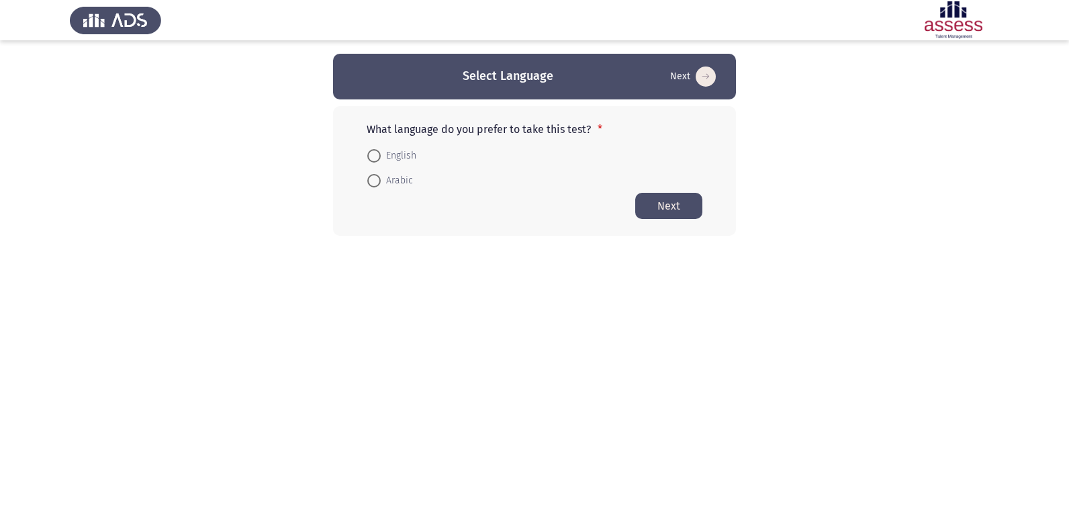
click at [377, 152] on span at bounding box center [373, 155] width 13 height 13
click at [377, 152] on input "English" at bounding box center [373, 155] width 13 height 13
radio input "true"
click at [647, 289] on html "Select Language Next What language do you prefer to take this test? * English A…" at bounding box center [534, 144] width 1069 height 289
click at [676, 209] on button "Next" at bounding box center [668, 205] width 67 height 26
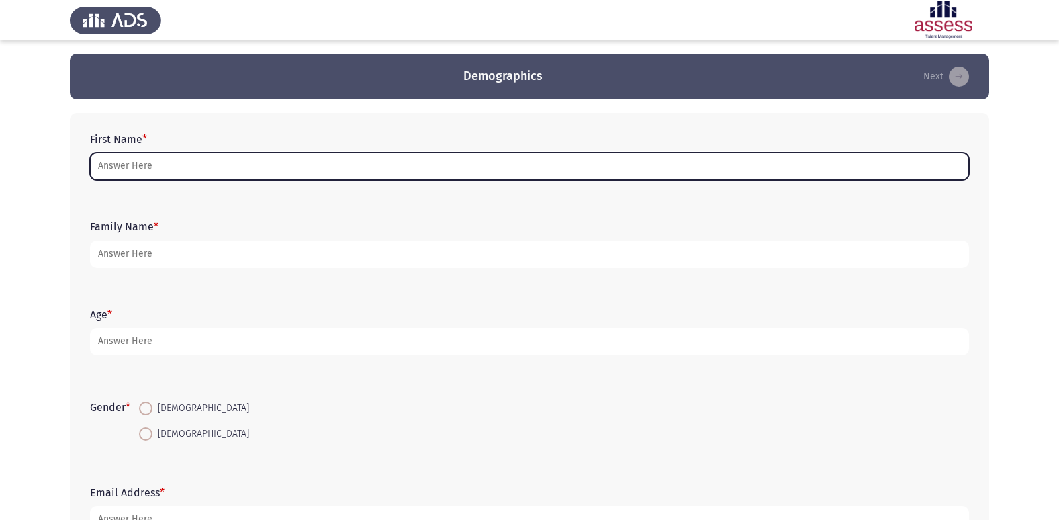
click at [559, 160] on input "First Name *" at bounding box center [529, 166] width 879 height 28
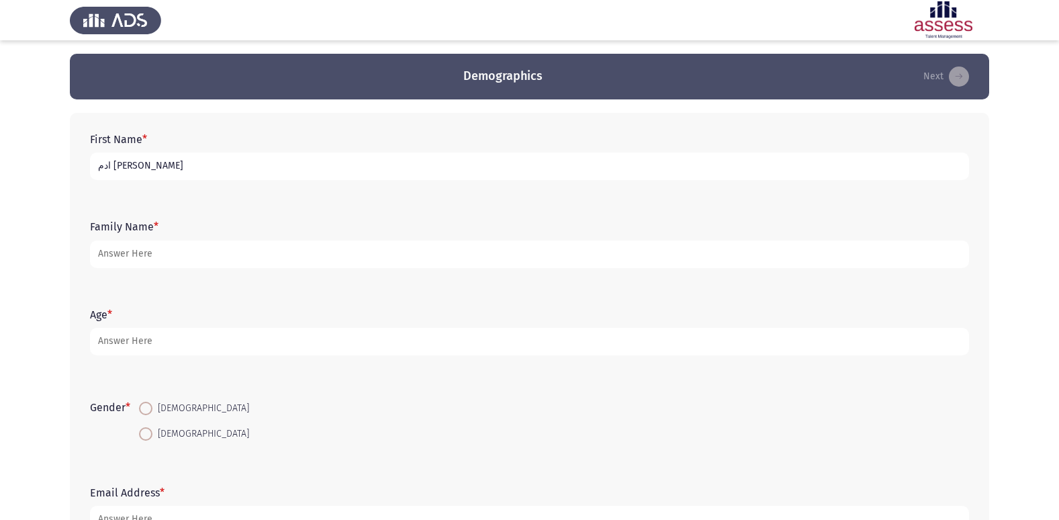
type input "ادم [PERSON_NAME]"
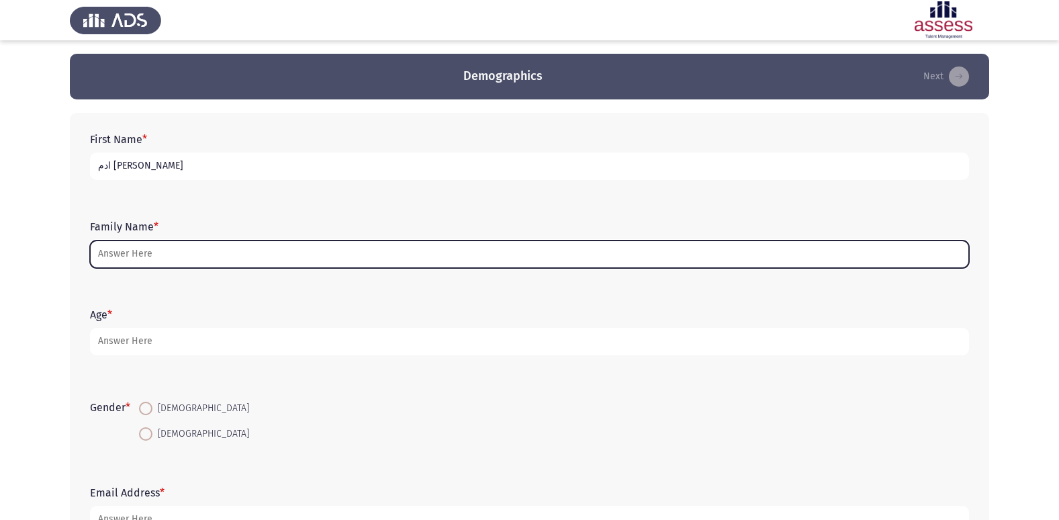
click at [603, 252] on input "Family Name *" at bounding box center [529, 254] width 879 height 28
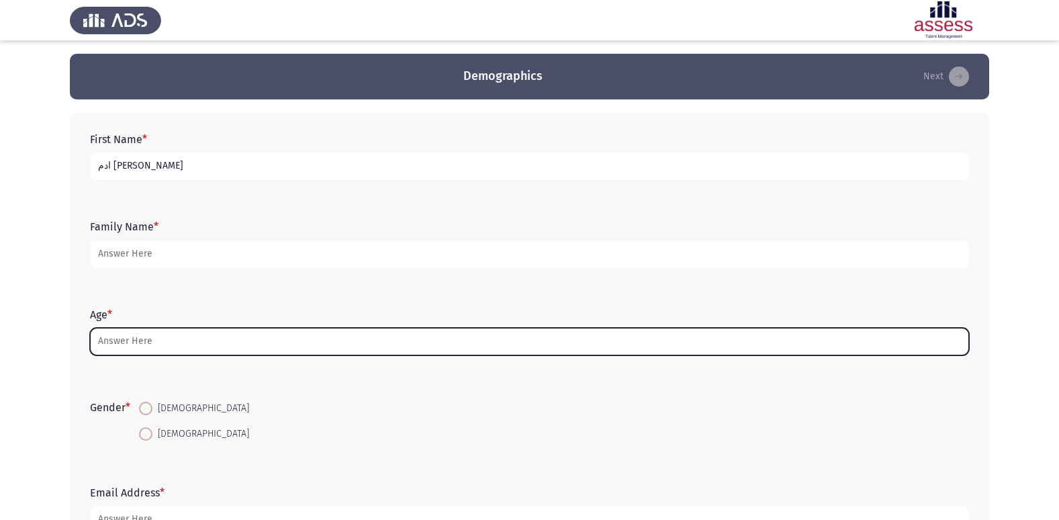
click at [355, 341] on input "Age *" at bounding box center [529, 342] width 879 height 28
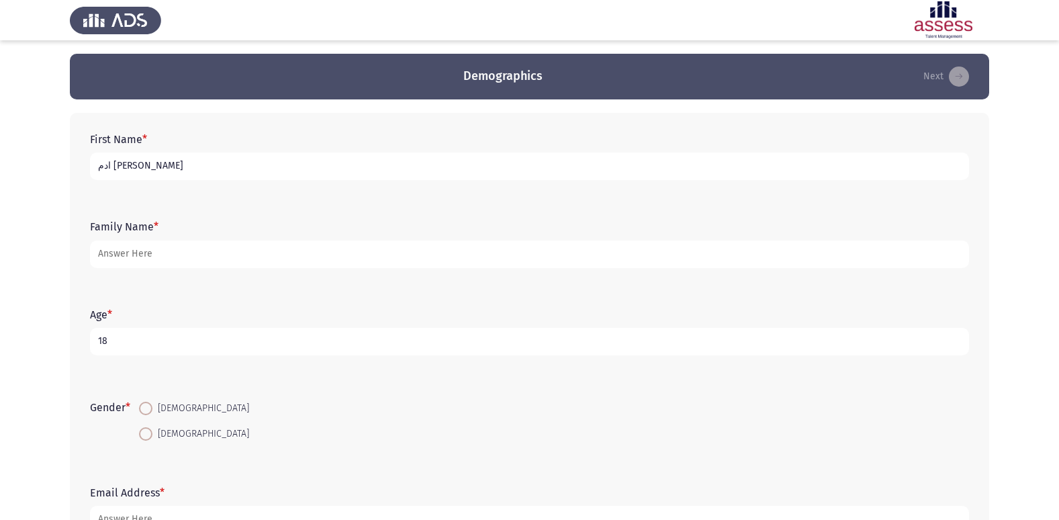
type input "18"
click at [146, 410] on span at bounding box center [145, 407] width 13 height 13
click at [146, 410] on input "[DEMOGRAPHIC_DATA]" at bounding box center [145, 407] width 13 height 13
radio input "true"
click at [139, 427] on input "[DEMOGRAPHIC_DATA]" at bounding box center [145, 433] width 13 height 13
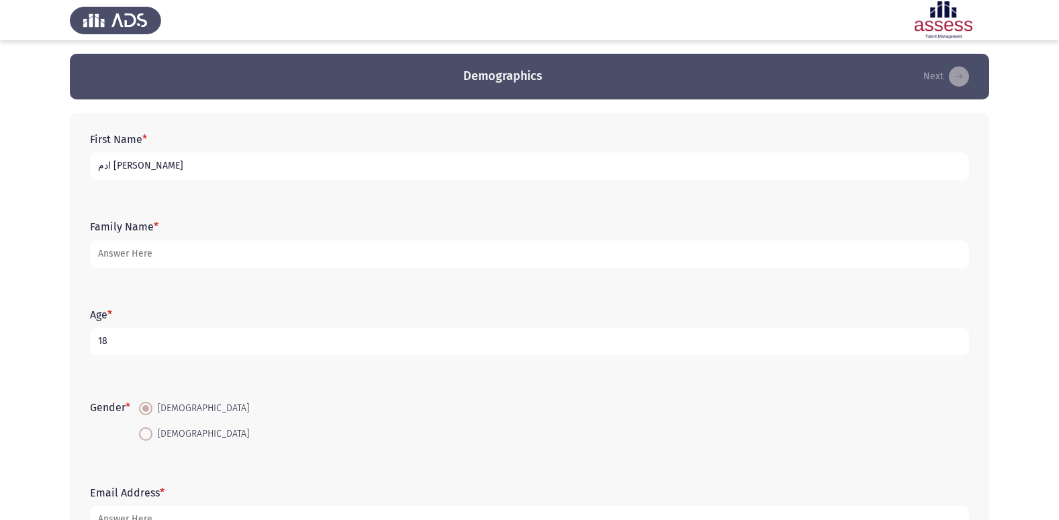
radio input "true"
click at [139, 401] on input "[DEMOGRAPHIC_DATA]" at bounding box center [145, 407] width 13 height 13
radio input "true"
click at [139, 427] on input "[DEMOGRAPHIC_DATA]" at bounding box center [145, 433] width 13 height 13
radio input "true"
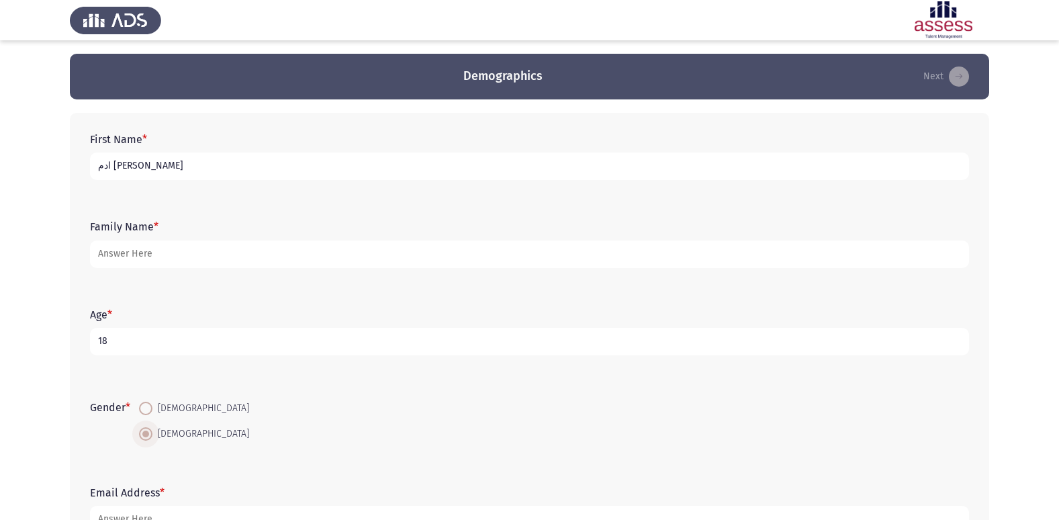
click at [139, 401] on input "[DEMOGRAPHIC_DATA]" at bounding box center [145, 407] width 13 height 13
radio input "true"
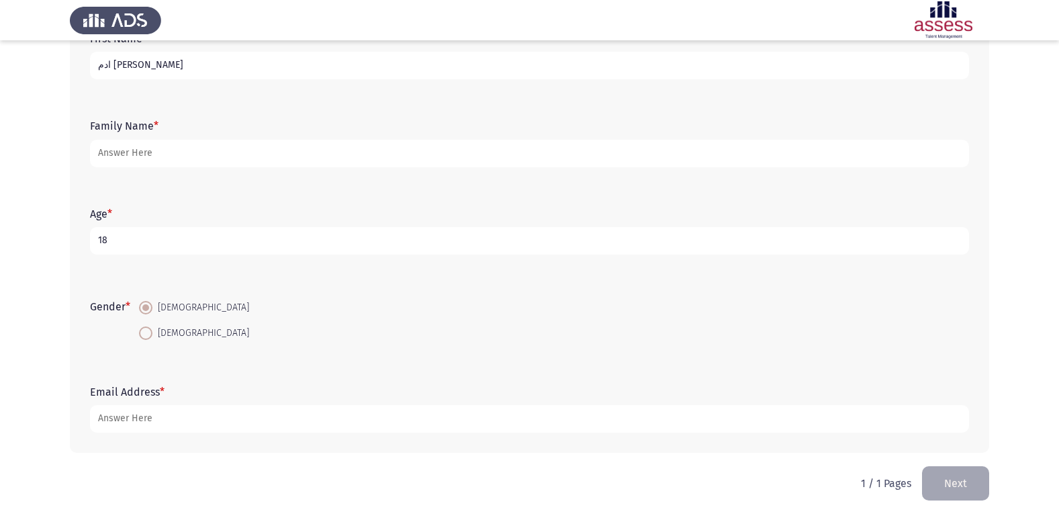
click at [389, 279] on div "Gender * [DEMOGRAPHIC_DATA] [DEMOGRAPHIC_DATA]" at bounding box center [529, 320] width 892 height 91
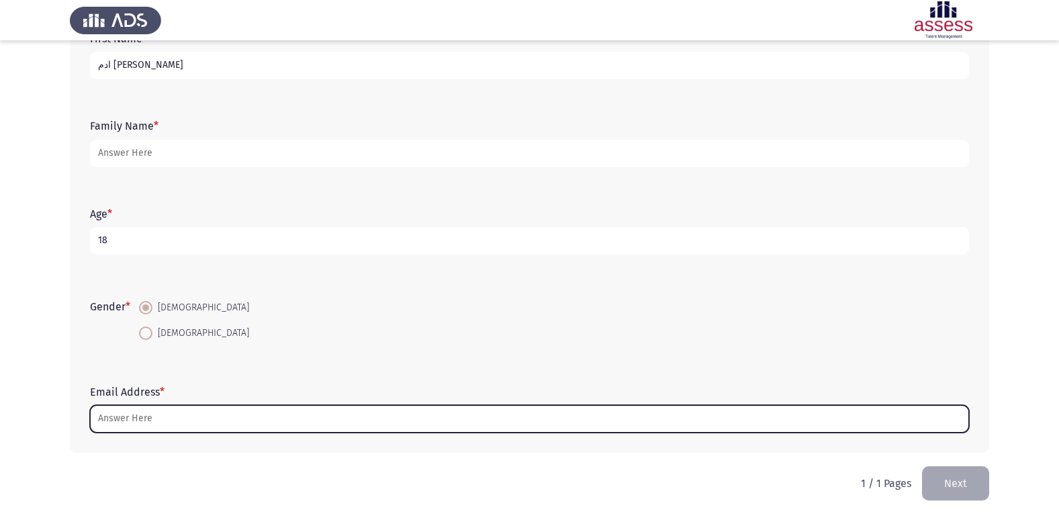
click at [414, 422] on input "Email Address *" at bounding box center [529, 419] width 879 height 28
type input "ش"
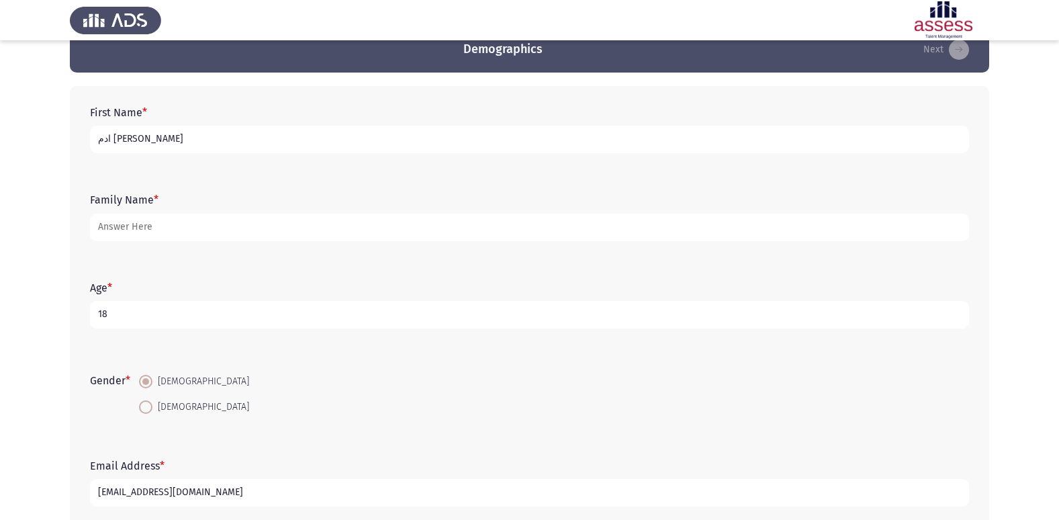
scroll to position [0, 0]
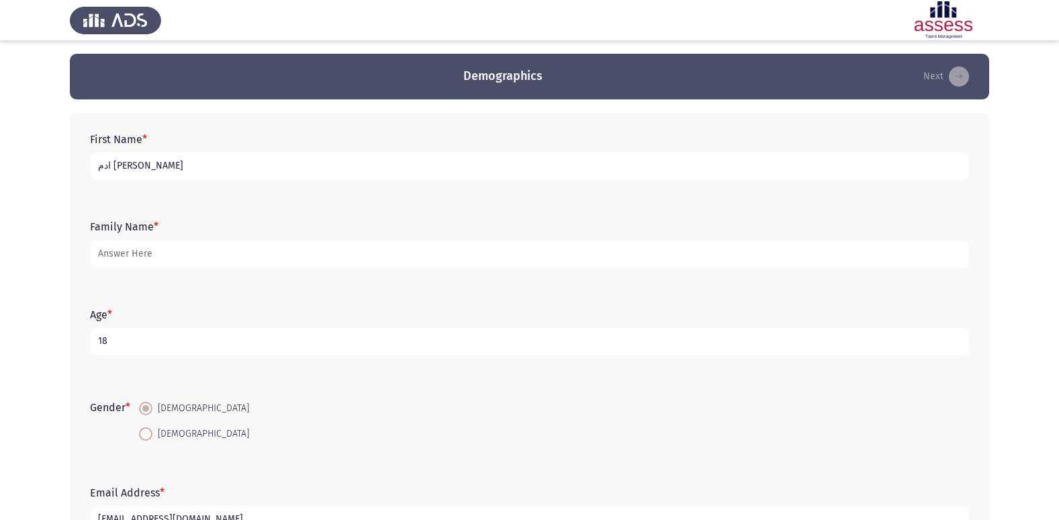
type input "[EMAIL_ADDRESS][DOMAIN_NAME]"
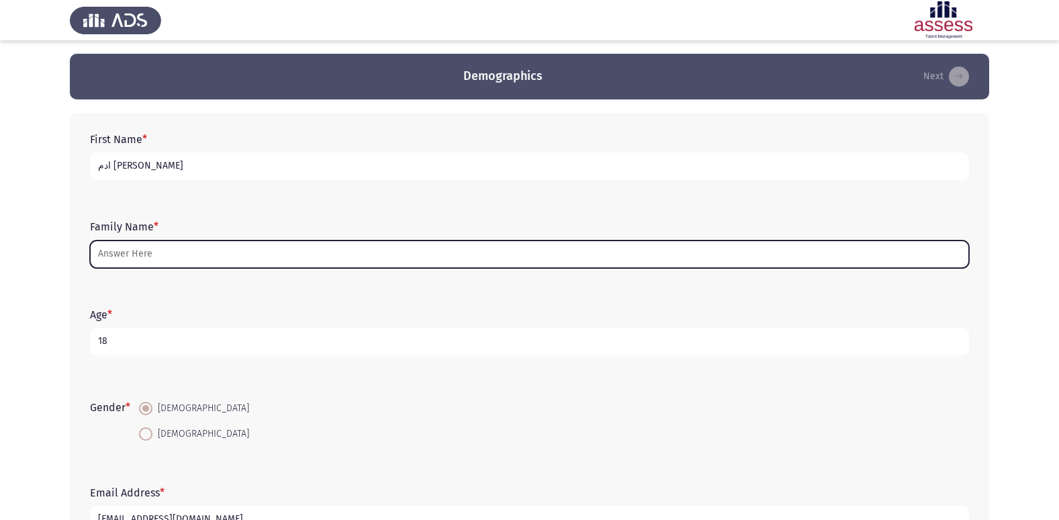
click at [595, 263] on input "Family Name *" at bounding box center [529, 254] width 879 height 28
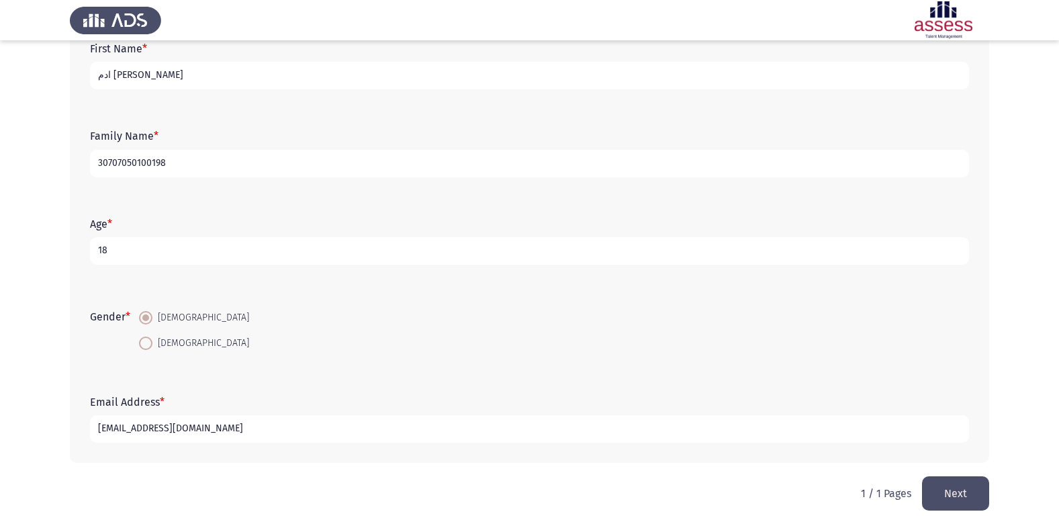
scroll to position [101, 0]
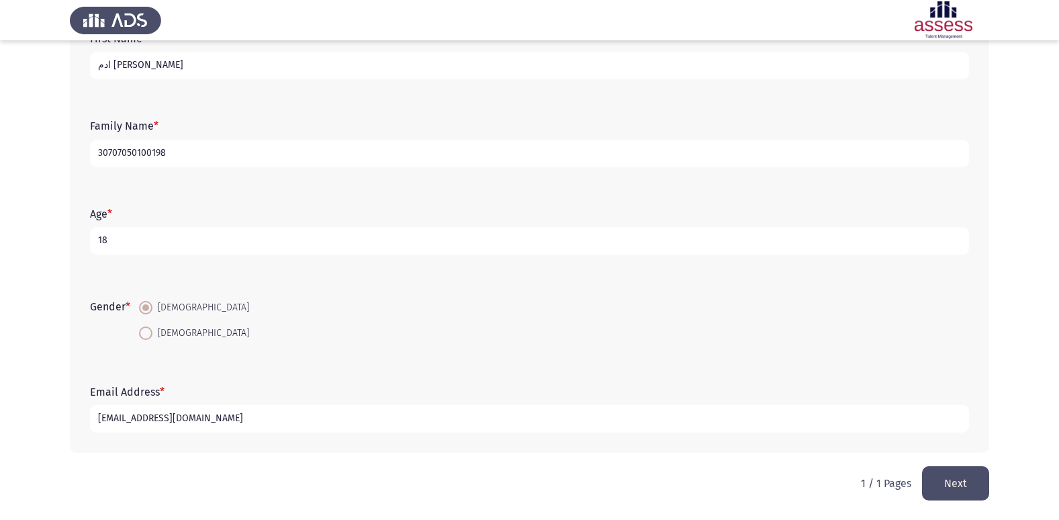
type input "30707050100198"
click at [976, 468] on button "Next" at bounding box center [955, 483] width 67 height 34
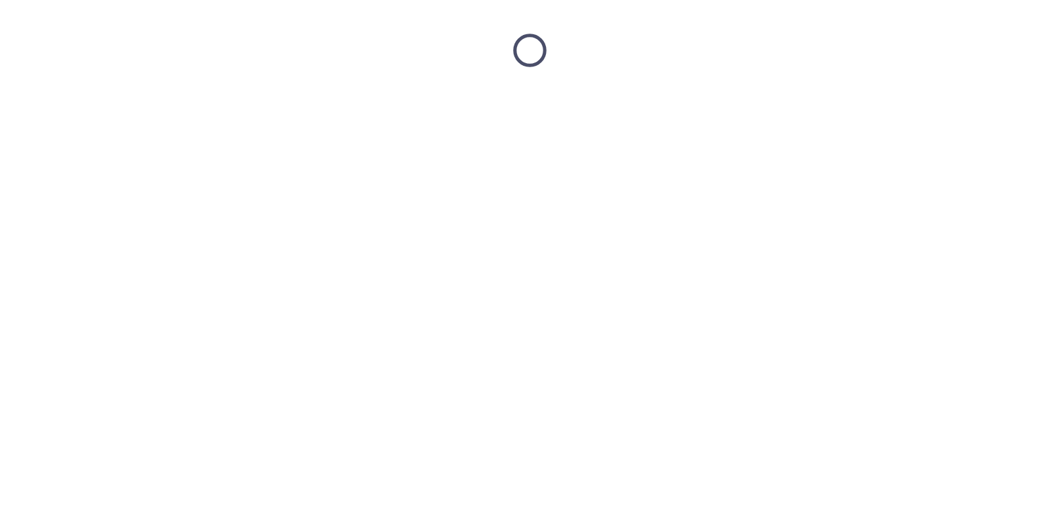
scroll to position [0, 0]
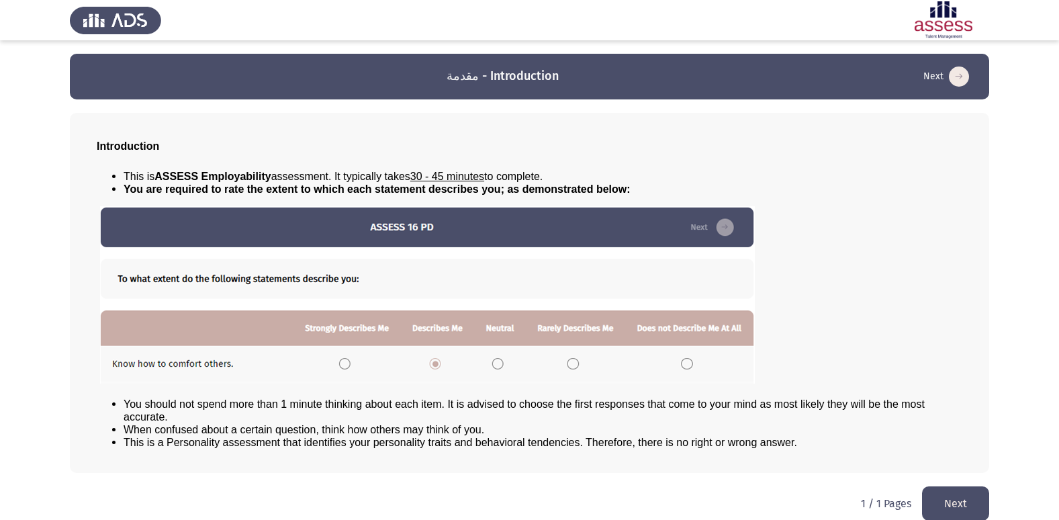
click at [949, 501] on button "Next" at bounding box center [955, 503] width 67 height 34
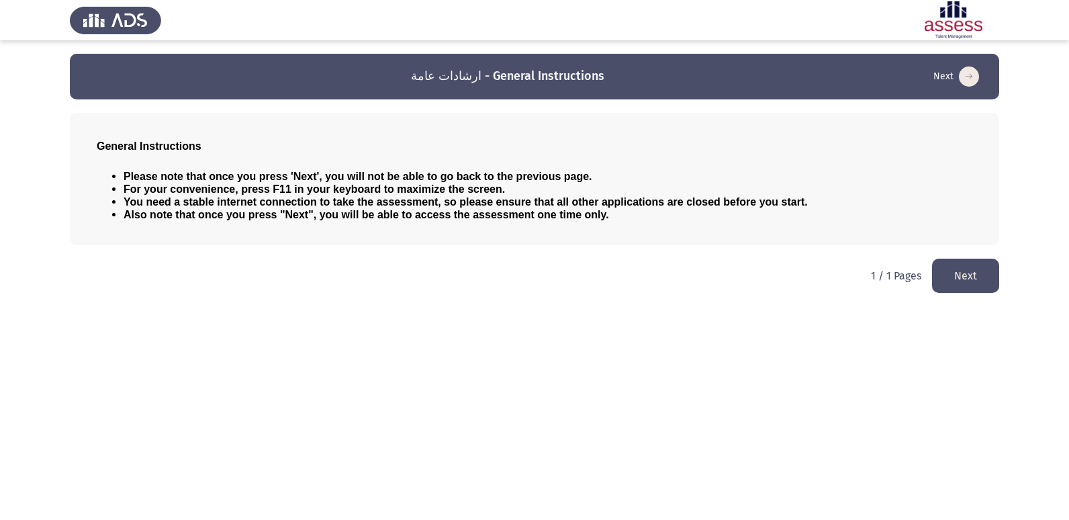
click at [951, 274] on button "Next" at bounding box center [965, 275] width 67 height 34
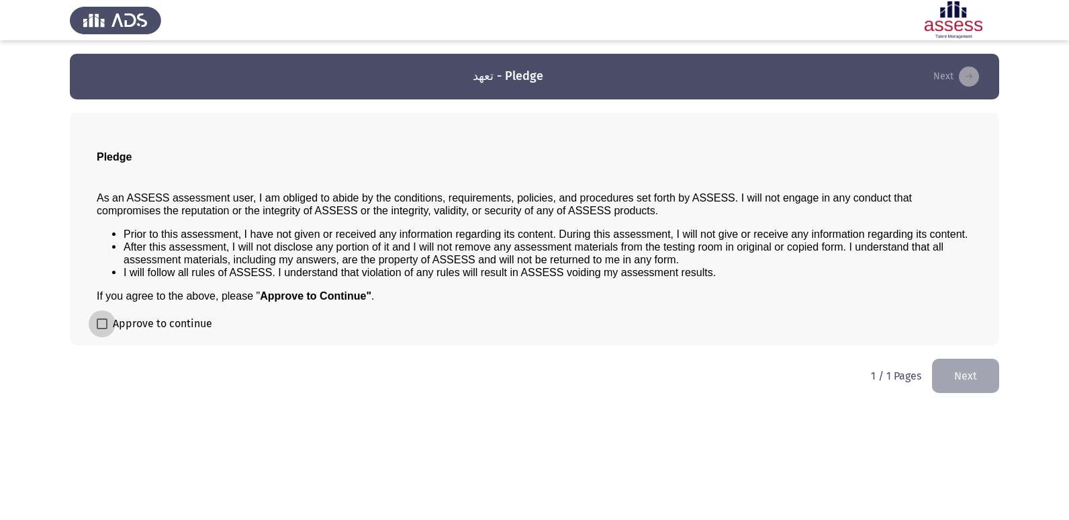
click at [110, 324] on label "Approve to continue" at bounding box center [154, 324] width 115 height 16
click at [102, 329] on input "Approve to continue" at bounding box center [101, 329] width 1 height 1
checkbox input "true"
click at [967, 373] on button "Next" at bounding box center [965, 376] width 67 height 34
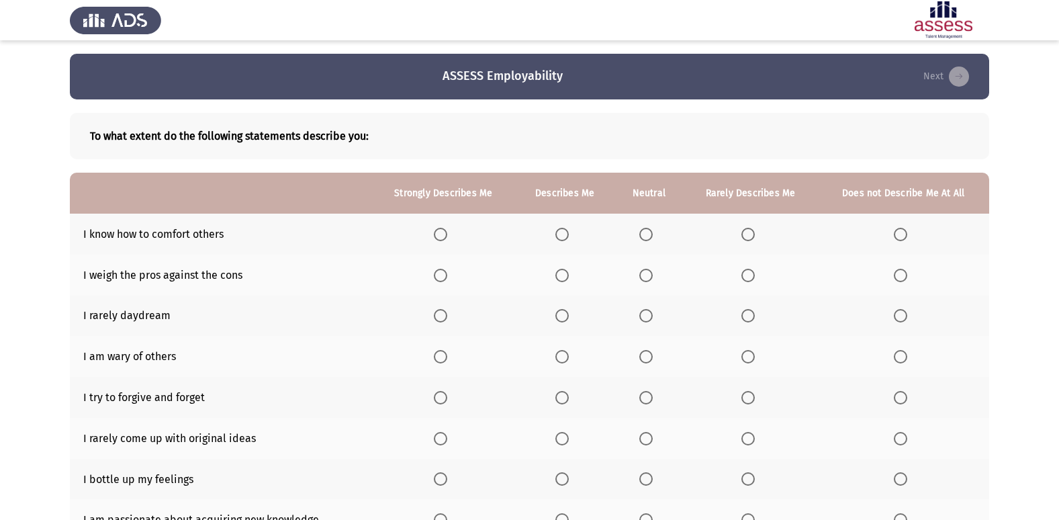
click at [650, 238] on span "Select an option" at bounding box center [645, 234] width 13 height 13
click at [650, 238] on input "Select an option" at bounding box center [645, 234] width 13 height 13
click at [565, 272] on span "Select an option" at bounding box center [561, 275] width 13 height 13
click at [565, 272] on input "Select an option" at bounding box center [561, 275] width 13 height 13
click at [653, 315] on span "Select an option" at bounding box center [645, 315] width 13 height 13
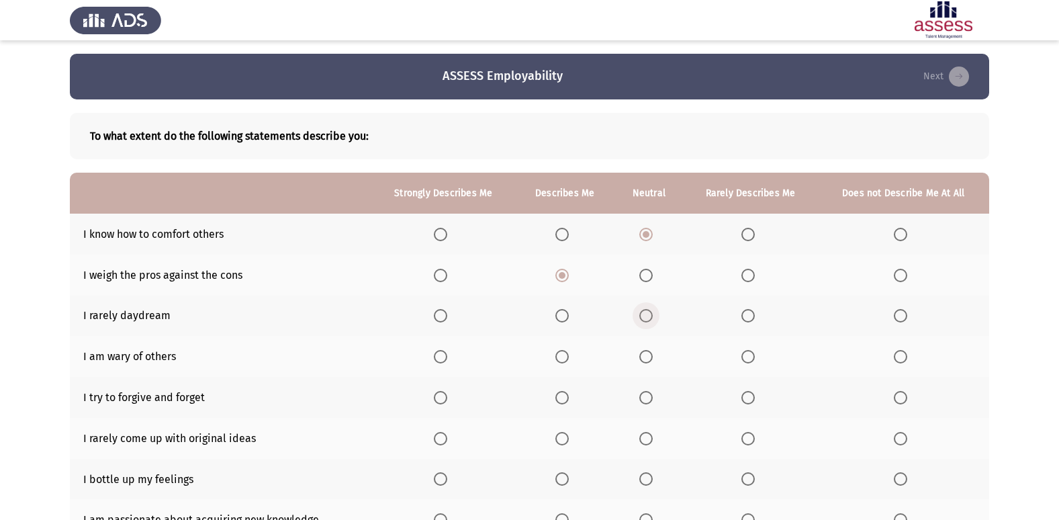
click at [653, 315] on input "Select an option" at bounding box center [645, 315] width 13 height 13
click at [649, 353] on span "Select an option" at bounding box center [645, 356] width 13 height 13
click at [649, 353] on input "Select an option" at bounding box center [645, 356] width 13 height 13
click at [561, 395] on span "Select an option" at bounding box center [561, 397] width 13 height 13
click at [561, 395] on input "Select an option" at bounding box center [561, 397] width 13 height 13
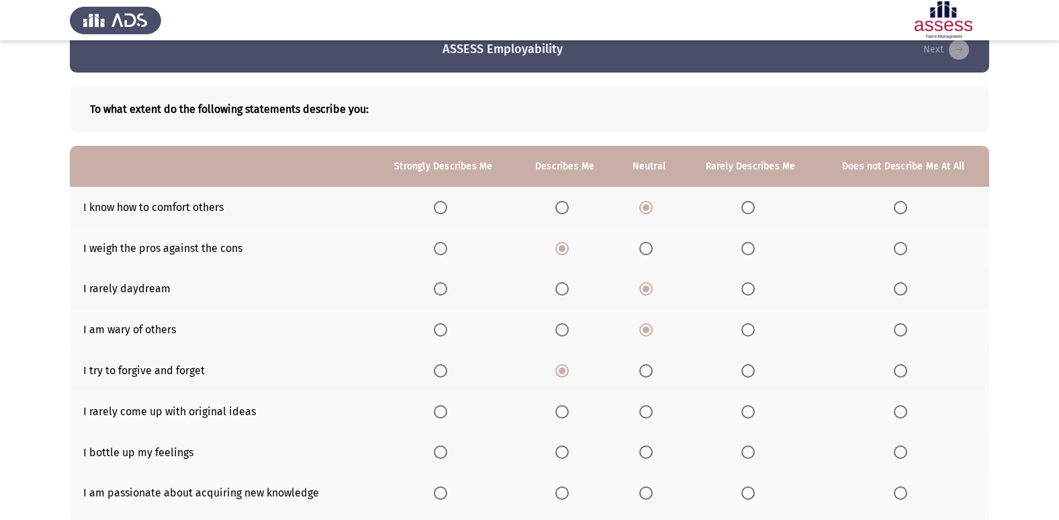
scroll to position [54, 0]
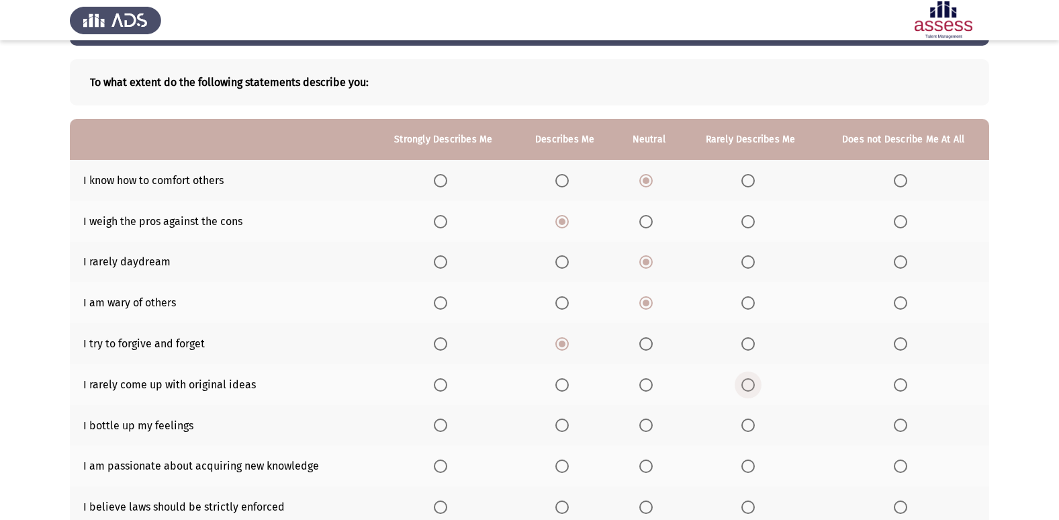
click at [749, 381] on span "Select an option" at bounding box center [747, 384] width 13 height 13
click at [749, 381] on input "Select an option" at bounding box center [747, 384] width 13 height 13
click at [651, 427] on span "Select an option" at bounding box center [645, 424] width 13 height 13
click at [651, 427] on input "Select an option" at bounding box center [645, 424] width 13 height 13
click at [563, 469] on span "Select an option" at bounding box center [561, 465] width 13 height 13
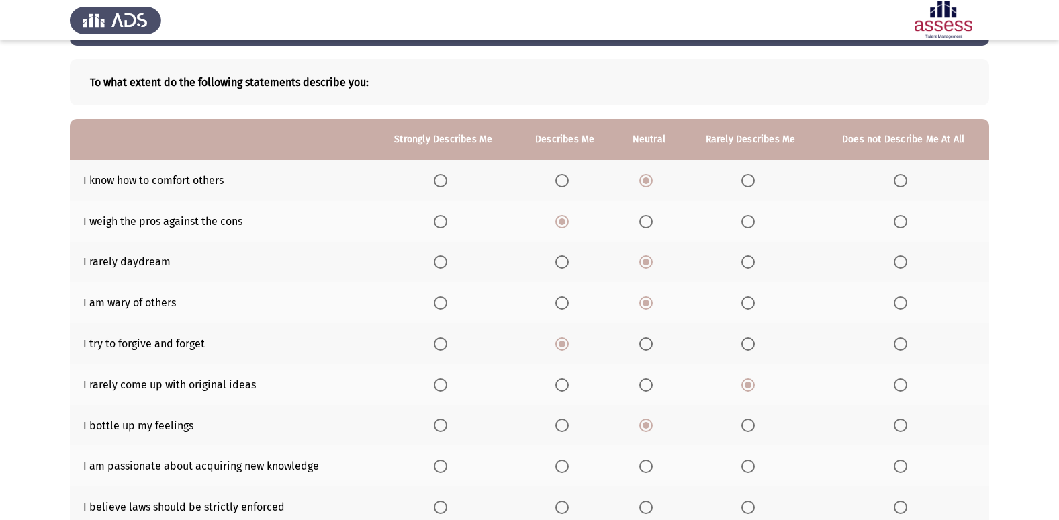
click at [563, 469] on input "Select an option" at bounding box center [561, 465] width 13 height 13
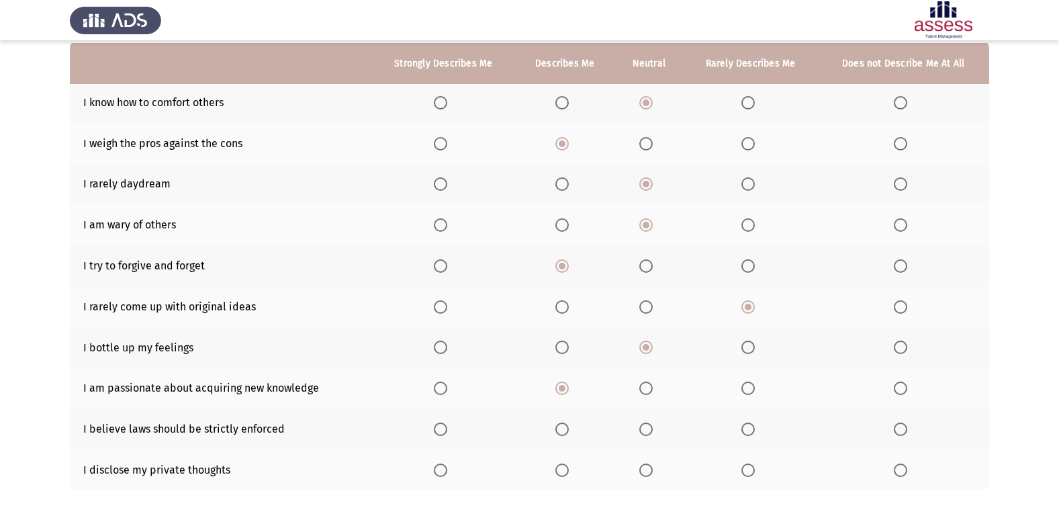
scroll to position [134, 0]
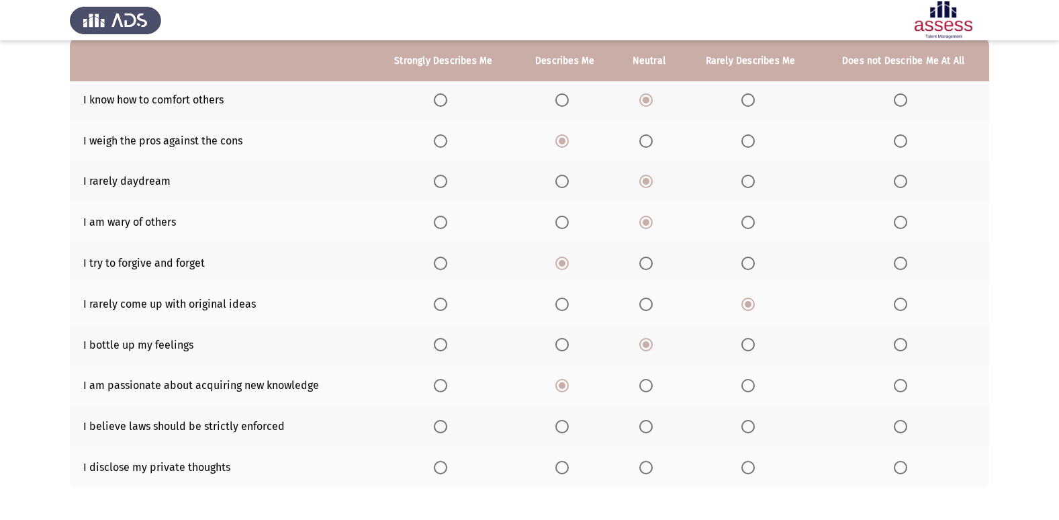
click at [442, 419] on mat-radio-button "Select an option" at bounding box center [443, 426] width 19 height 14
click at [442, 429] on span "Select an option" at bounding box center [440, 426] width 13 height 13
click at [442, 429] on input "Select an option" at bounding box center [440, 426] width 13 height 13
click at [749, 463] on span "Select an option" at bounding box center [747, 467] width 13 height 13
click at [749, 463] on input "Select an option" at bounding box center [747, 467] width 13 height 13
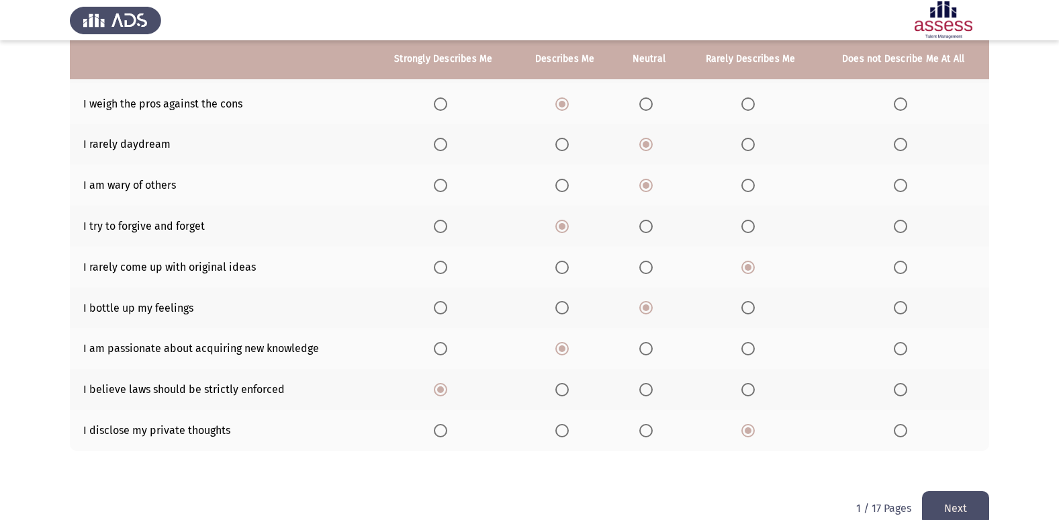
scroll to position [169, 0]
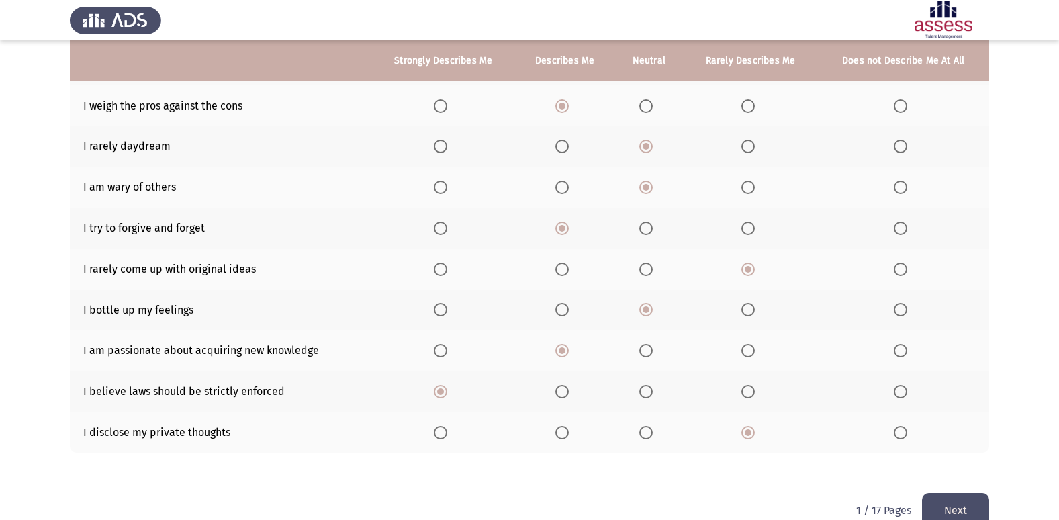
click at [960, 503] on button "Next" at bounding box center [955, 510] width 67 height 34
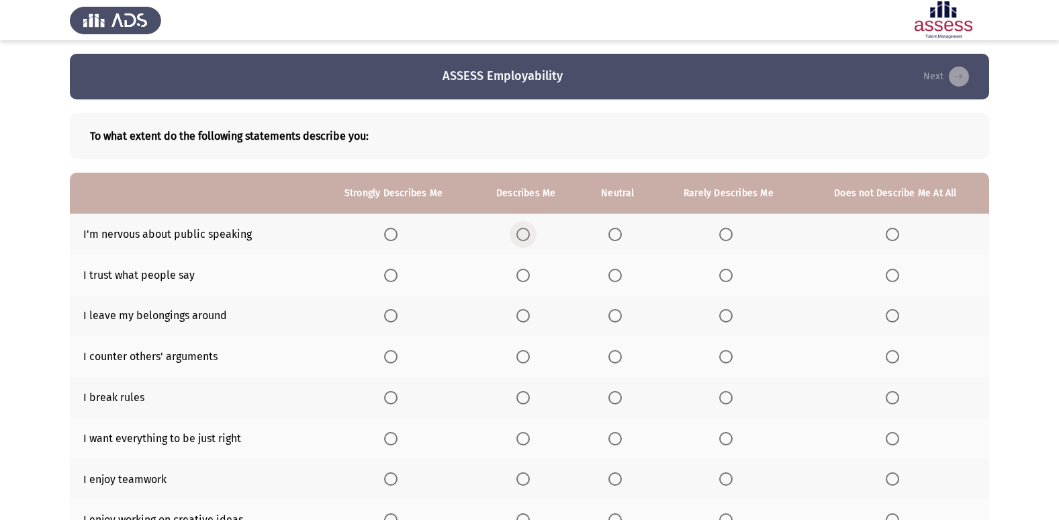
click at [528, 237] on span "Select an option" at bounding box center [522, 234] width 13 height 13
click at [528, 237] on input "Select an option" at bounding box center [522, 234] width 13 height 13
click at [528, 279] on span "Select an option" at bounding box center [522, 275] width 13 height 13
click at [528, 279] on input "Select an option" at bounding box center [522, 275] width 13 height 13
click at [614, 312] on span "Select an option" at bounding box center [614, 315] width 13 height 13
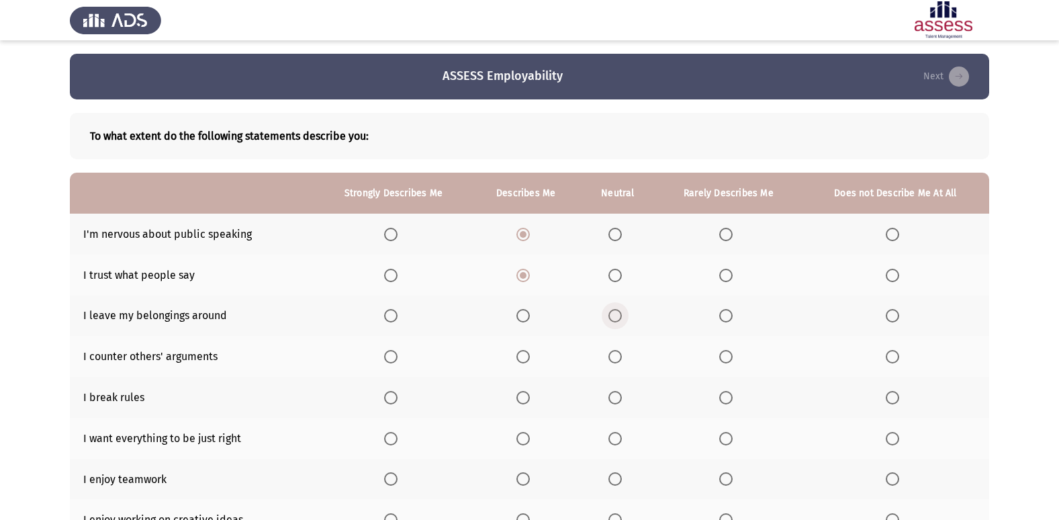
click at [614, 312] on input "Select an option" at bounding box center [614, 315] width 13 height 13
click at [729, 353] on span "Select an option" at bounding box center [725, 356] width 13 height 13
click at [729, 353] on input "Select an option" at bounding box center [725, 356] width 13 height 13
click at [898, 398] on span "Select an option" at bounding box center [892, 397] width 13 height 13
click at [898, 398] on input "Select an option" at bounding box center [892, 397] width 13 height 13
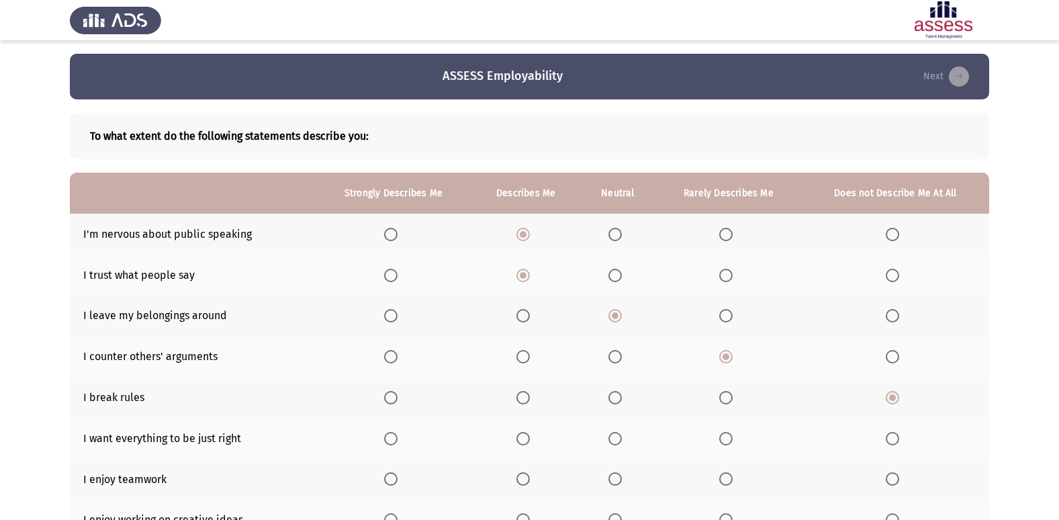
click at [528, 436] on span "Select an option" at bounding box center [522, 438] width 13 height 13
click at [528, 436] on input "Select an option" at bounding box center [522, 438] width 13 height 13
click at [527, 475] on span "Select an option" at bounding box center [522, 478] width 13 height 13
click at [527, 475] on input "Select an option" at bounding box center [522, 478] width 13 height 13
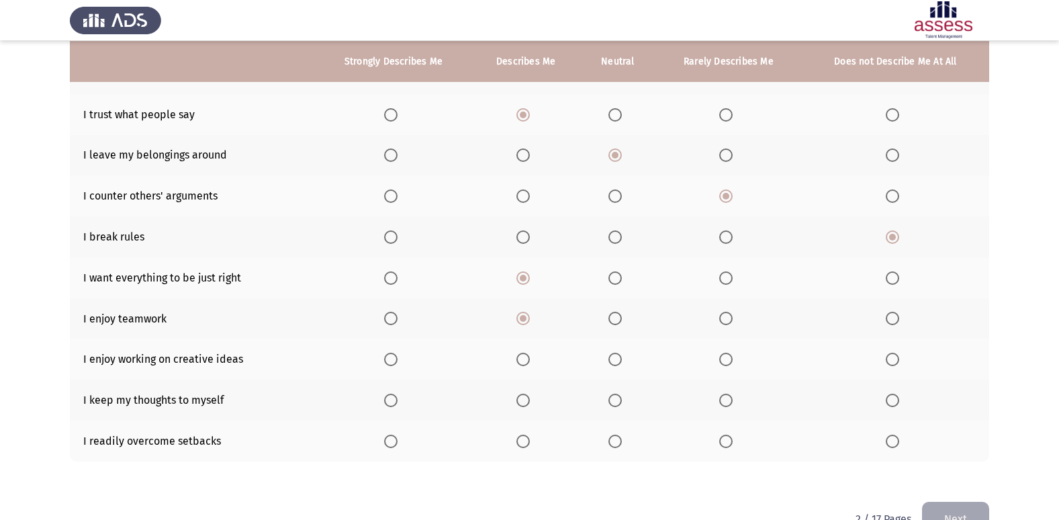
scroll to position [161, 0]
click at [520, 360] on span "Select an option" at bounding box center [522, 358] width 13 height 13
click at [520, 360] on input "Select an option" at bounding box center [522, 358] width 13 height 13
click at [724, 399] on span "Select an option" at bounding box center [725, 399] width 13 height 13
click at [724, 399] on input "Select an option" at bounding box center [725, 399] width 13 height 13
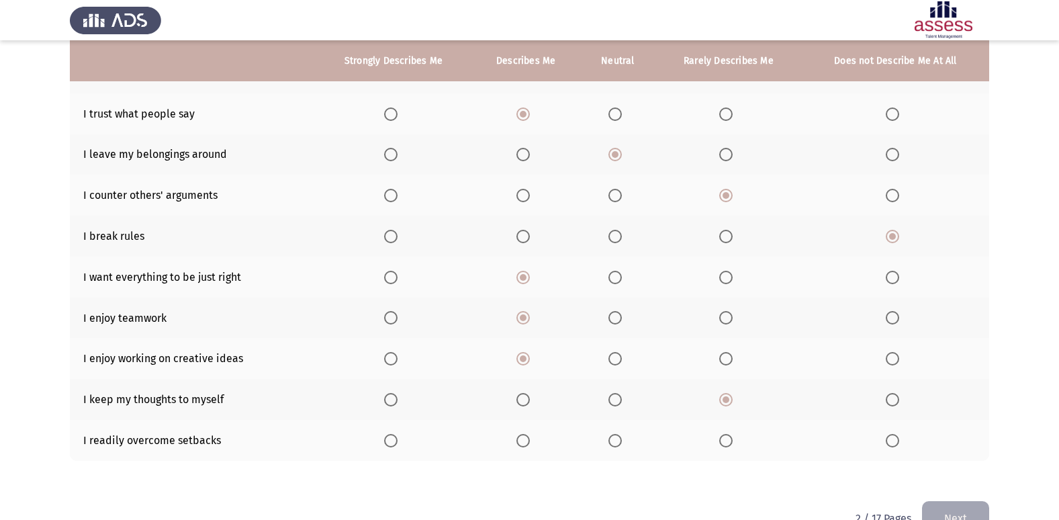
click at [617, 441] on span "Select an option" at bounding box center [614, 440] width 13 height 13
click at [617, 441] on input "Select an option" at bounding box center [614, 440] width 13 height 13
click at [973, 504] on button "Next" at bounding box center [955, 518] width 67 height 34
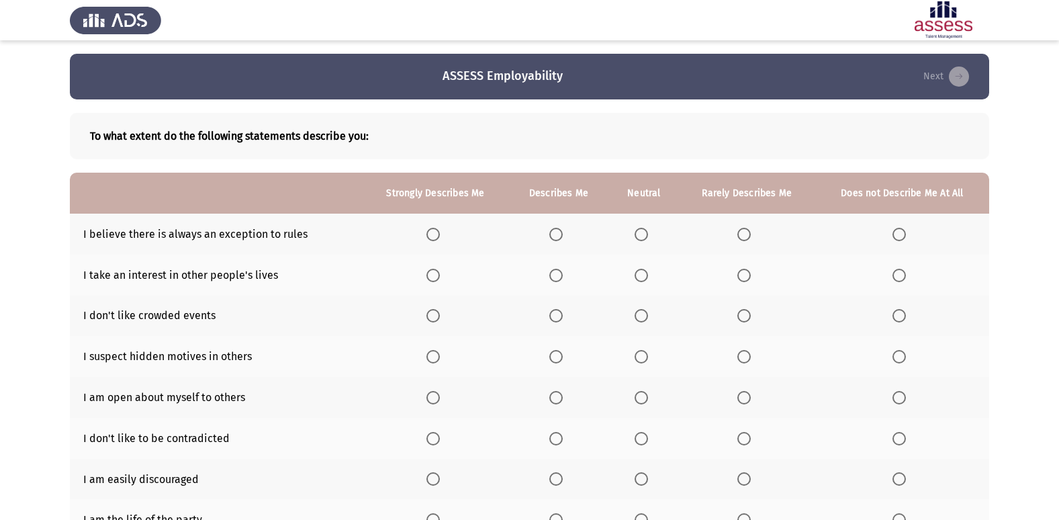
click at [645, 236] on span "Select an option" at bounding box center [640, 234] width 13 height 13
click at [645, 236] on input "Select an option" at bounding box center [640, 234] width 13 height 13
click at [645, 275] on span "Select an option" at bounding box center [640, 275] width 13 height 13
click at [645, 275] on input "Select an option" at bounding box center [640, 275] width 13 height 13
click at [746, 318] on span "Select an option" at bounding box center [743, 315] width 13 height 13
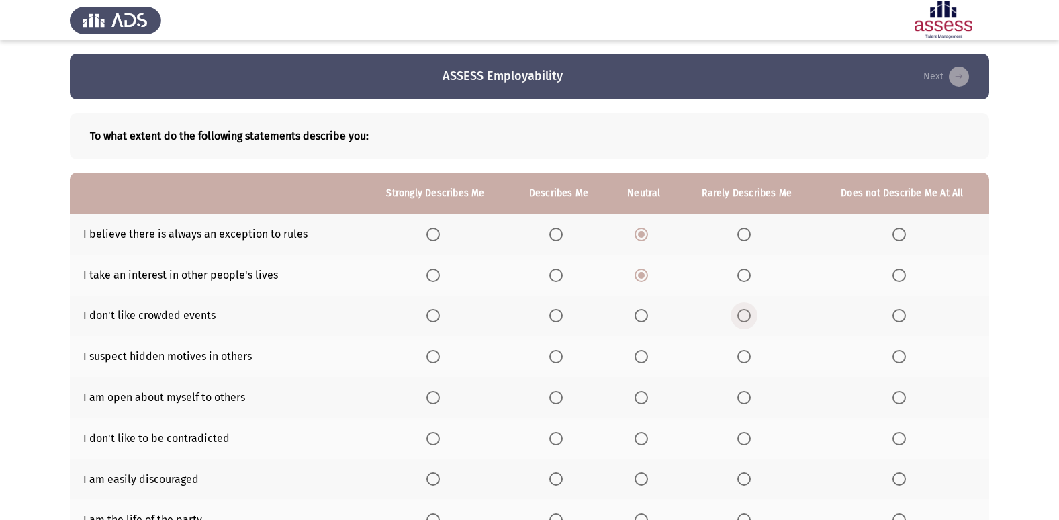
click at [746, 318] on input "Select an option" at bounding box center [743, 315] width 13 height 13
click at [561, 350] on span "Select an option" at bounding box center [555, 356] width 13 height 13
click at [561, 350] on input "Select an option" at bounding box center [555, 356] width 13 height 13
click at [636, 399] on span "Select an option" at bounding box center [640, 397] width 13 height 13
click at [636, 399] on input "Select an option" at bounding box center [640, 397] width 13 height 13
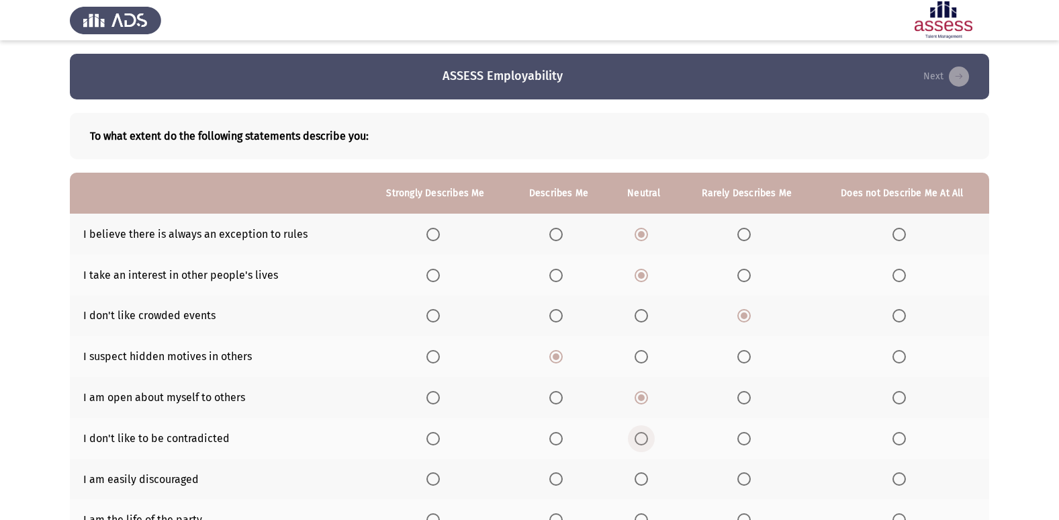
click at [643, 434] on span "Select an option" at bounding box center [640, 438] width 13 height 13
click at [643, 434] on input "Select an option" at bounding box center [640, 438] width 13 height 13
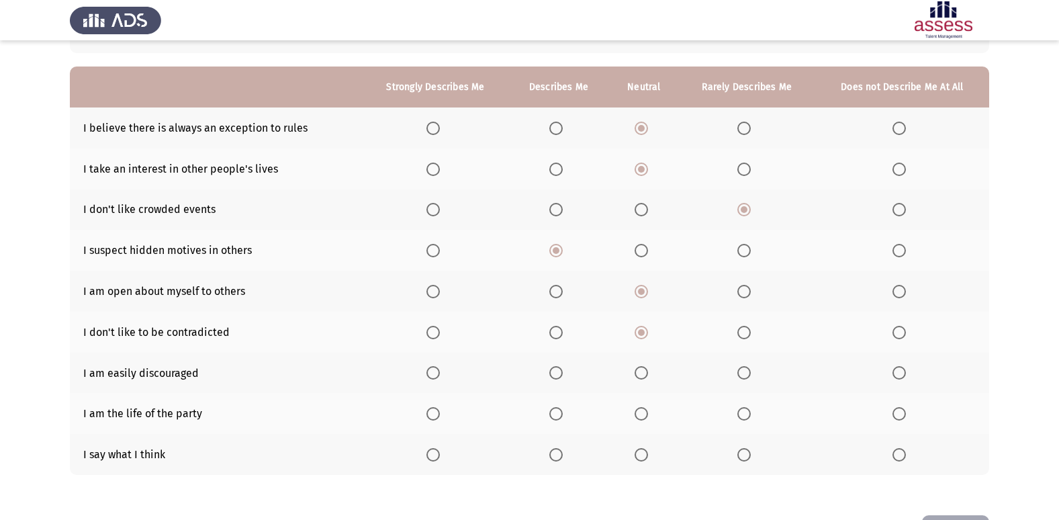
scroll to position [107, 0]
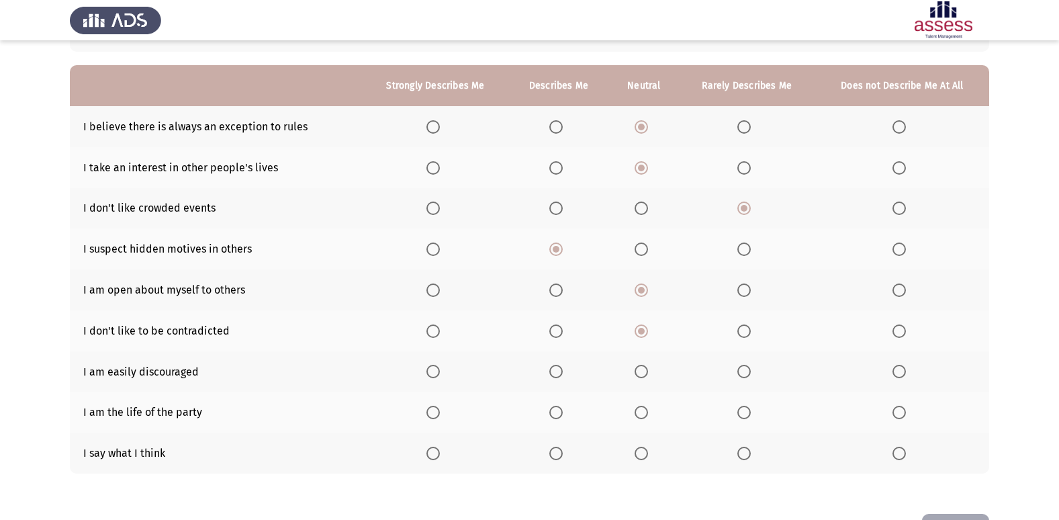
click at [645, 369] on span "Select an option" at bounding box center [640, 371] width 13 height 13
click at [645, 369] on input "Select an option" at bounding box center [640, 371] width 13 height 13
click at [643, 417] on span "Select an option" at bounding box center [640, 412] width 13 height 13
click at [643, 417] on input "Select an option" at bounding box center [640, 412] width 13 height 13
click at [557, 444] on th at bounding box center [558, 452] width 101 height 41
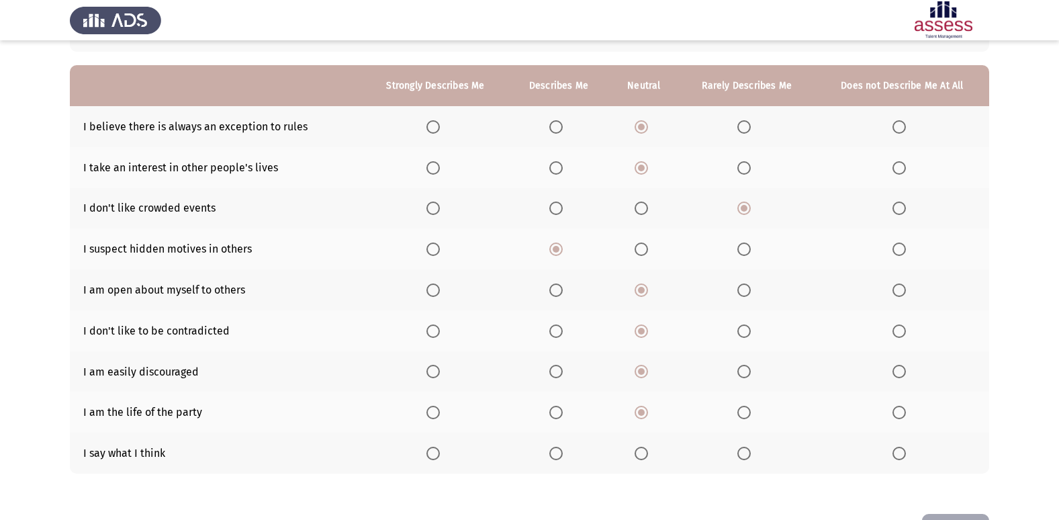
click at [561, 448] on span "Select an option" at bounding box center [555, 452] width 13 height 13
click at [561, 448] on input "Select an option" at bounding box center [555, 452] width 13 height 13
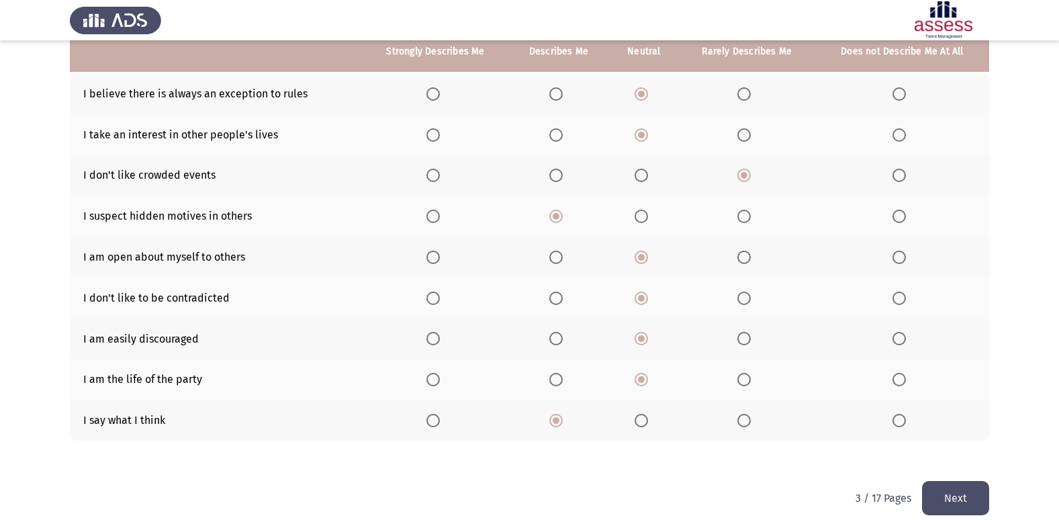
scroll to position [155, 0]
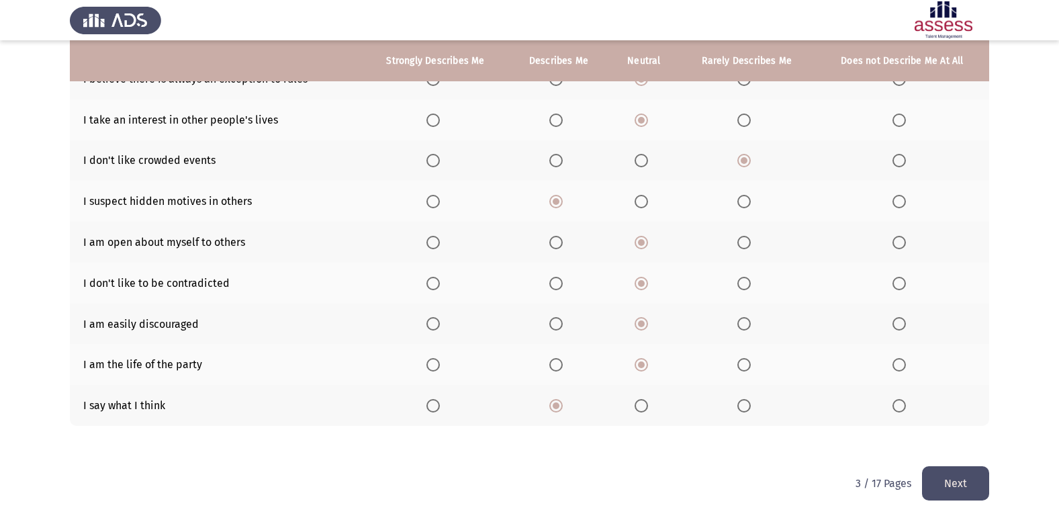
click at [961, 476] on button "Next" at bounding box center [955, 483] width 67 height 34
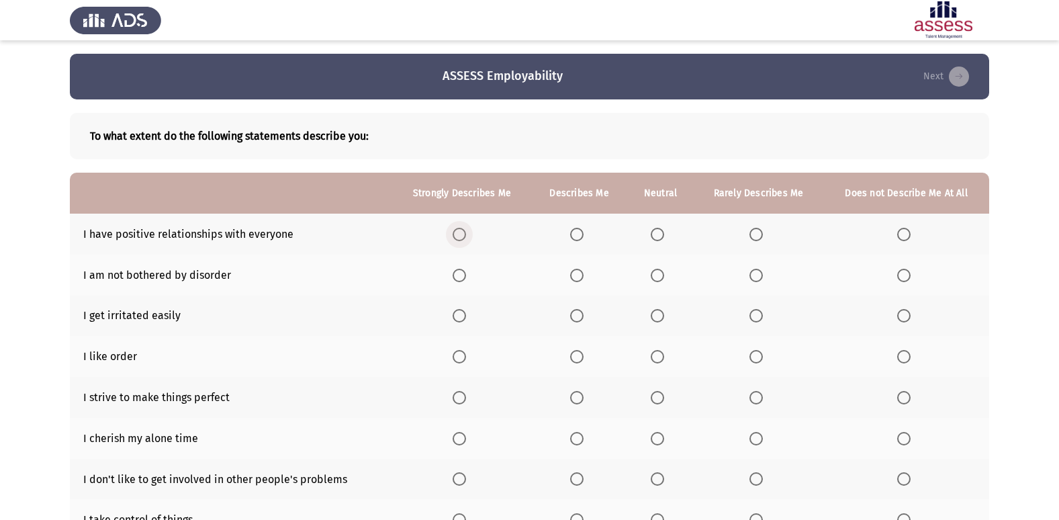
click at [462, 236] on span "Select an option" at bounding box center [459, 234] width 13 height 13
click at [462, 236] on input "Select an option" at bounding box center [459, 234] width 13 height 13
click at [577, 277] on span "Select an option" at bounding box center [576, 275] width 13 height 13
click at [577, 277] on input "Select an option" at bounding box center [576, 275] width 13 height 13
click at [662, 314] on span "Select an option" at bounding box center [657, 315] width 13 height 13
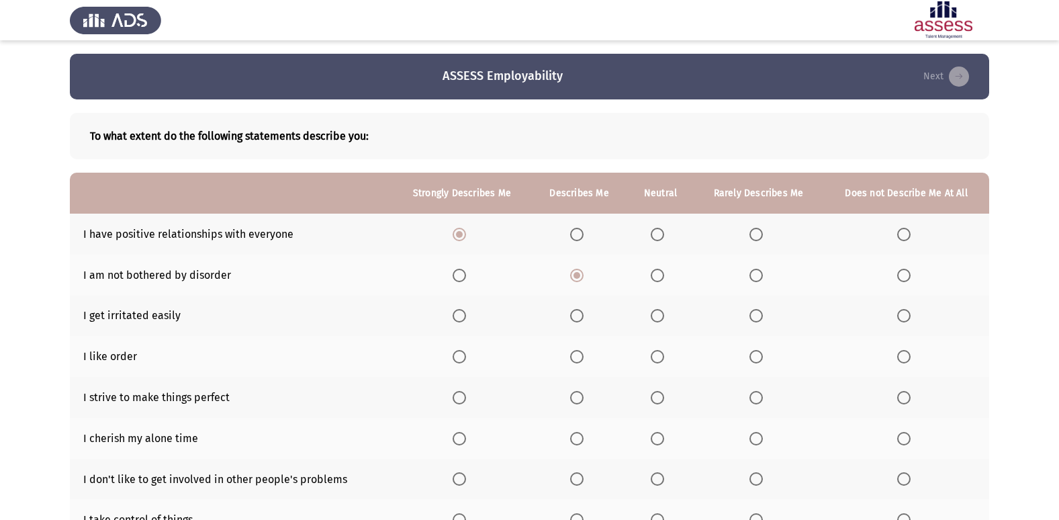
click at [662, 314] on input "Select an option" at bounding box center [657, 315] width 13 height 13
click at [577, 356] on span "Select an option" at bounding box center [576, 356] width 13 height 13
click at [577, 356] on input "Select an option" at bounding box center [576, 356] width 13 height 13
click at [577, 393] on span "Select an option" at bounding box center [576, 397] width 13 height 13
click at [577, 393] on input "Select an option" at bounding box center [576, 397] width 13 height 13
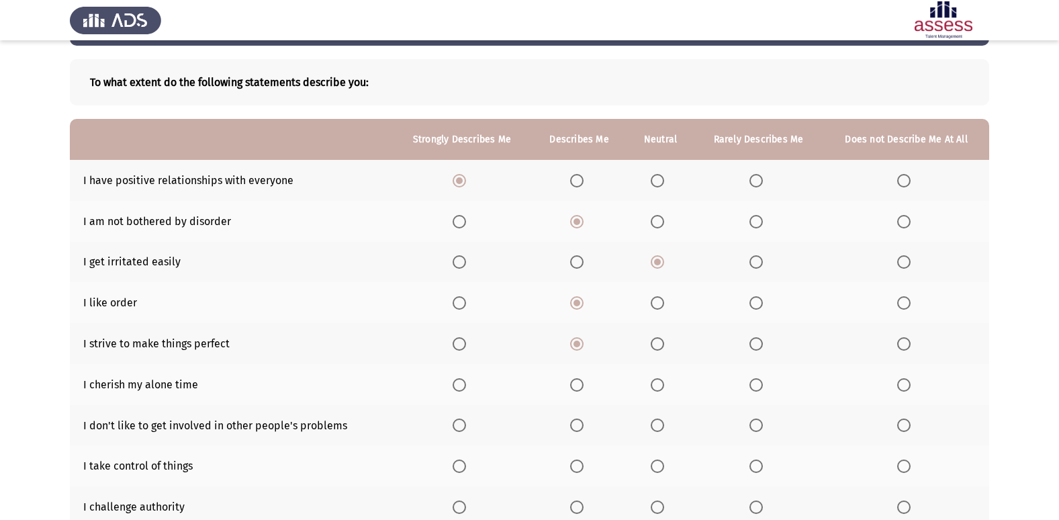
scroll to position [81, 0]
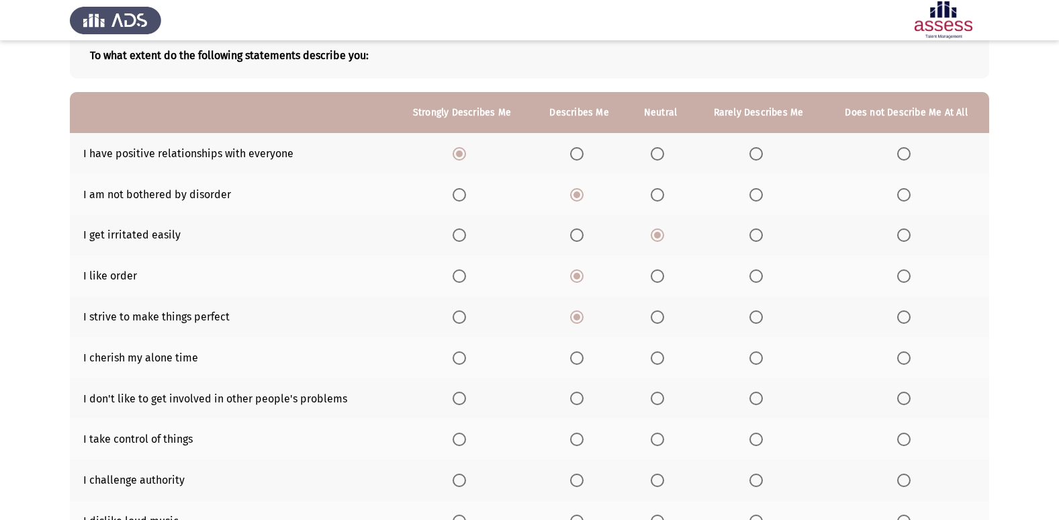
click at [654, 352] on span "Select an option" at bounding box center [657, 357] width 13 height 13
click at [654, 352] on input "Select an option" at bounding box center [657, 357] width 13 height 13
click at [657, 396] on span "Select an option" at bounding box center [657, 397] width 13 height 13
click at [657, 396] on input "Select an option" at bounding box center [657, 397] width 13 height 13
click at [659, 432] on span "Select an option" at bounding box center [657, 438] width 13 height 13
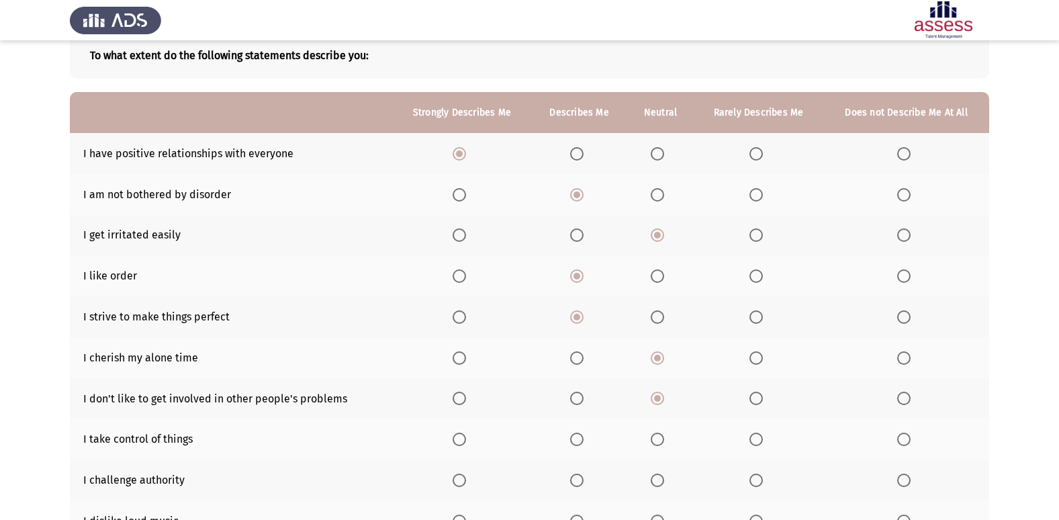
click at [659, 432] on input "Select an option" at bounding box center [657, 438] width 13 height 13
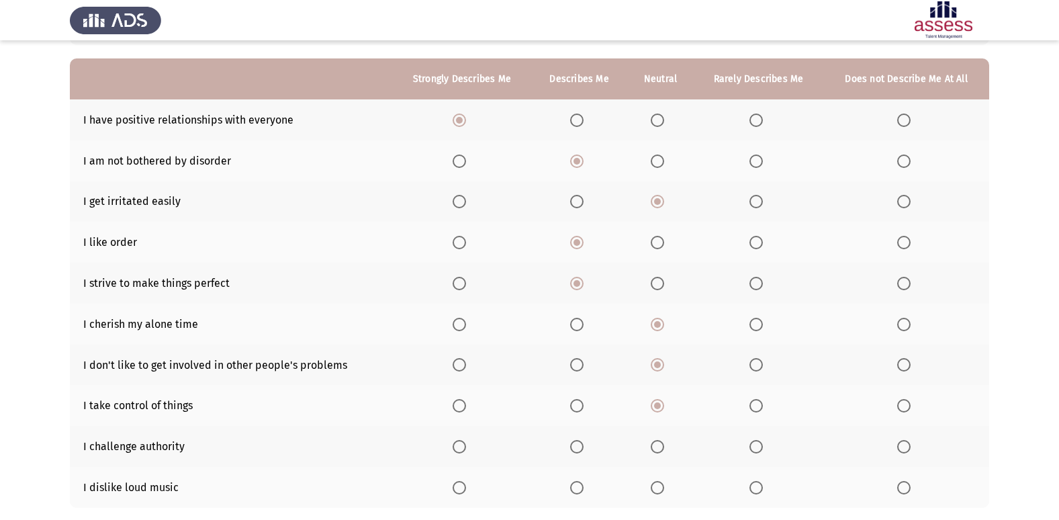
scroll to position [134, 0]
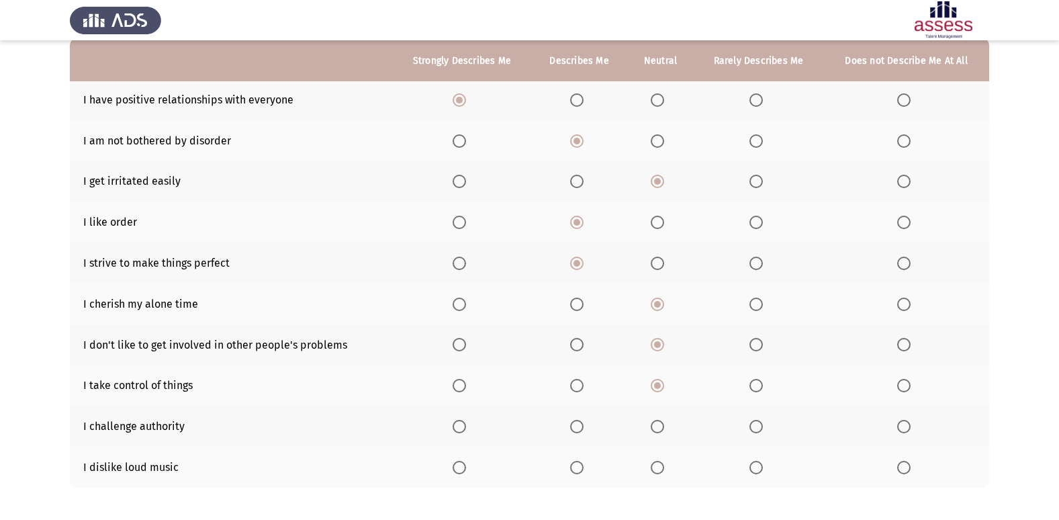
click at [901, 424] on span "Select an option" at bounding box center [903, 426] width 13 height 13
click at [901, 424] on input "Select an option" at bounding box center [903, 426] width 13 height 13
click at [755, 461] on span "Select an option" at bounding box center [755, 467] width 13 height 13
click at [755, 461] on input "Select an option" at bounding box center [755, 467] width 13 height 13
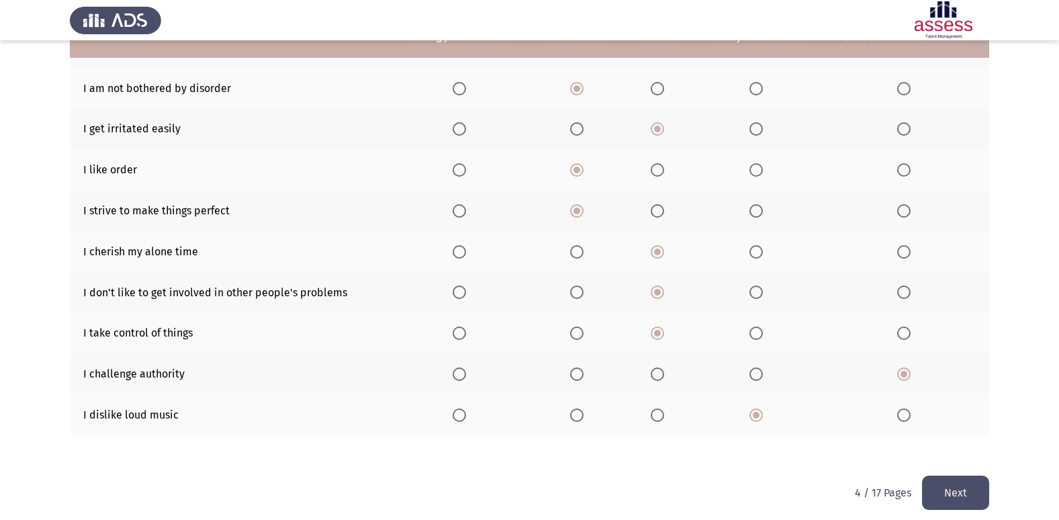
scroll to position [188, 0]
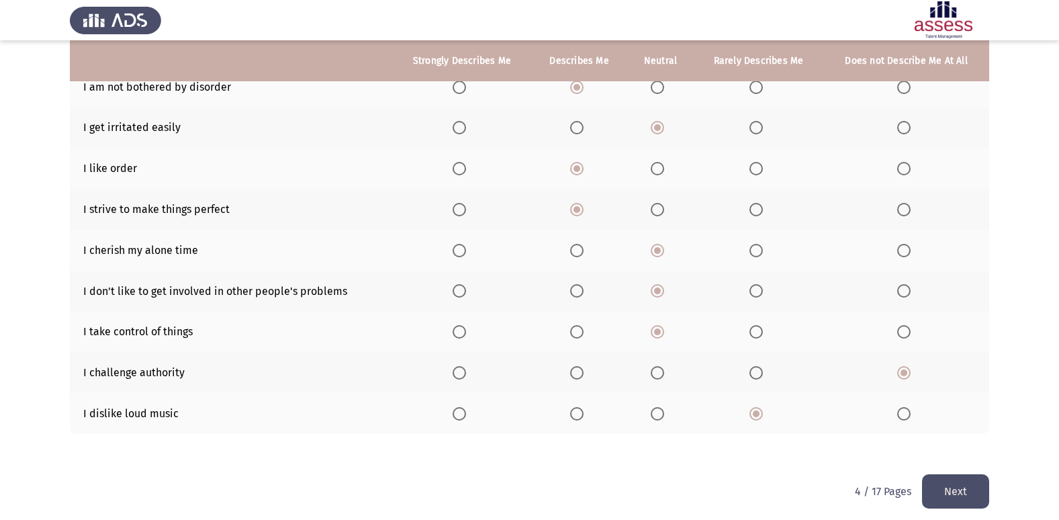
click at [969, 501] on button "Next" at bounding box center [955, 491] width 67 height 34
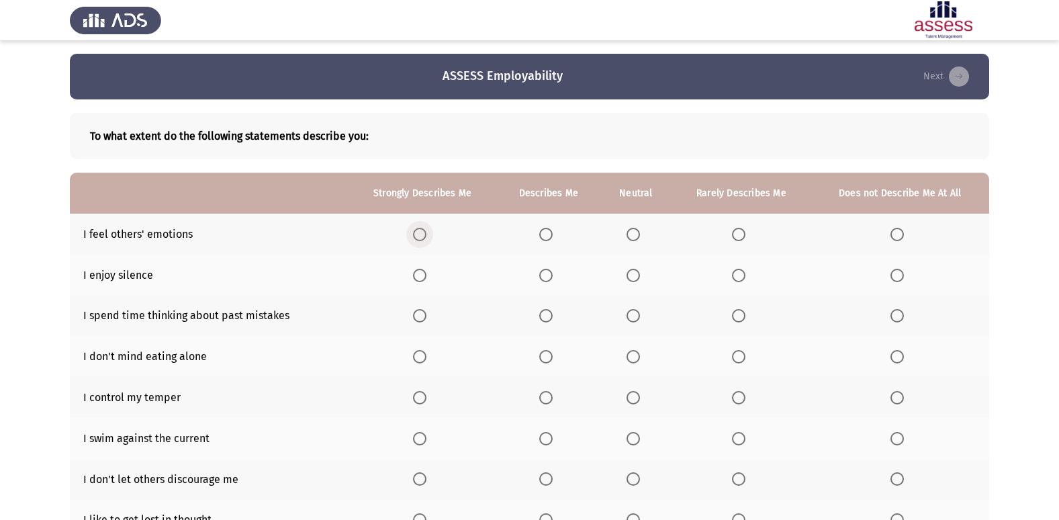
click at [424, 232] on span "Select an option" at bounding box center [419, 234] width 13 height 13
click at [424, 232] on input "Select an option" at bounding box center [419, 234] width 13 height 13
click at [903, 274] on span "Select an option" at bounding box center [896, 275] width 13 height 13
click at [903, 274] on input "Select an option" at bounding box center [896, 275] width 13 height 13
click at [426, 313] on span "Select an option" at bounding box center [419, 315] width 13 height 13
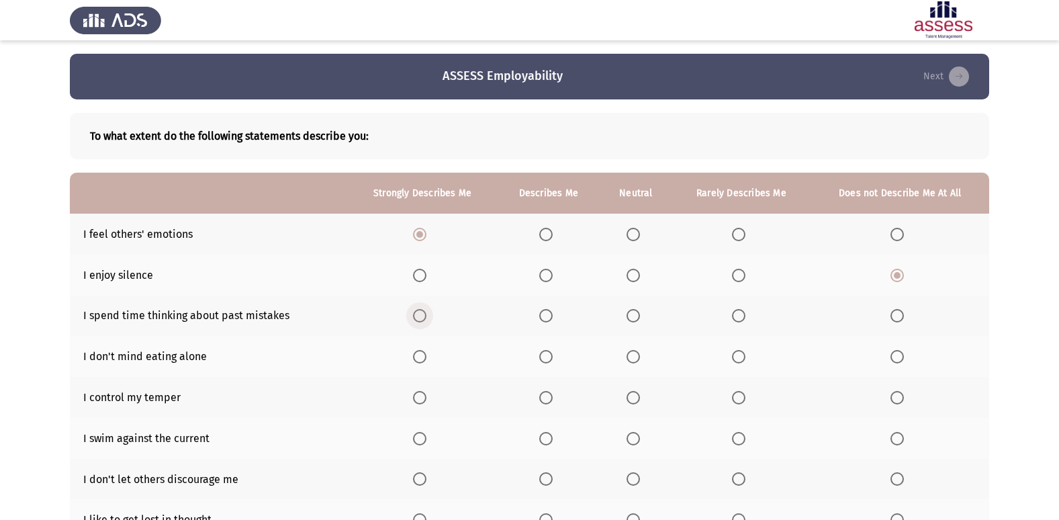
click at [426, 313] on input "Select an option" at bounding box center [419, 315] width 13 height 13
click at [633, 357] on span "Select an option" at bounding box center [633, 357] width 0 height 0
click at [634, 356] on input "Select an option" at bounding box center [632, 356] width 13 height 13
click at [635, 401] on span "Select an option" at bounding box center [632, 397] width 13 height 13
click at [635, 401] on input "Select an option" at bounding box center [632, 397] width 13 height 13
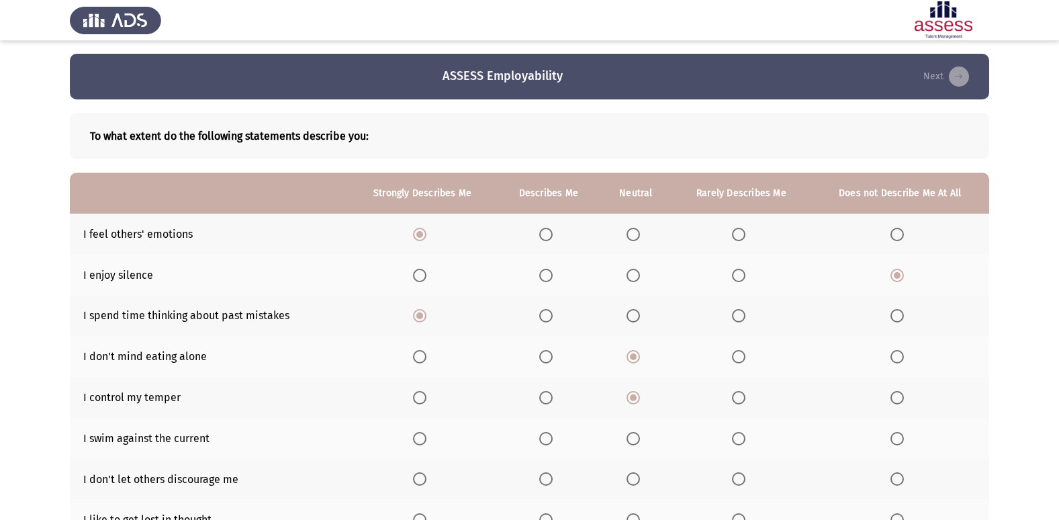
click at [640, 434] on span "Select an option" at bounding box center [632, 438] width 13 height 13
click at [640, 434] on input "Select an option" at bounding box center [632, 438] width 13 height 13
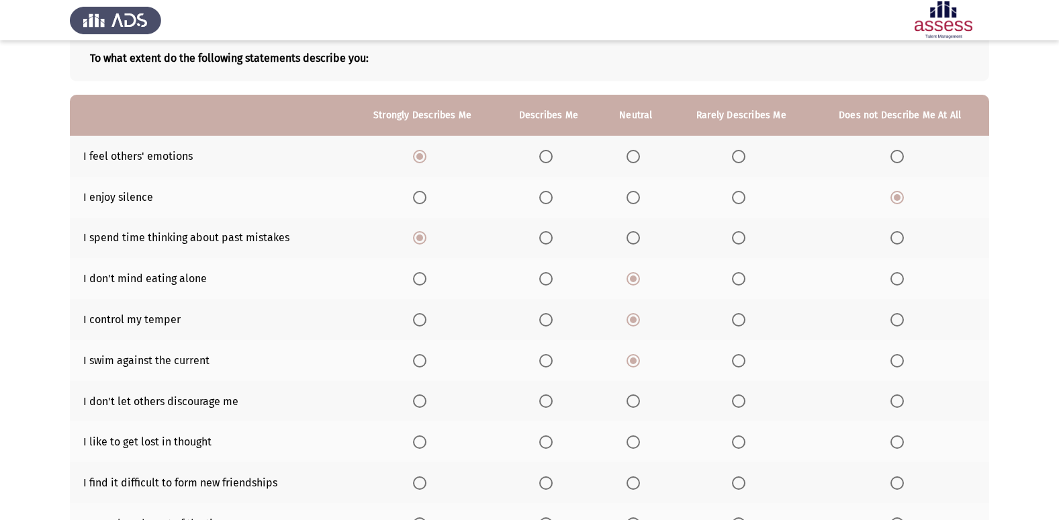
scroll to position [81, 0]
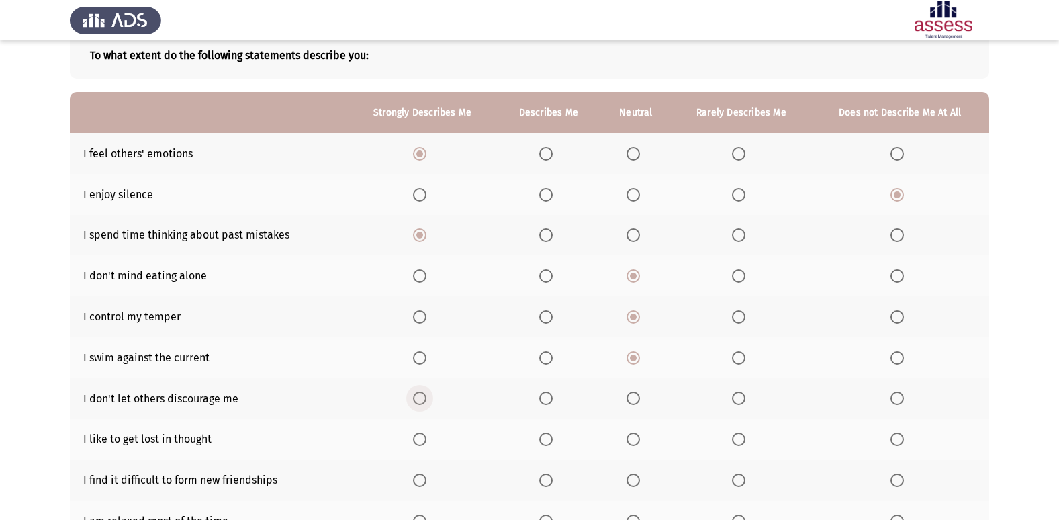
click at [422, 397] on span "Select an option" at bounding box center [419, 397] width 13 height 13
click at [422, 397] on input "Select an option" at bounding box center [419, 397] width 13 height 13
click at [743, 438] on span "Select an option" at bounding box center [738, 438] width 13 height 13
click at [743, 438] on input "Select an option" at bounding box center [738, 438] width 13 height 13
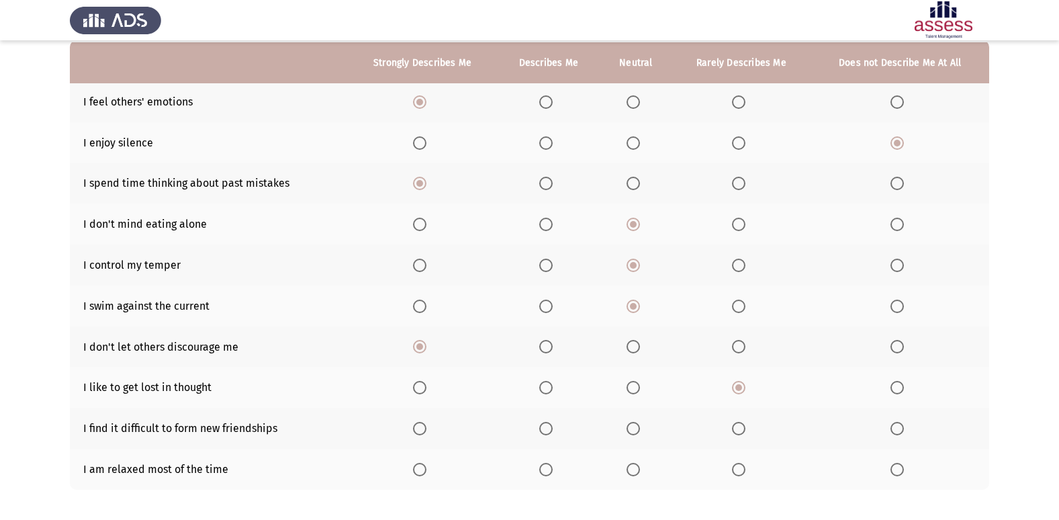
scroll to position [134, 0]
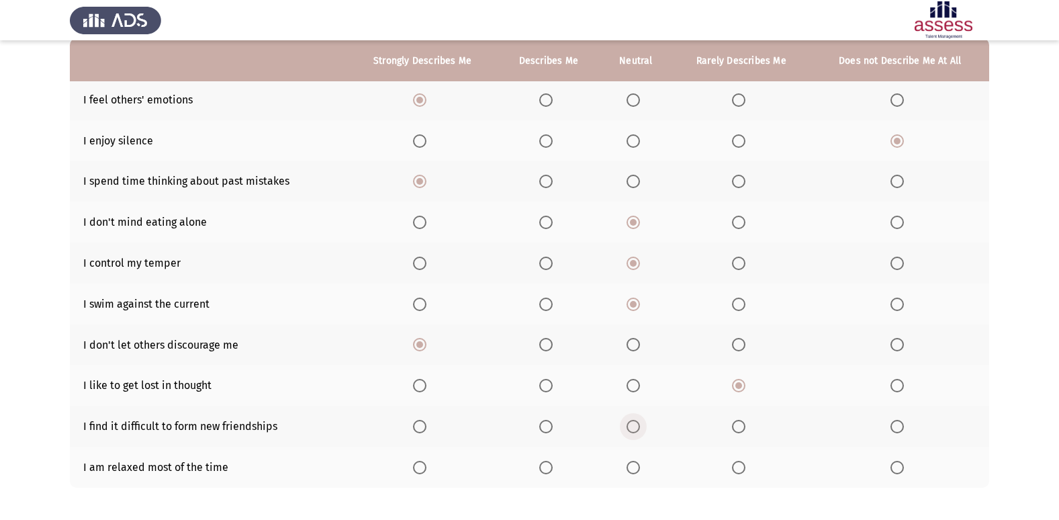
click at [632, 422] on span "Select an option" at bounding box center [632, 426] width 13 height 13
click at [632, 422] on input "Select an option" at bounding box center [632, 426] width 13 height 13
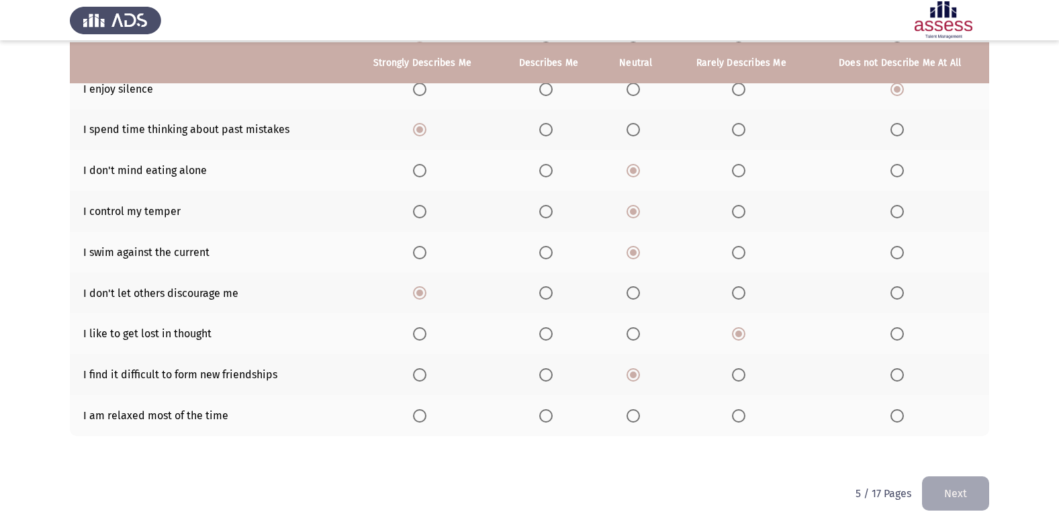
scroll to position [188, 0]
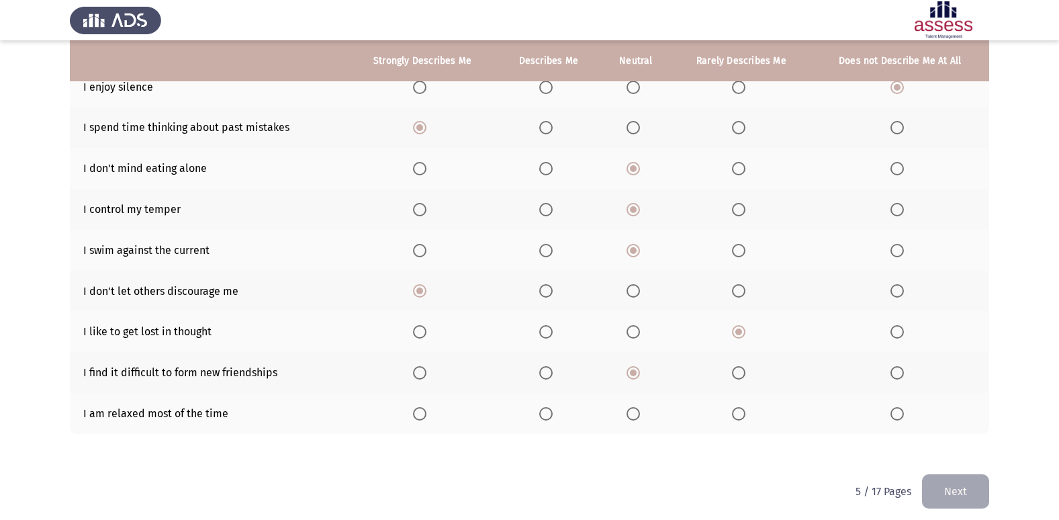
click at [551, 408] on th at bounding box center [548, 413] width 103 height 41
click at [551, 408] on span "Select an option" at bounding box center [545, 413] width 13 height 13
click at [551, 408] on input "Select an option" at bounding box center [545, 413] width 13 height 13
click at [974, 486] on button "Next" at bounding box center [955, 491] width 67 height 34
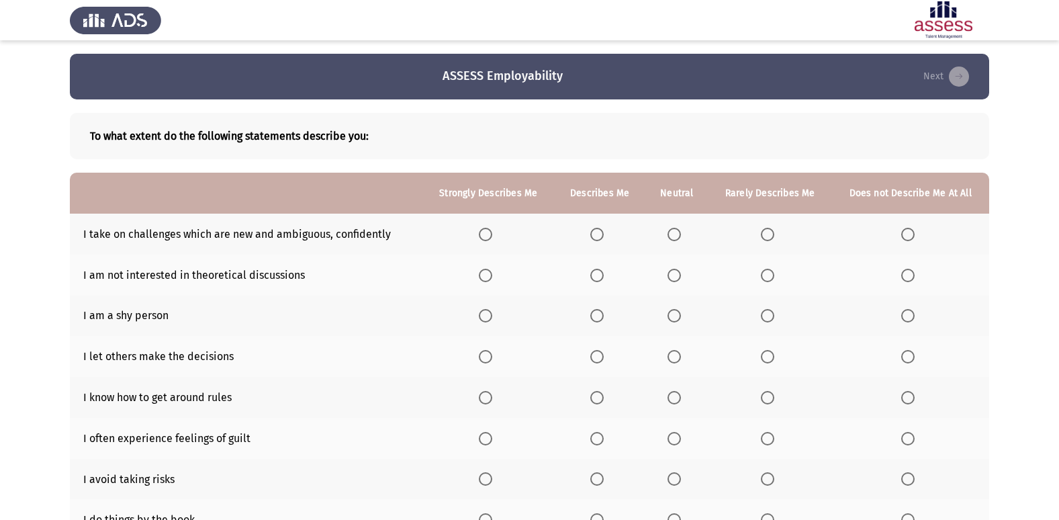
click at [769, 236] on span "Select an option" at bounding box center [767, 234] width 13 height 13
click at [769, 236] on input "Select an option" at bounding box center [767, 234] width 13 height 13
click at [679, 275] on span "Select an option" at bounding box center [673, 275] width 13 height 13
click at [679, 275] on input "Select an option" at bounding box center [673, 275] width 13 height 13
click at [492, 320] on span "Select an option" at bounding box center [485, 315] width 13 height 13
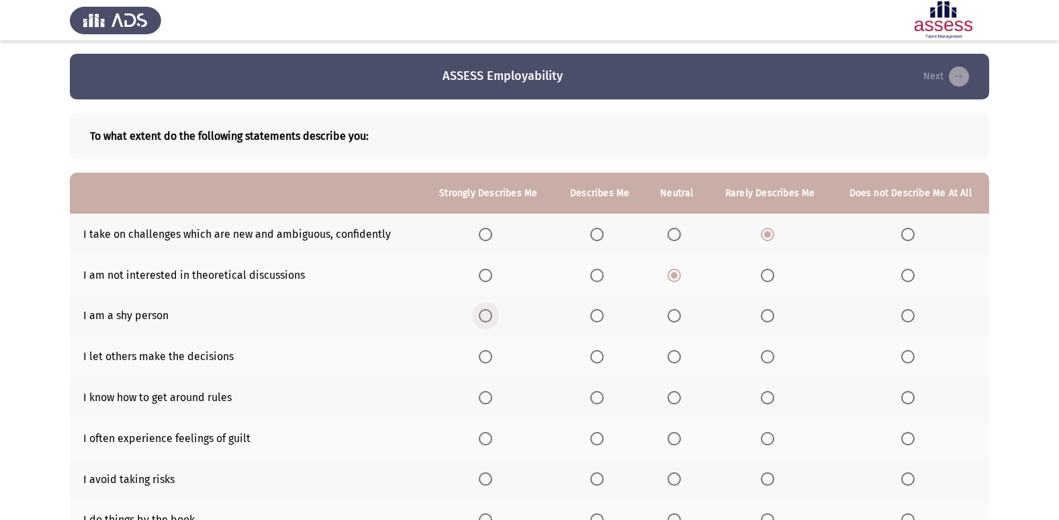
click at [492, 320] on input "Select an option" at bounding box center [485, 315] width 13 height 13
click at [604, 355] on span "Select an option" at bounding box center [596, 356] width 13 height 13
click at [604, 355] on input "Select an option" at bounding box center [596, 356] width 13 height 13
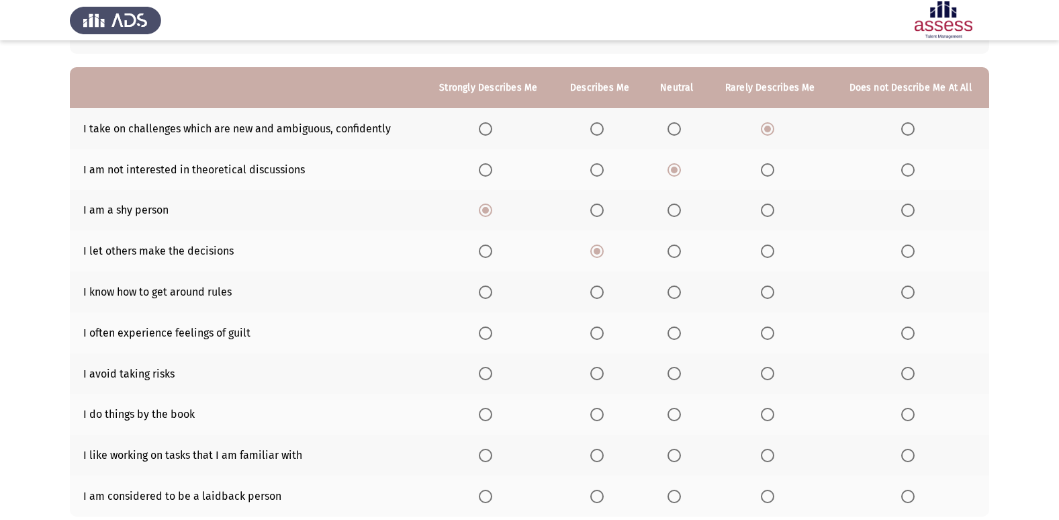
scroll to position [107, 0]
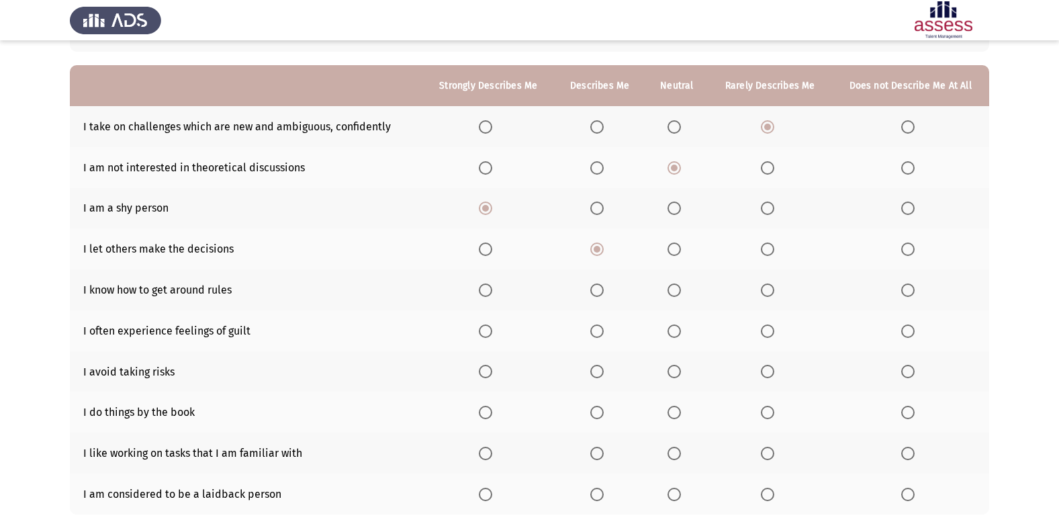
click at [681, 291] on span "Select an option" at bounding box center [673, 289] width 13 height 13
click at [681, 291] on input "Select an option" at bounding box center [673, 289] width 13 height 13
click at [597, 331] on span "Select an option" at bounding box center [596, 330] width 13 height 13
click at [597, 331] on input "Select an option" at bounding box center [596, 330] width 13 height 13
click at [487, 367] on span "Select an option" at bounding box center [485, 371] width 13 height 13
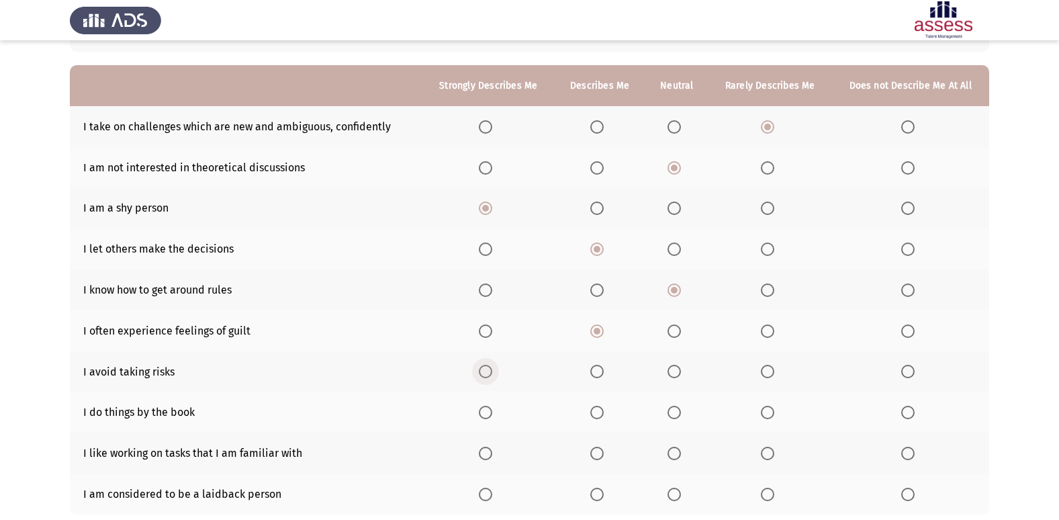
click at [487, 367] on input "Select an option" at bounding box center [485, 371] width 13 height 13
click at [680, 411] on span "Select an option" at bounding box center [673, 412] width 13 height 13
click at [680, 411] on input "Select an option" at bounding box center [673, 412] width 13 height 13
click at [600, 459] on span "Select an option" at bounding box center [596, 452] width 13 height 13
click at [600, 459] on input "Select an option" at bounding box center [596, 452] width 13 height 13
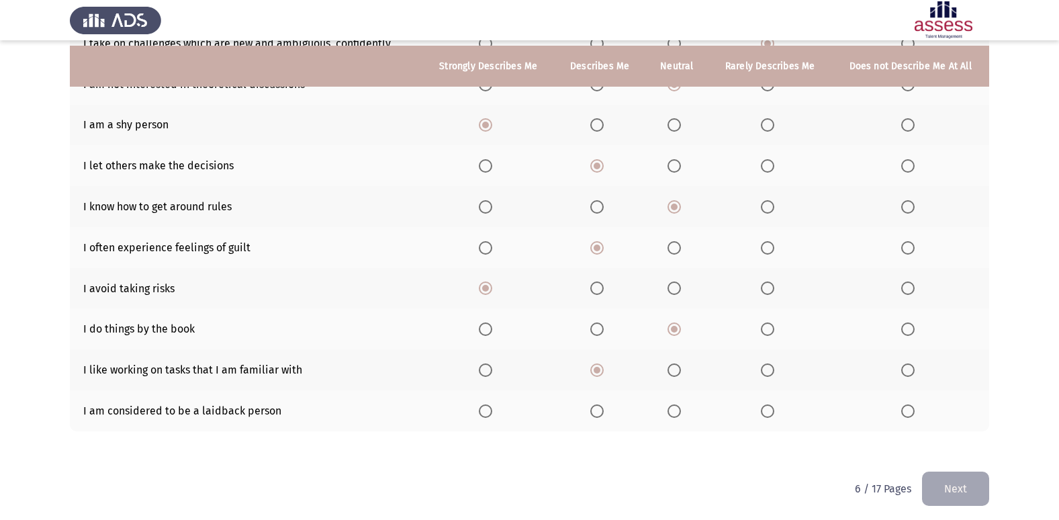
scroll to position [196, 0]
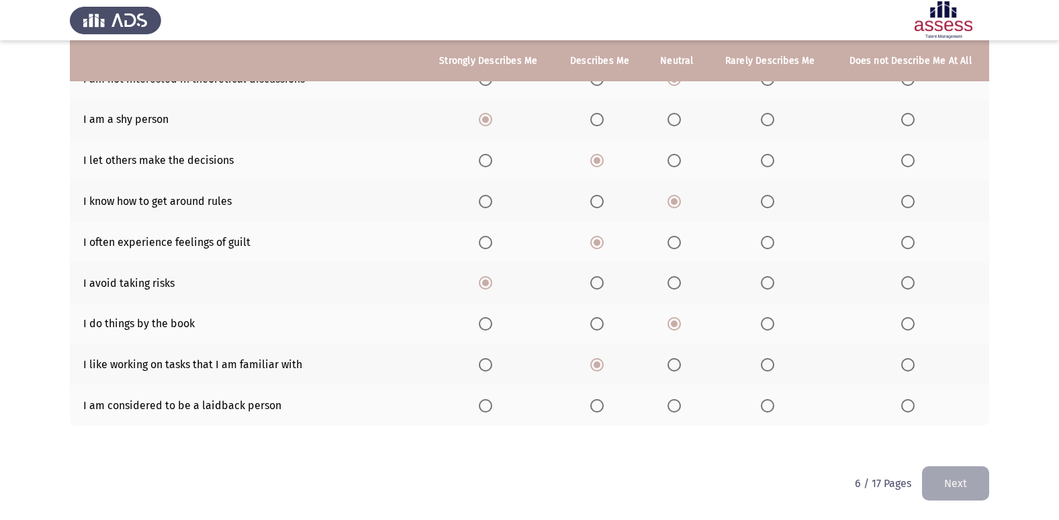
click at [674, 409] on span "Select an option" at bounding box center [673, 405] width 13 height 13
click at [674, 409] on input "Select an option" at bounding box center [673, 405] width 13 height 13
click at [984, 488] on button "Next" at bounding box center [955, 483] width 67 height 34
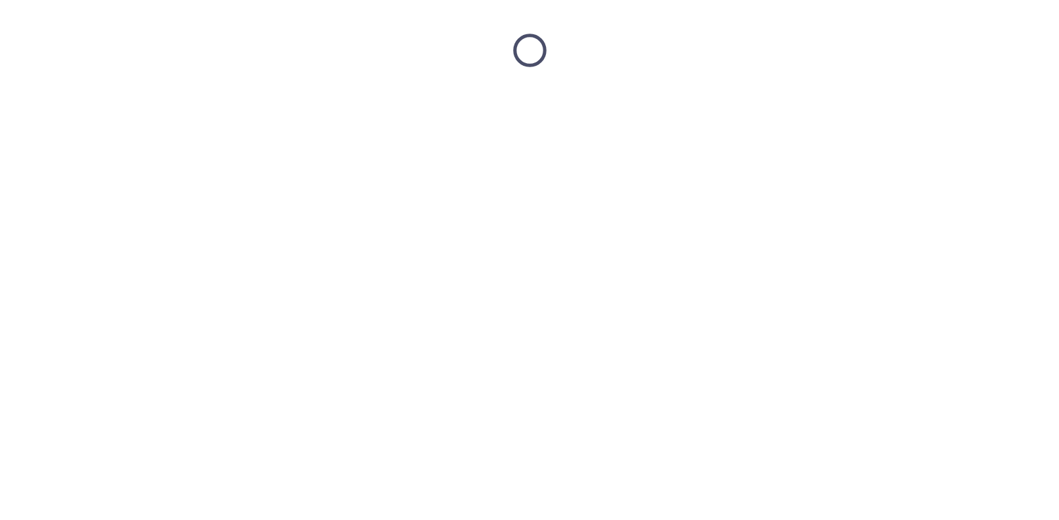
scroll to position [0, 0]
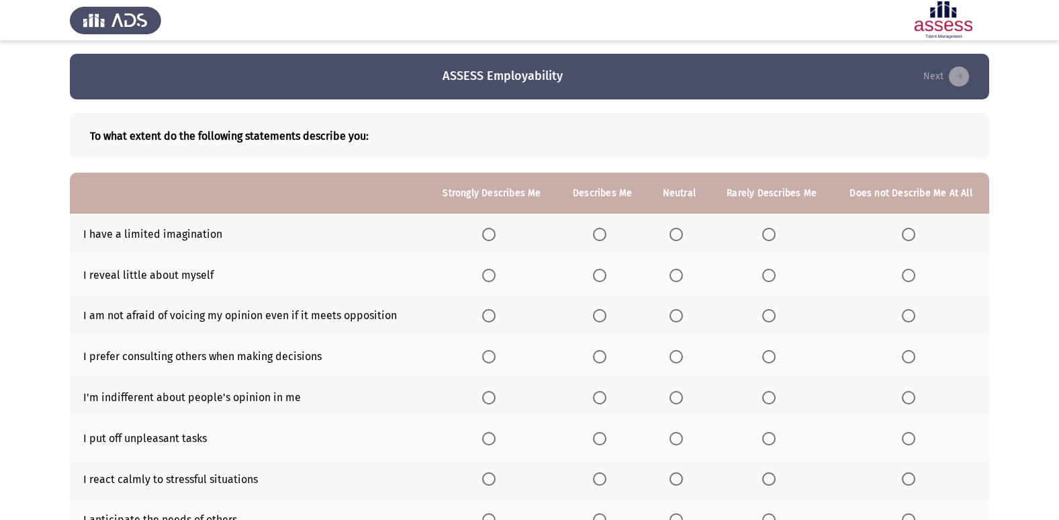
click at [676, 224] on th at bounding box center [678, 234] width 63 height 41
click at [688, 235] on label "Select an option" at bounding box center [678, 234] width 19 height 13
click at [683, 235] on input "Select an option" at bounding box center [675, 234] width 13 height 13
click at [600, 272] on span "Select an option" at bounding box center [599, 275] width 13 height 13
click at [600, 272] on input "Select an option" at bounding box center [599, 275] width 13 height 13
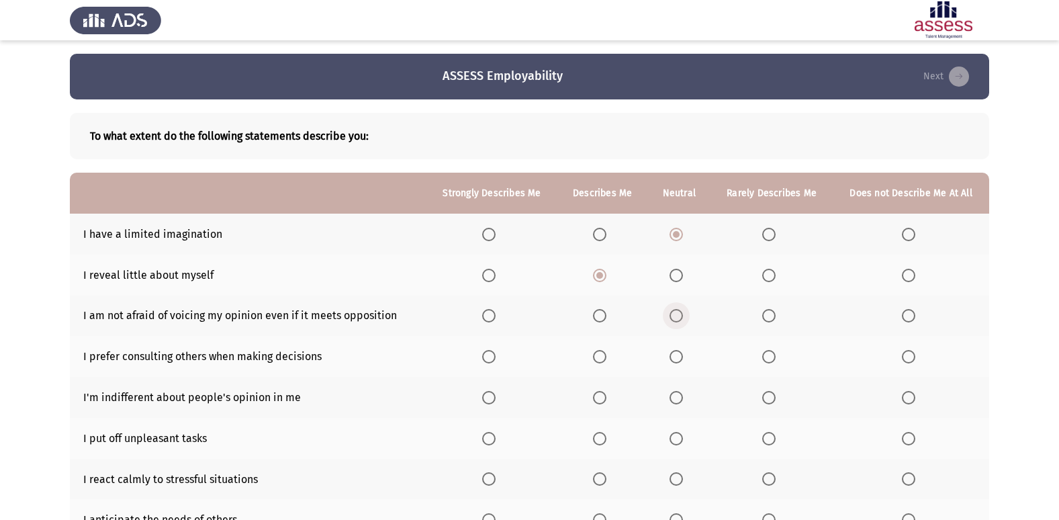
click at [679, 310] on span "Select an option" at bounding box center [675, 315] width 13 height 13
click at [679, 310] on input "Select an option" at bounding box center [675, 315] width 13 height 13
click at [606, 357] on span "Select an option" at bounding box center [599, 356] width 13 height 13
click at [606, 357] on input "Select an option" at bounding box center [599, 356] width 13 height 13
click at [678, 402] on span "Select an option" at bounding box center [675, 397] width 13 height 13
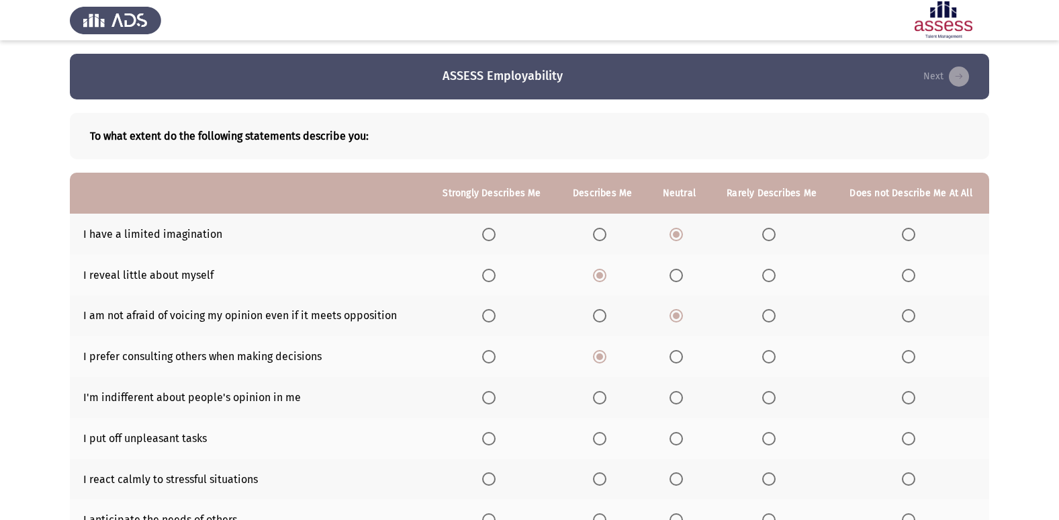
click at [678, 402] on input "Select an option" at bounding box center [675, 397] width 13 height 13
click at [681, 433] on span "Select an option" at bounding box center [675, 438] width 13 height 13
click at [681, 433] on input "Select an option" at bounding box center [675, 438] width 13 height 13
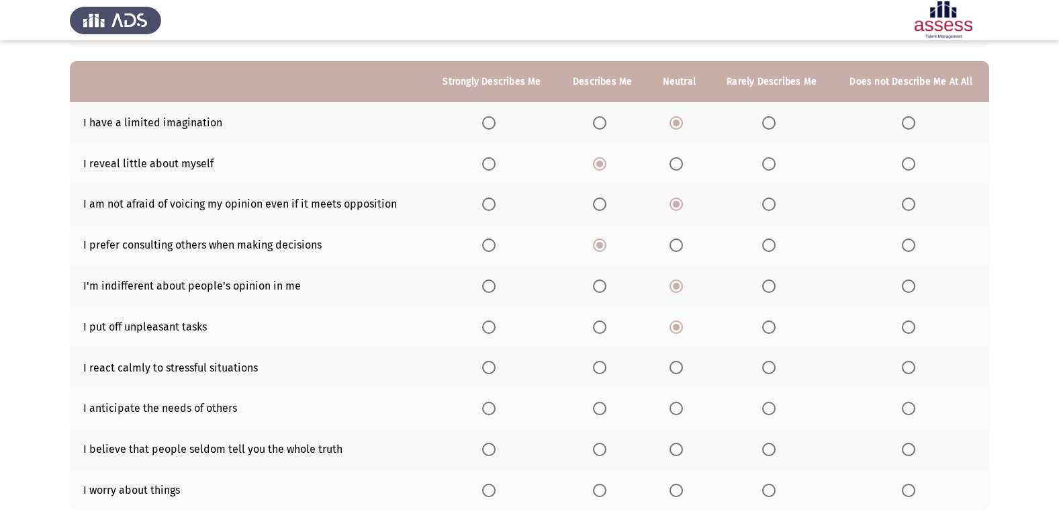
scroll to position [134, 0]
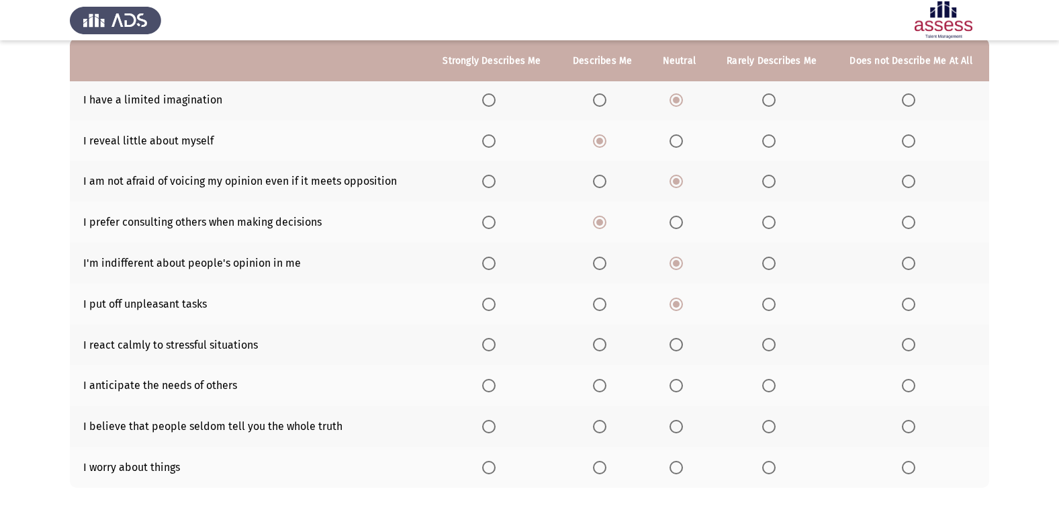
click at [766, 344] on span "Select an option" at bounding box center [768, 344] width 13 height 13
click at [766, 344] on input "Select an option" at bounding box center [768, 344] width 13 height 13
click at [605, 387] on span "Select an option" at bounding box center [599, 385] width 13 height 13
click at [605, 387] on input "Select an option" at bounding box center [599, 385] width 13 height 13
click at [680, 432] on span "Select an option" at bounding box center [675, 426] width 13 height 13
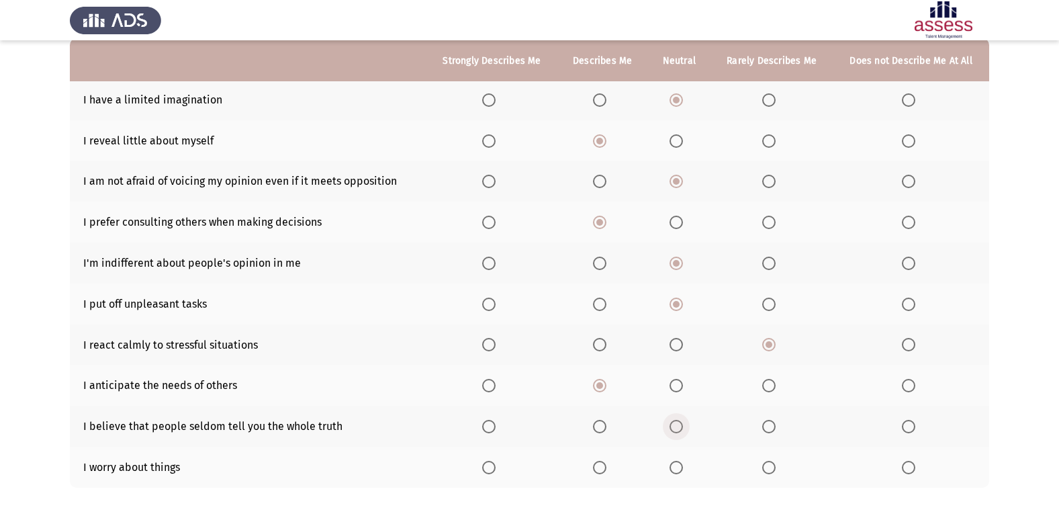
click at [680, 432] on input "Select an option" at bounding box center [675, 426] width 13 height 13
click at [606, 472] on span "Select an option" at bounding box center [599, 467] width 13 height 13
click at [606, 472] on input "Select an option" at bounding box center [599, 467] width 13 height 13
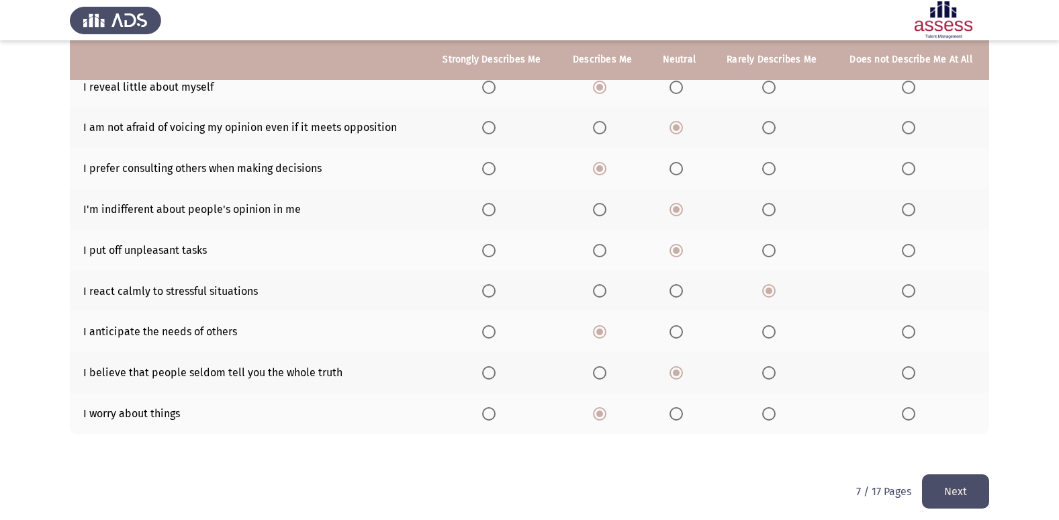
scroll to position [196, 0]
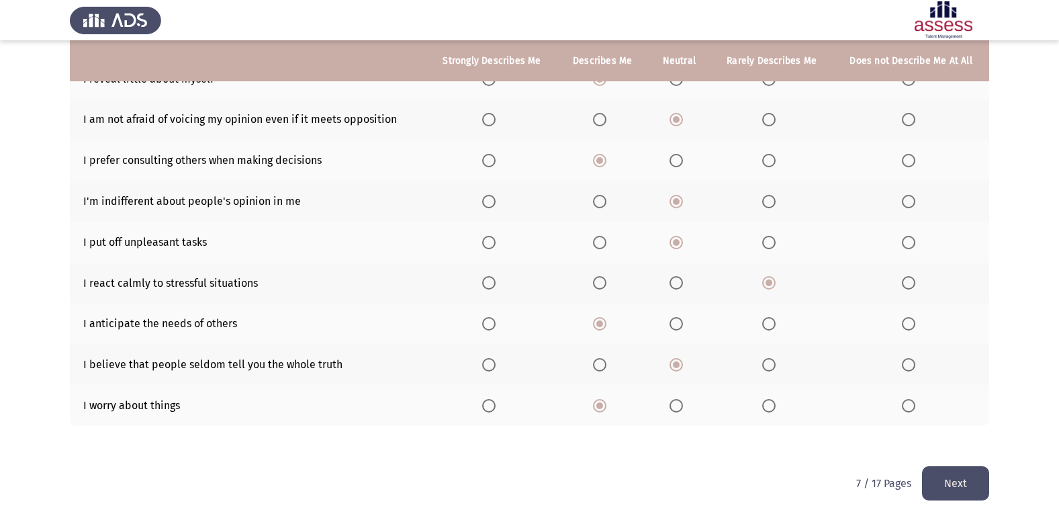
click at [939, 480] on button "Next" at bounding box center [955, 483] width 67 height 34
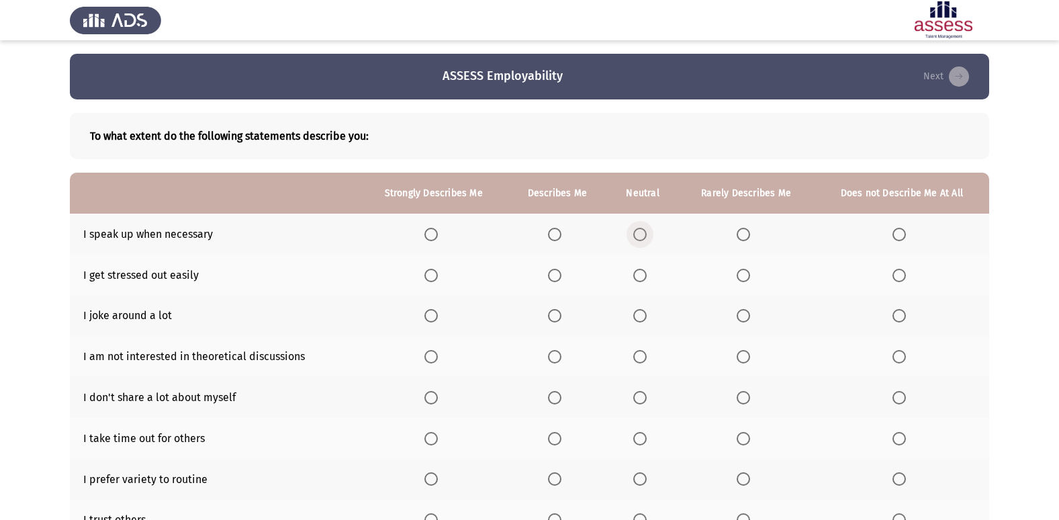
click at [642, 236] on span "Select an option" at bounding box center [639, 234] width 13 height 13
click at [642, 236] on input "Select an option" at bounding box center [639, 234] width 13 height 13
click at [645, 278] on span "Select an option" at bounding box center [639, 275] width 13 height 13
click at [645, 278] on input "Select an option" at bounding box center [639, 275] width 13 height 13
click at [438, 310] on span "Select an option" at bounding box center [430, 315] width 13 height 13
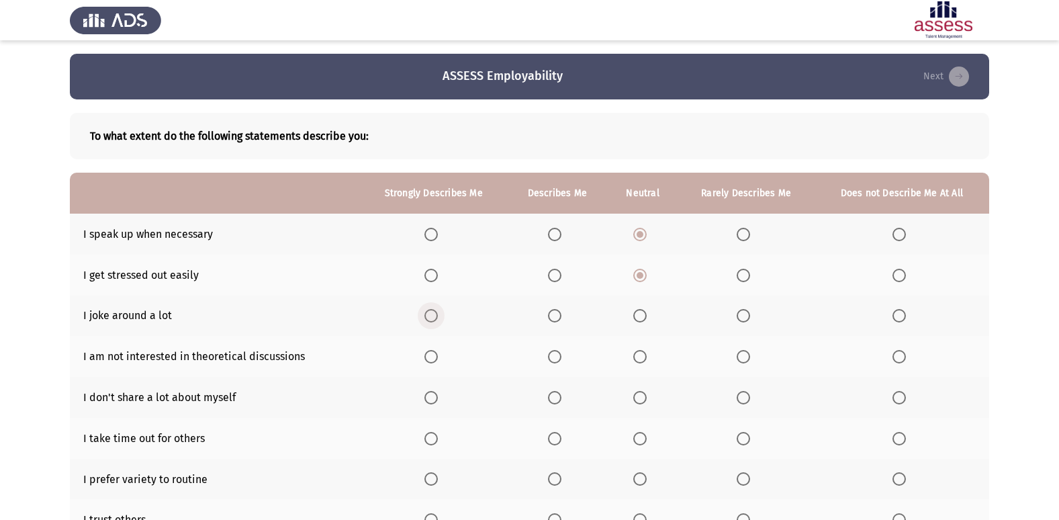
click at [438, 310] on input "Select an option" at bounding box center [430, 315] width 13 height 13
click at [641, 348] on th at bounding box center [643, 356] width 70 height 41
click at [642, 358] on span "Select an option" at bounding box center [639, 356] width 13 height 13
click at [642, 358] on input "Select an option" at bounding box center [639, 356] width 13 height 13
click at [744, 394] on span "Select an option" at bounding box center [743, 397] width 13 height 13
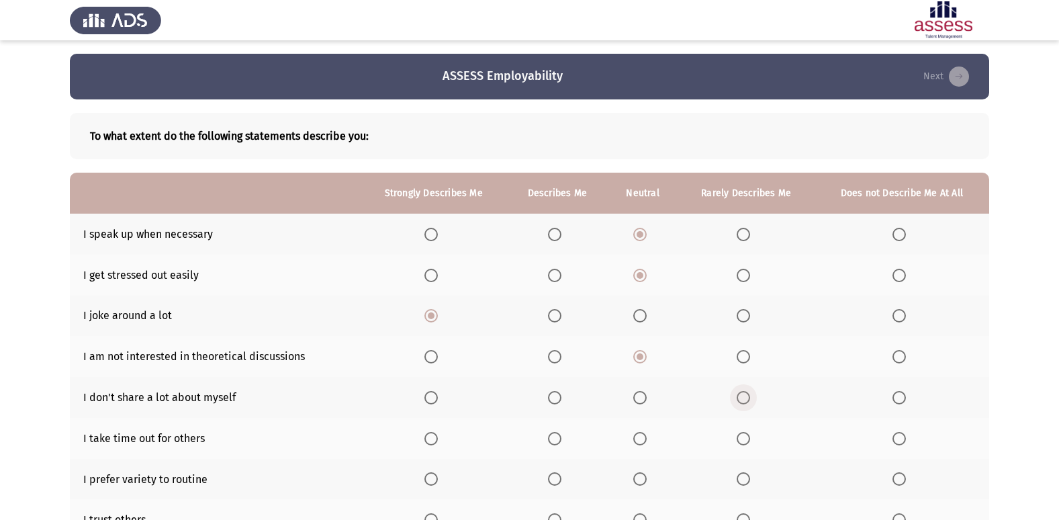
click at [744, 394] on input "Select an option" at bounding box center [743, 397] width 13 height 13
click at [558, 438] on span "Select an option" at bounding box center [554, 438] width 13 height 13
click at [558, 438] on input "Select an option" at bounding box center [554, 438] width 13 height 13
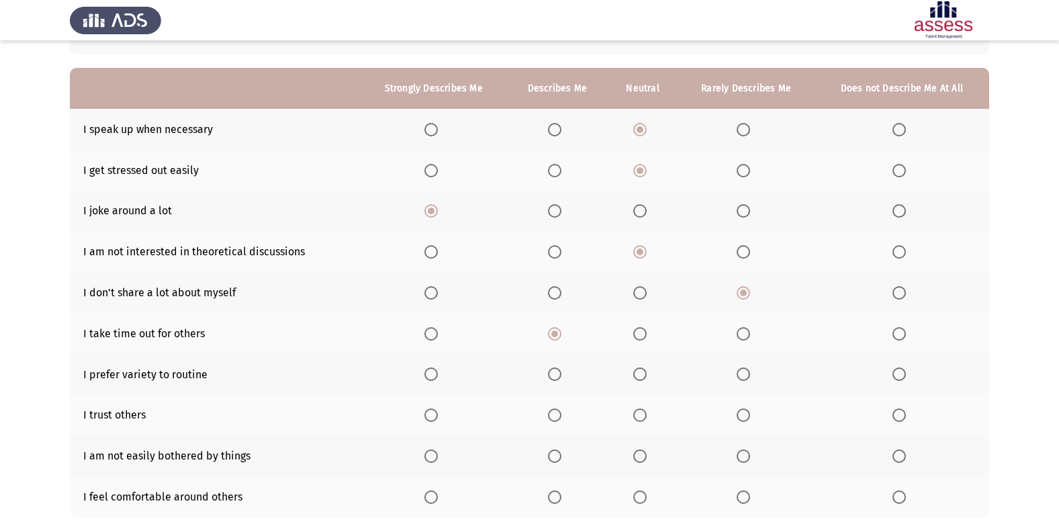
scroll to position [107, 0]
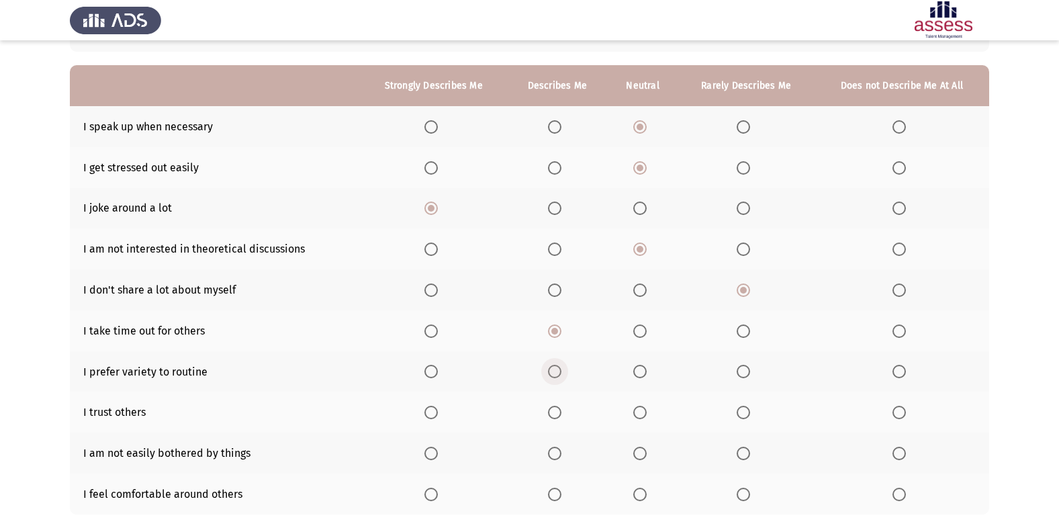
click at [555, 369] on span "Select an option" at bounding box center [554, 371] width 13 height 13
click at [555, 369] on input "Select an option" at bounding box center [554, 371] width 13 height 13
click at [559, 414] on span "Select an option" at bounding box center [554, 412] width 13 height 13
click at [559, 414] on input "Select an option" at bounding box center [554, 412] width 13 height 13
click at [638, 450] on span "Select an option" at bounding box center [639, 452] width 13 height 13
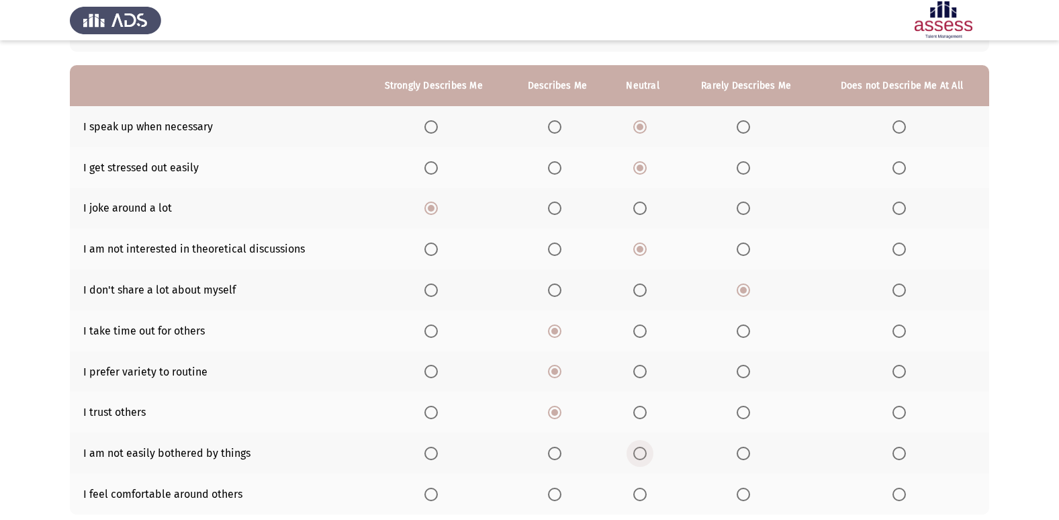
click at [638, 450] on input "Select an option" at bounding box center [639, 452] width 13 height 13
click at [554, 492] on span "Select an option" at bounding box center [554, 493] width 13 height 13
click at [554, 492] on input "Select an option" at bounding box center [554, 493] width 13 height 13
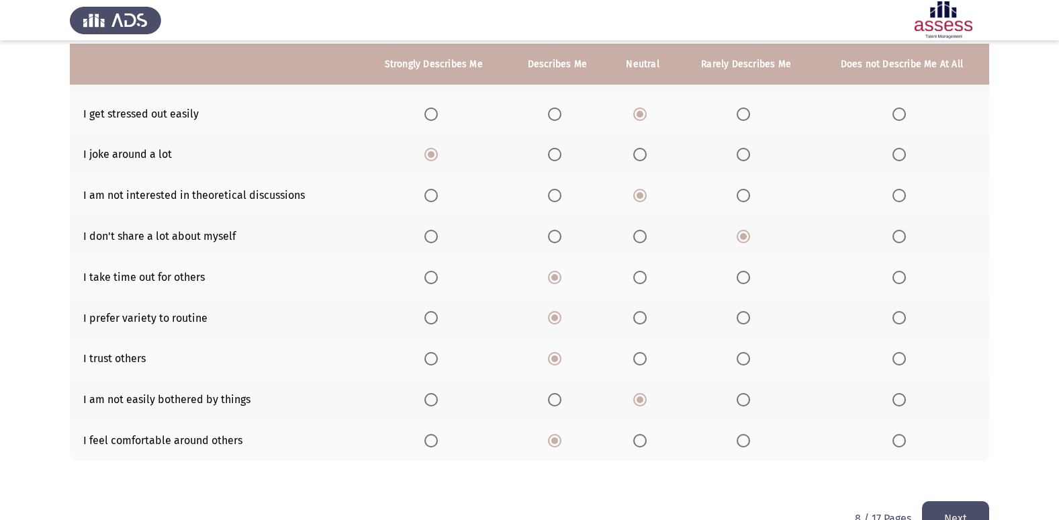
scroll to position [196, 0]
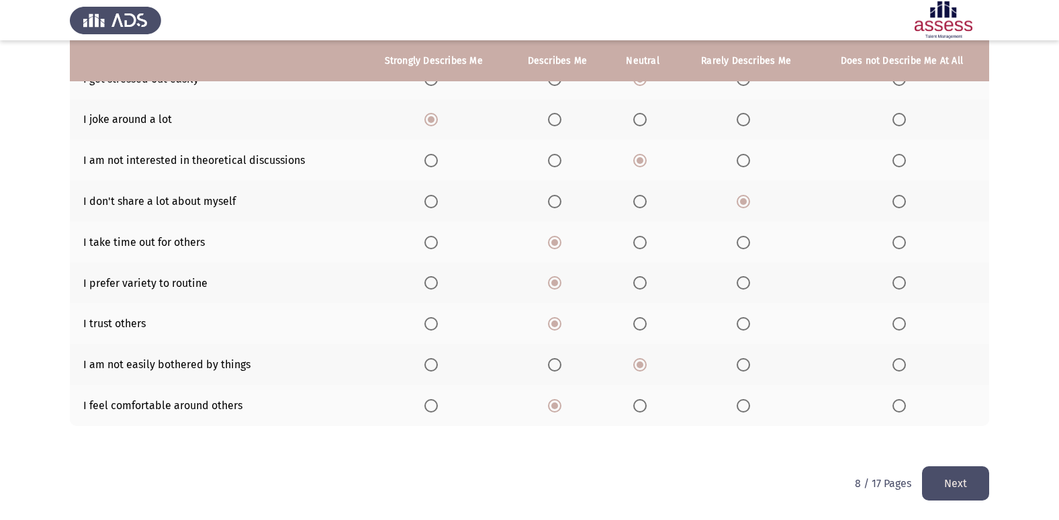
click at [975, 479] on button "Next" at bounding box center [955, 483] width 67 height 34
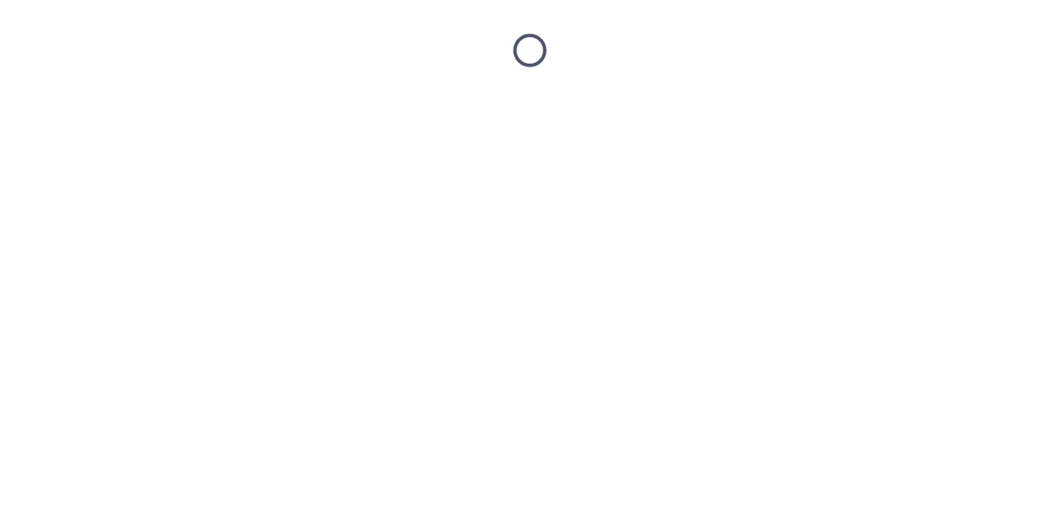
scroll to position [0, 0]
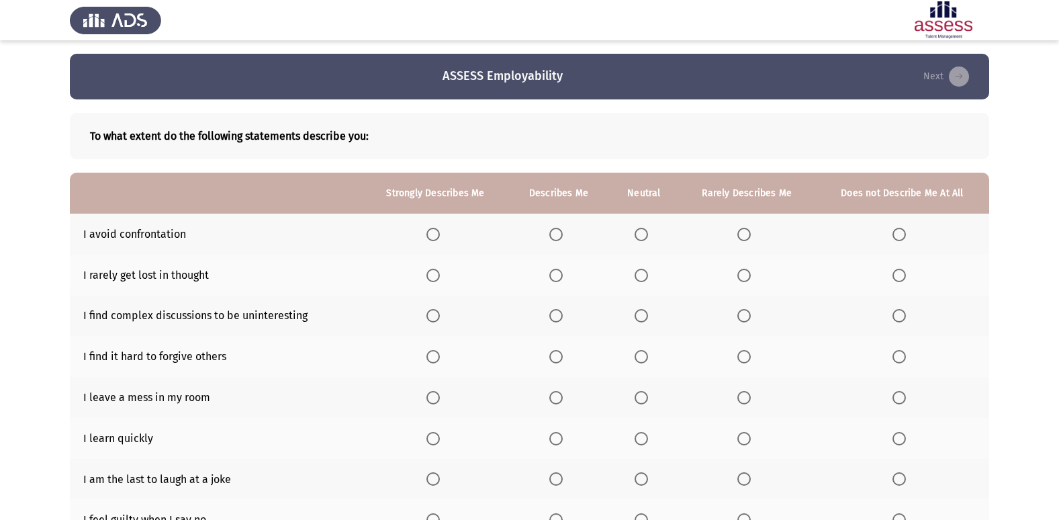
click at [648, 233] on span "Select an option" at bounding box center [640, 234] width 13 height 13
click at [648, 233] on input "Select an option" at bounding box center [640, 234] width 13 height 13
click at [648, 274] on span "Select an option" at bounding box center [640, 275] width 13 height 13
click at [648, 274] on input "Select an option" at bounding box center [640, 275] width 13 height 13
click at [555, 314] on span "Select an option" at bounding box center [555, 315] width 13 height 13
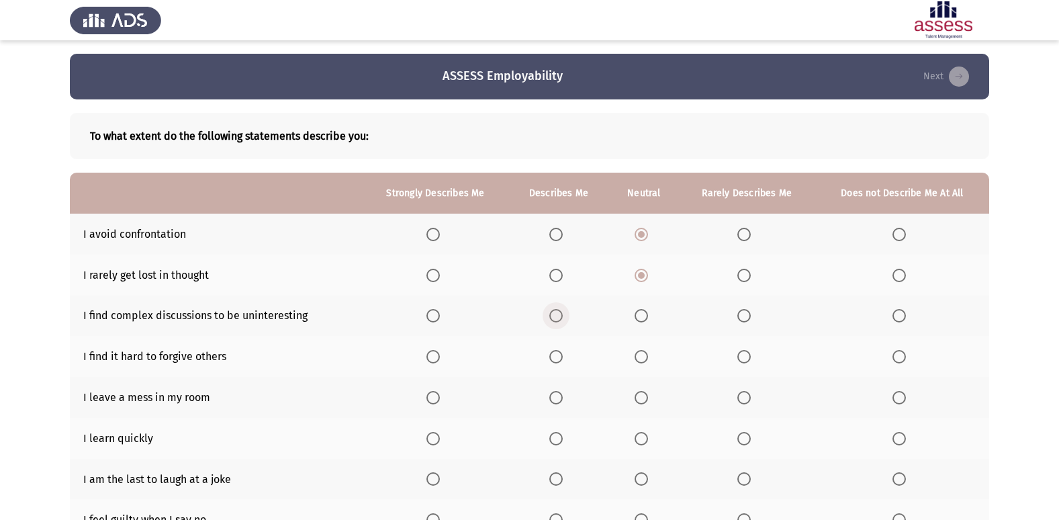
click at [555, 314] on input "Select an option" at bounding box center [555, 315] width 13 height 13
click at [744, 310] on span "Select an option" at bounding box center [743, 315] width 13 height 13
click at [744, 310] on input "Select an option" at bounding box center [743, 315] width 13 height 13
click at [558, 350] on span "Select an option" at bounding box center [555, 356] width 13 height 13
click at [558, 350] on input "Select an option" at bounding box center [555, 356] width 13 height 13
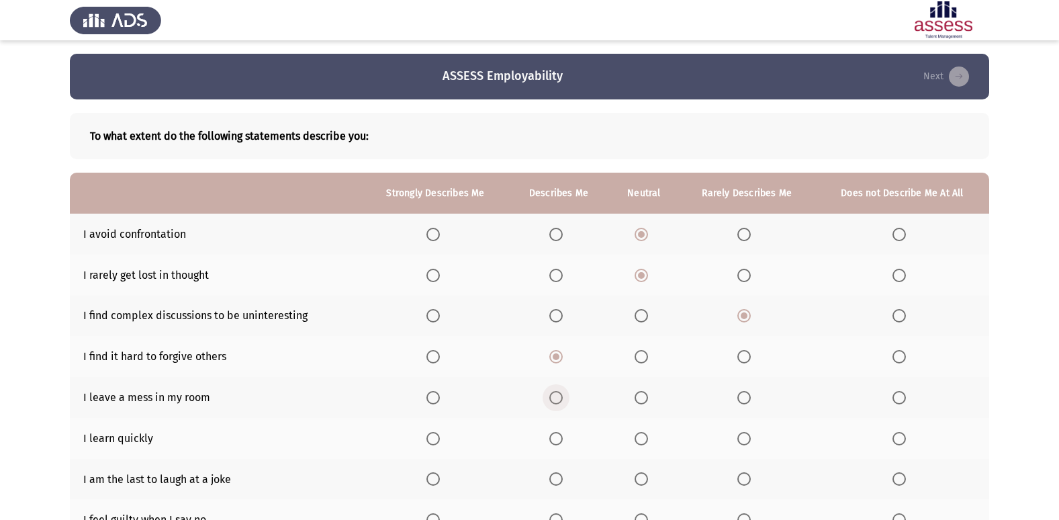
click at [565, 395] on label "Select an option" at bounding box center [558, 397] width 19 height 13
click at [563, 395] on input "Select an option" at bounding box center [555, 397] width 13 height 13
click at [436, 432] on span "Select an option" at bounding box center [432, 438] width 13 height 13
click at [436, 432] on input "Select an option" at bounding box center [432, 438] width 13 height 13
click at [898, 477] on span "Select an option" at bounding box center [898, 478] width 13 height 13
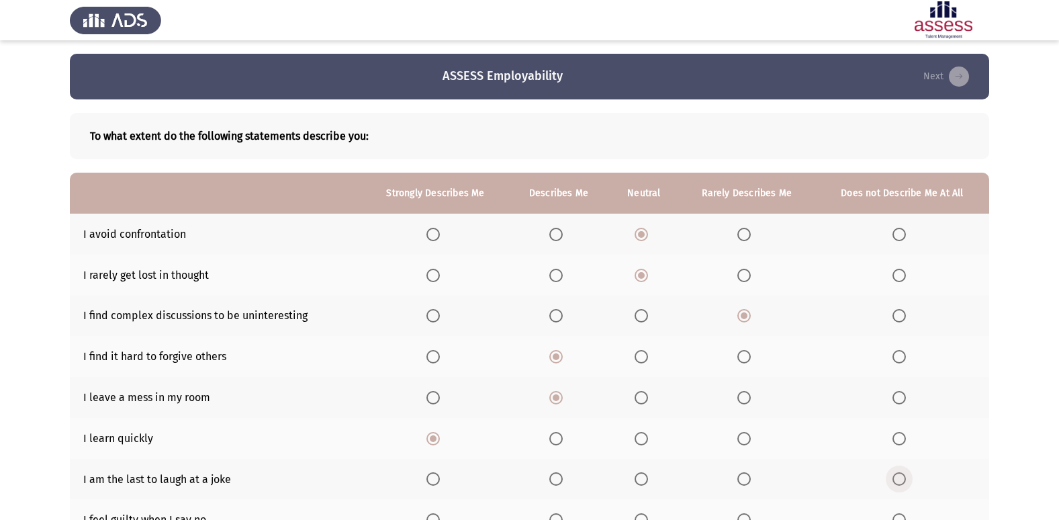
click at [898, 477] on input "Select an option" at bounding box center [898, 478] width 13 height 13
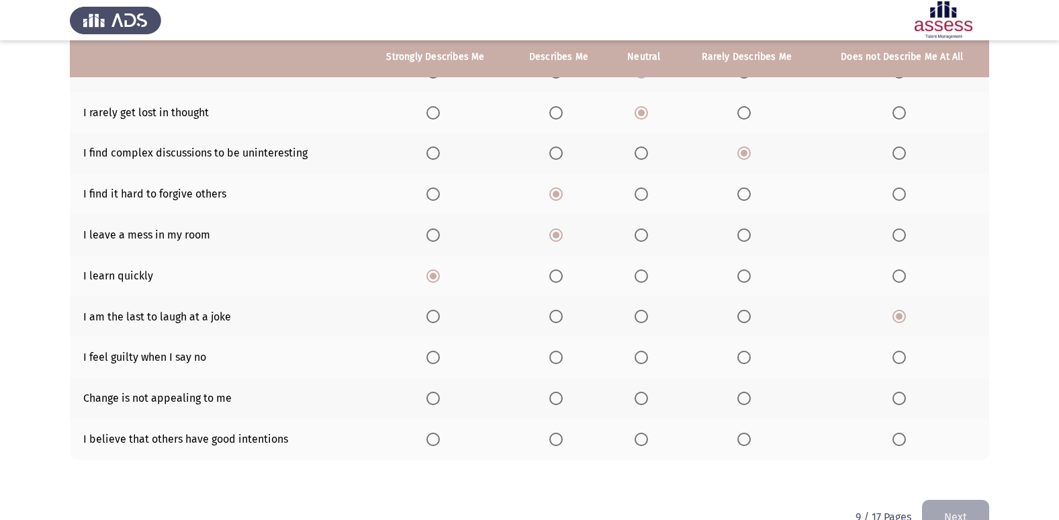
scroll to position [188, 0]
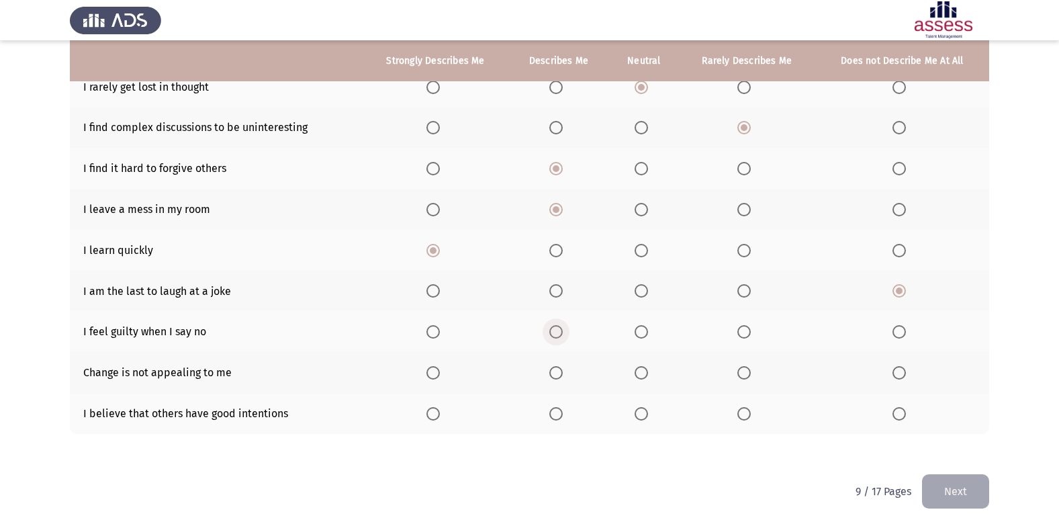
click at [557, 328] on span "Select an option" at bounding box center [555, 331] width 13 height 13
click at [557, 328] on input "Select an option" at bounding box center [555, 331] width 13 height 13
click at [746, 372] on span "Select an option" at bounding box center [743, 372] width 13 height 13
click at [746, 372] on input "Select an option" at bounding box center [743, 372] width 13 height 13
click at [563, 414] on span "Select an option" at bounding box center [555, 413] width 13 height 13
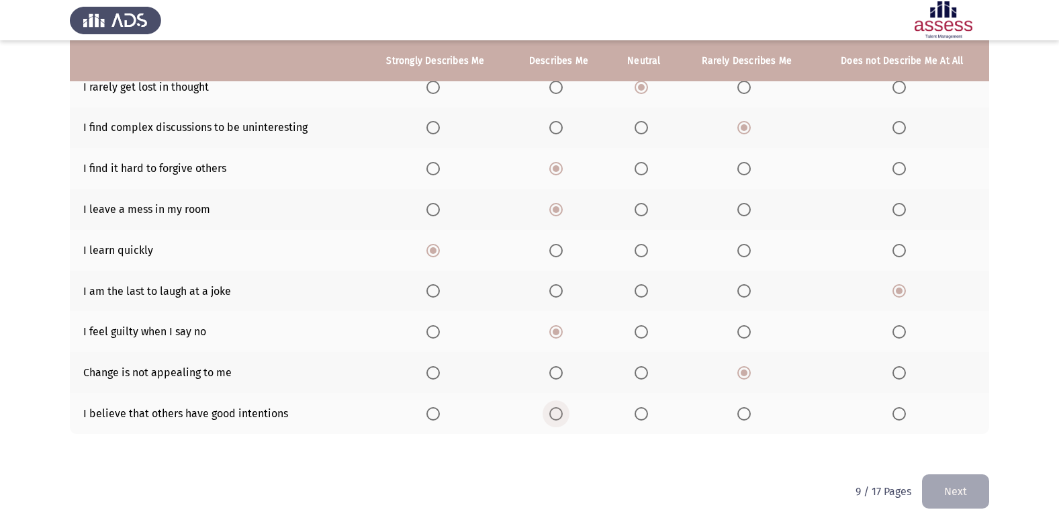
click at [563, 414] on input "Select an option" at bounding box center [555, 413] width 13 height 13
click at [975, 485] on button "Next" at bounding box center [955, 491] width 67 height 34
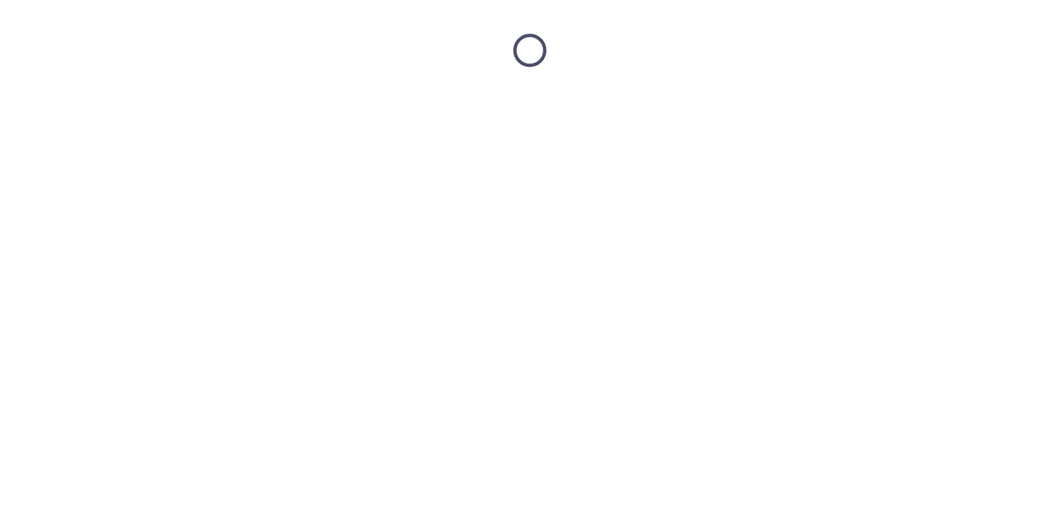
scroll to position [0, 0]
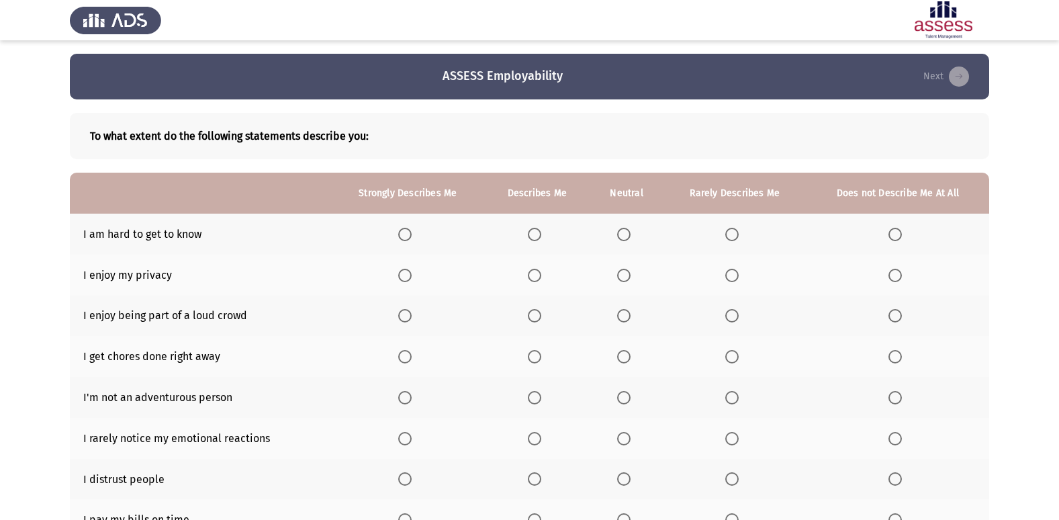
click at [625, 228] on span "Select an option" at bounding box center [623, 234] width 13 height 13
click at [625, 228] on input "Select an option" at bounding box center [623, 234] width 13 height 13
click at [532, 269] on span "Select an option" at bounding box center [534, 275] width 13 height 13
click at [532, 269] on input "Select an option" at bounding box center [534, 275] width 13 height 13
click at [536, 312] on span "Select an option" at bounding box center [534, 315] width 13 height 13
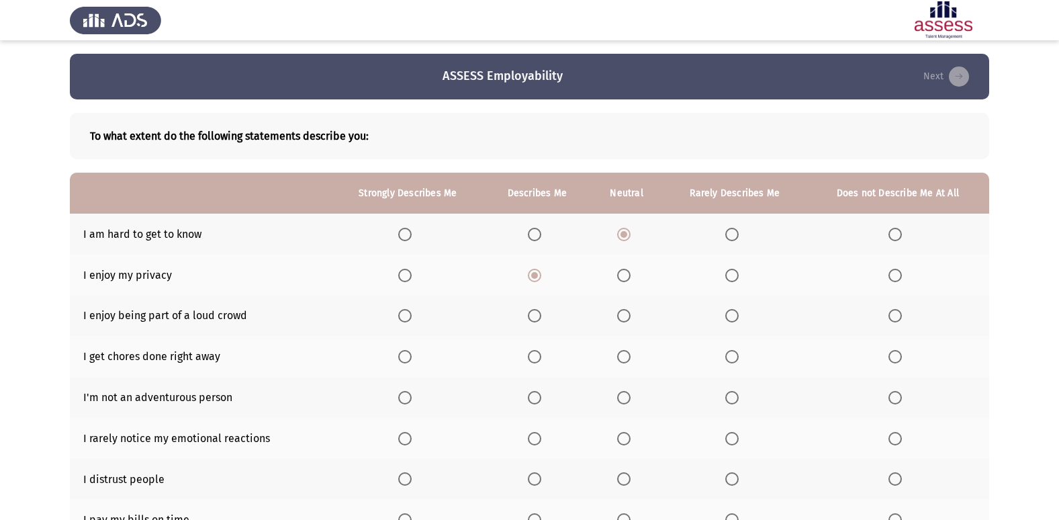
click at [536, 312] on input "Select an option" at bounding box center [534, 315] width 13 height 13
click at [538, 353] on span "Select an option" at bounding box center [534, 356] width 13 height 13
click at [538, 353] on input "Select an option" at bounding box center [534, 356] width 13 height 13
click at [619, 396] on span "Select an option" at bounding box center [623, 397] width 13 height 13
click at [619, 396] on input "Select an option" at bounding box center [623, 397] width 13 height 13
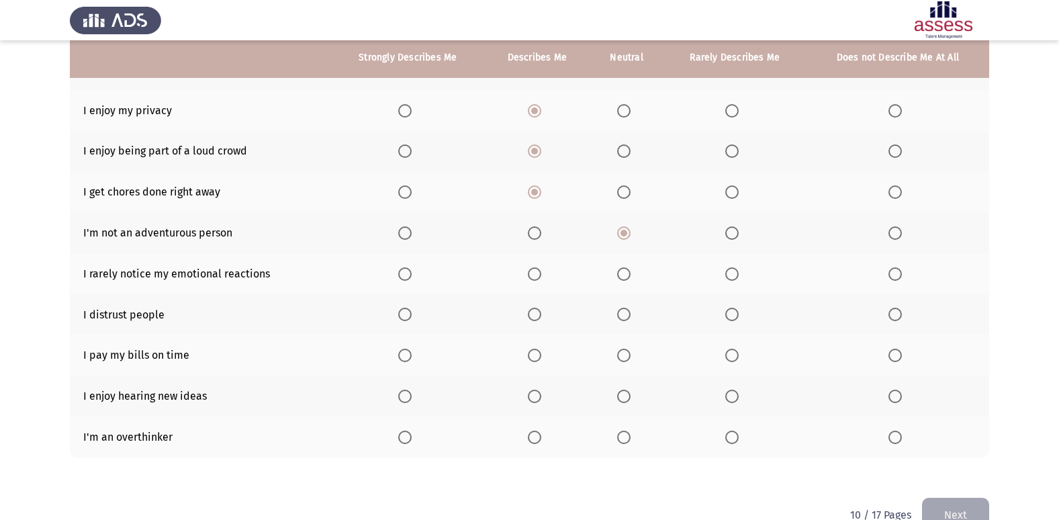
scroll to position [188, 0]
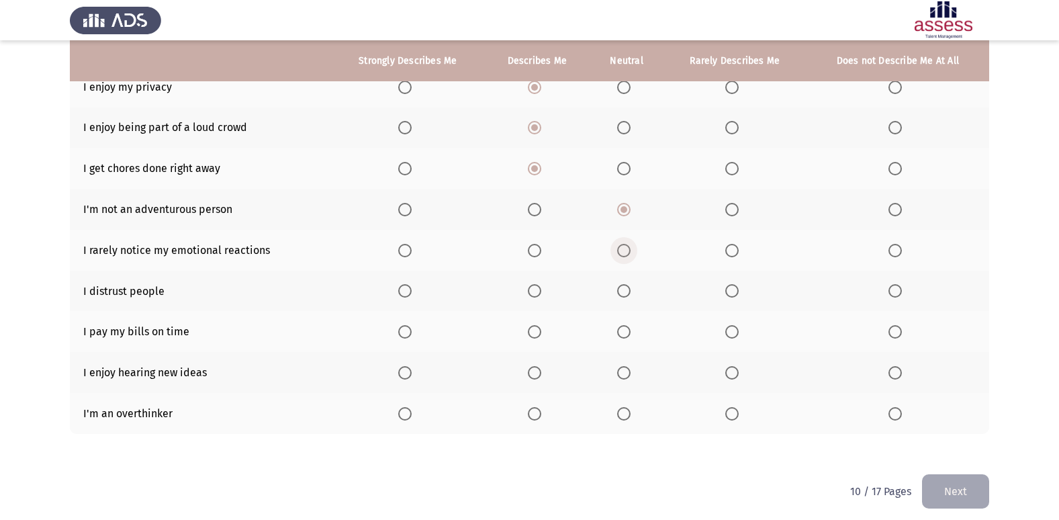
click at [625, 252] on span "Select an option" at bounding box center [623, 250] width 13 height 13
click at [625, 252] on input "Select an option" at bounding box center [623, 250] width 13 height 13
click at [732, 291] on span "Select an option" at bounding box center [732, 291] width 0 height 0
click at [732, 291] on input "Select an option" at bounding box center [731, 290] width 13 height 13
click at [530, 324] on mat-radio-button "Select an option" at bounding box center [537, 331] width 19 height 14
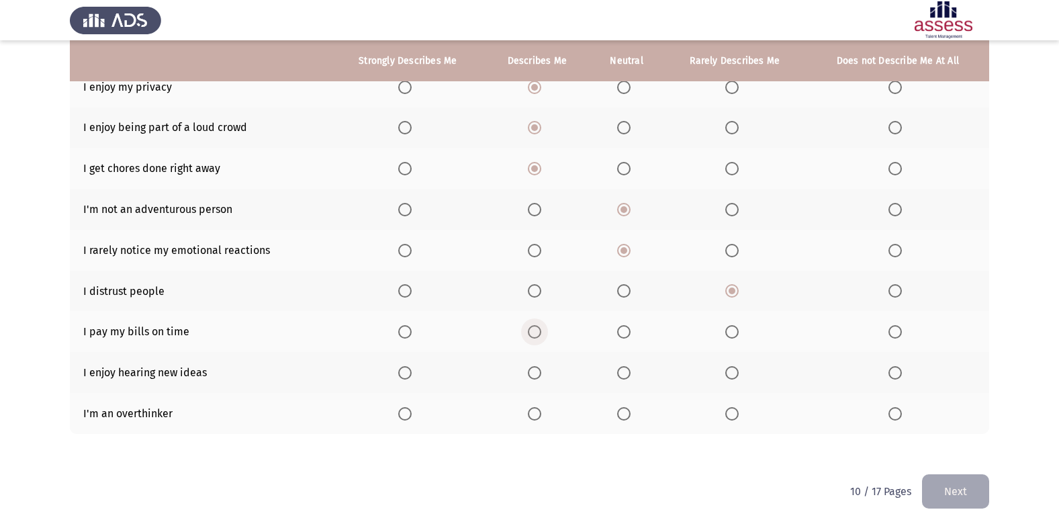
click at [536, 332] on span "Select an option" at bounding box center [534, 331] width 13 height 13
click at [536, 332] on input "Select an option" at bounding box center [534, 331] width 13 height 13
click at [538, 371] on span "Select an option" at bounding box center [534, 372] width 13 height 13
click at [538, 371] on input "Select an option" at bounding box center [534, 372] width 13 height 13
click at [400, 407] on span "Select an option" at bounding box center [404, 413] width 13 height 13
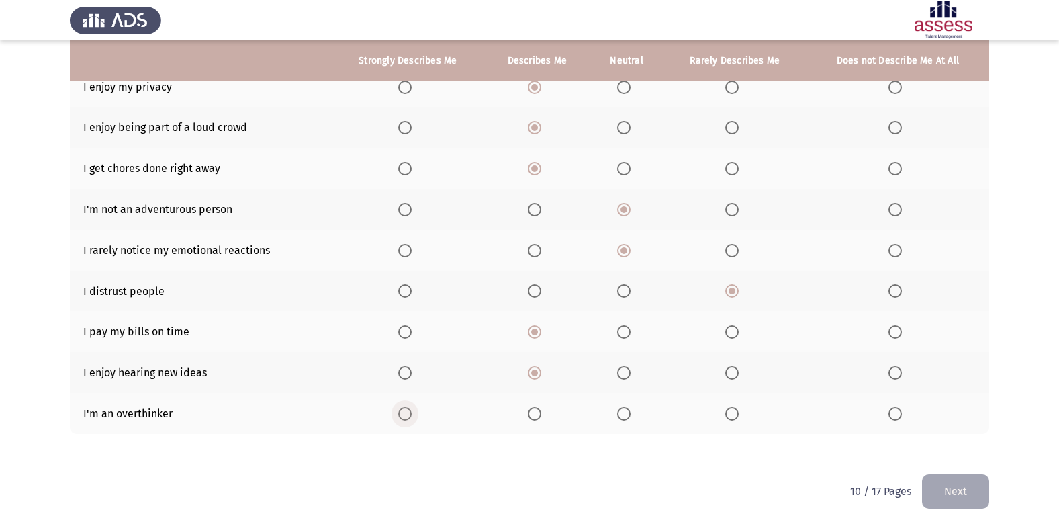
click at [400, 407] on input "Select an option" at bounding box center [404, 413] width 13 height 13
click at [965, 487] on button "Next" at bounding box center [955, 491] width 67 height 34
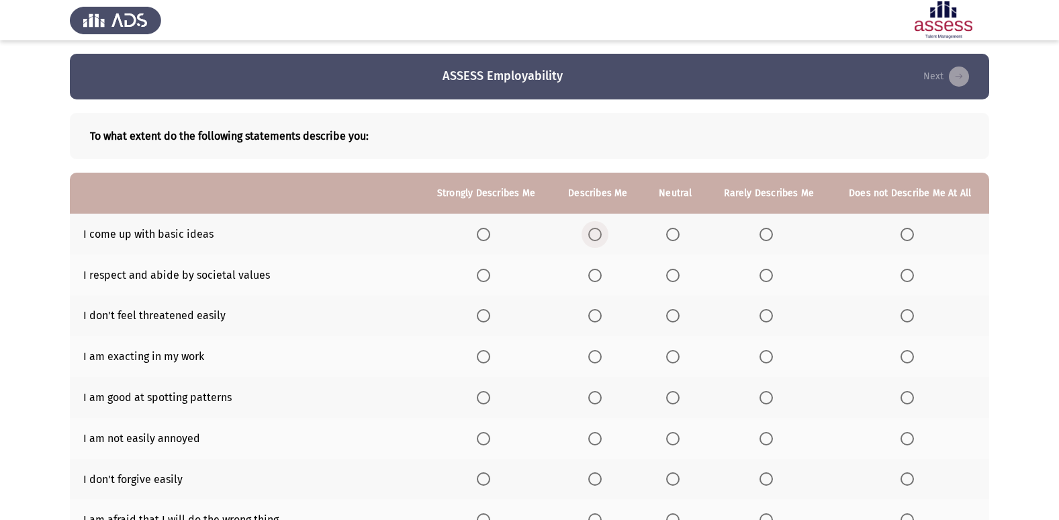
click at [599, 234] on span "Select an option" at bounding box center [594, 234] width 13 height 13
click at [599, 234] on input "Select an option" at bounding box center [594, 234] width 13 height 13
click at [675, 275] on span "Select an option" at bounding box center [672, 275] width 13 height 13
click at [675, 275] on input "Select an option" at bounding box center [672, 275] width 13 height 13
click at [602, 311] on span "Select an option" at bounding box center [594, 315] width 13 height 13
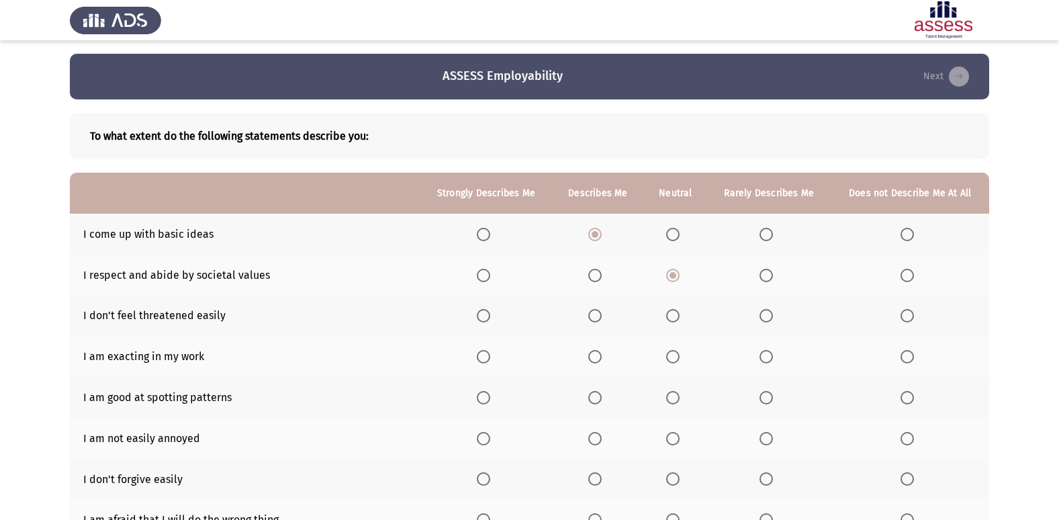
click at [602, 311] on input "Select an option" at bounding box center [594, 315] width 13 height 13
click at [597, 357] on span "Select an option" at bounding box center [594, 356] width 13 height 13
click at [597, 357] on input "Select an option" at bounding box center [594, 356] width 13 height 13
click at [676, 391] on span "Select an option" at bounding box center [672, 397] width 13 height 13
click at [676, 391] on input "Select an option" at bounding box center [672, 397] width 13 height 13
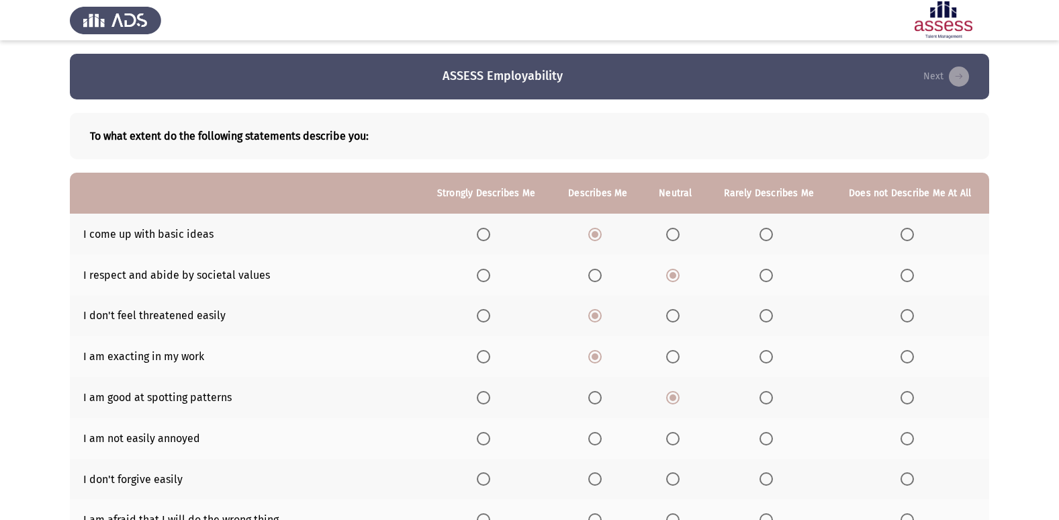
click at [670, 433] on span "Select an option" at bounding box center [672, 438] width 13 height 13
click at [670, 433] on input "Select an option" at bounding box center [672, 438] width 13 height 13
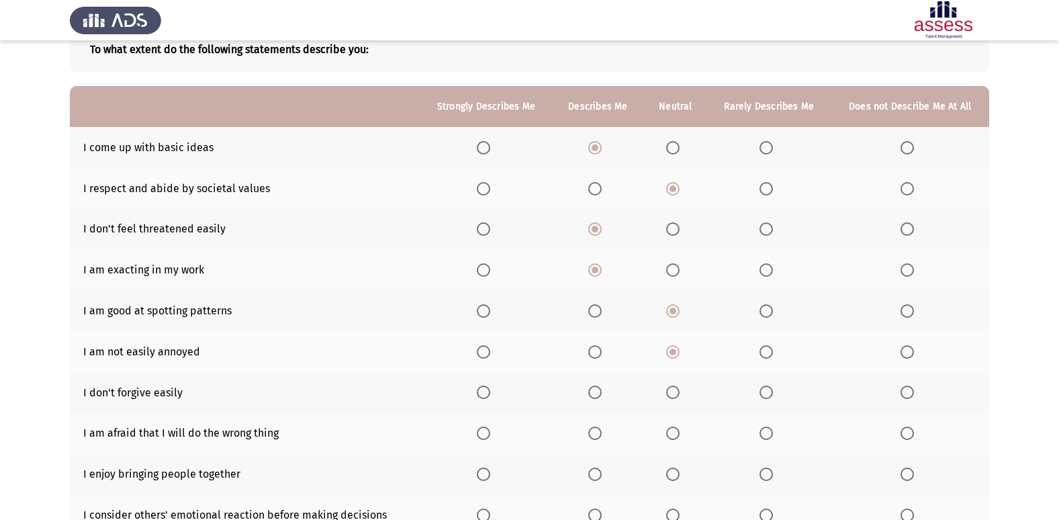
scroll to position [107, 0]
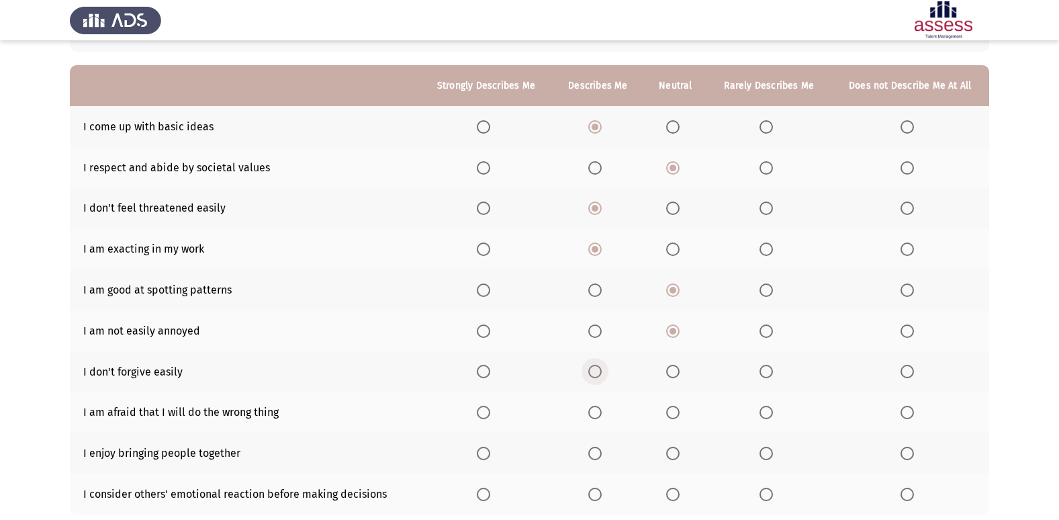
click at [596, 369] on span "Select an option" at bounding box center [594, 371] width 13 height 13
click at [596, 369] on input "Select an option" at bounding box center [594, 371] width 13 height 13
click at [487, 416] on span "Select an option" at bounding box center [483, 412] width 13 height 13
click at [487, 416] on input "Select an option" at bounding box center [483, 412] width 13 height 13
click at [487, 455] on span "Select an option" at bounding box center [483, 452] width 13 height 13
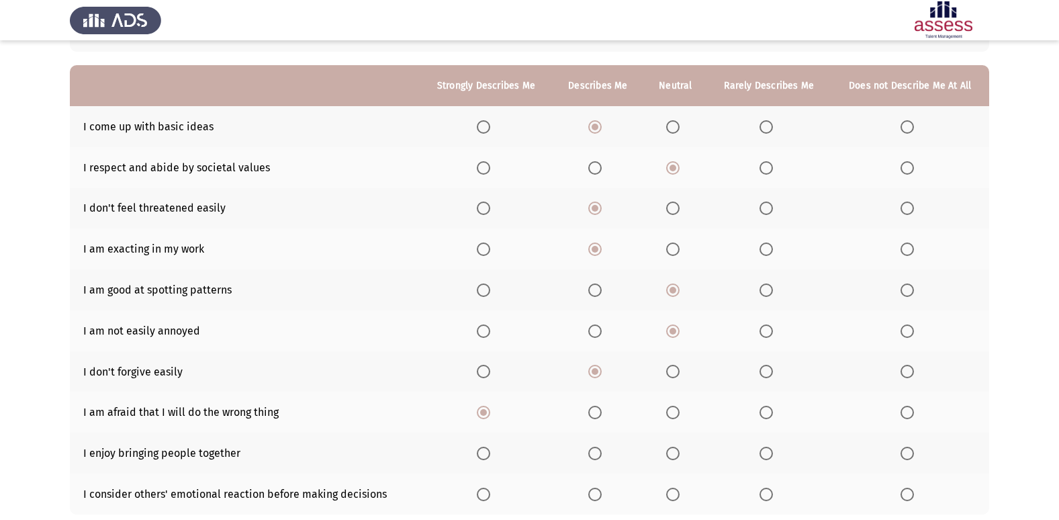
click at [487, 455] on input "Select an option" at bounding box center [483, 452] width 13 height 13
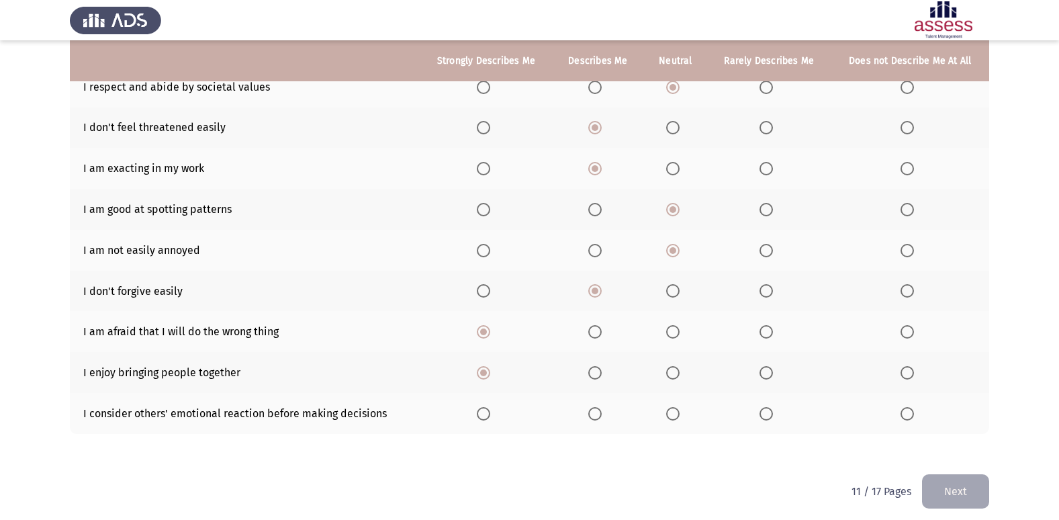
scroll to position [196, 0]
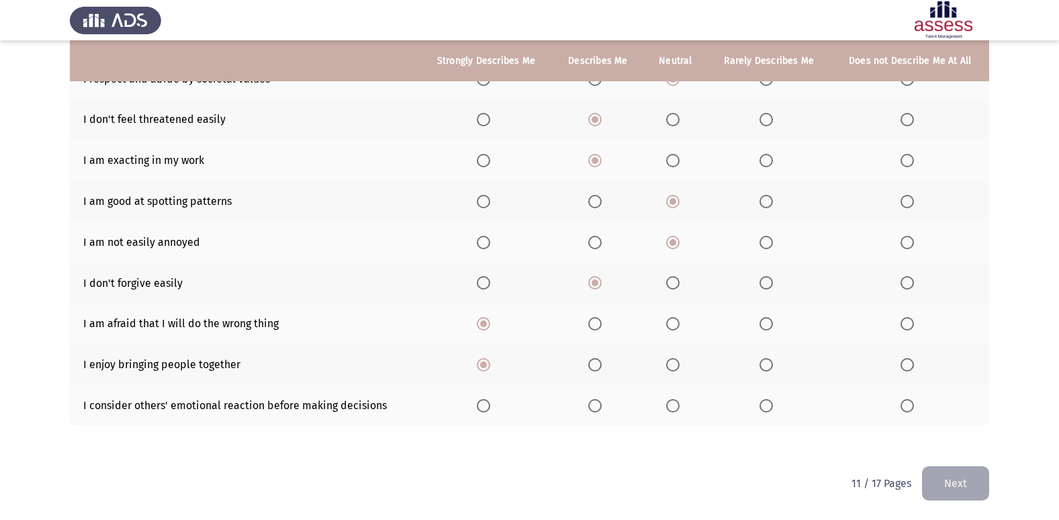
click at [493, 410] on label "Select an option" at bounding box center [486, 405] width 19 height 13
click at [490, 410] on input "Select an option" at bounding box center [483, 405] width 13 height 13
click at [970, 487] on button "Next" at bounding box center [955, 483] width 67 height 34
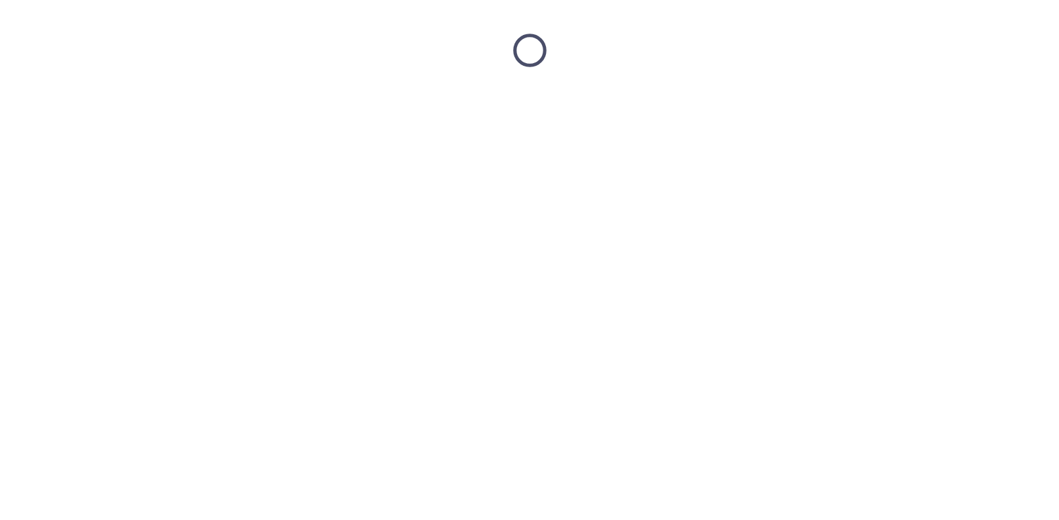
scroll to position [0, 0]
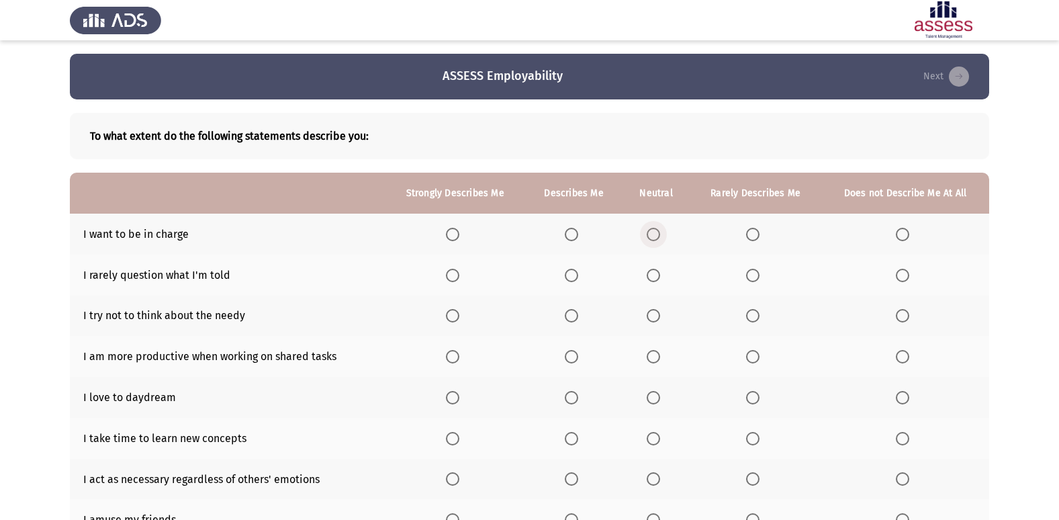
click at [659, 231] on span "Select an option" at bounding box center [653, 234] width 13 height 13
click at [659, 231] on input "Select an option" at bounding box center [653, 234] width 13 height 13
click at [659, 273] on span "Select an option" at bounding box center [653, 275] width 13 height 13
click at [659, 273] on input "Select an option" at bounding box center [653, 275] width 13 height 13
click at [651, 312] on span "Select an option" at bounding box center [653, 315] width 13 height 13
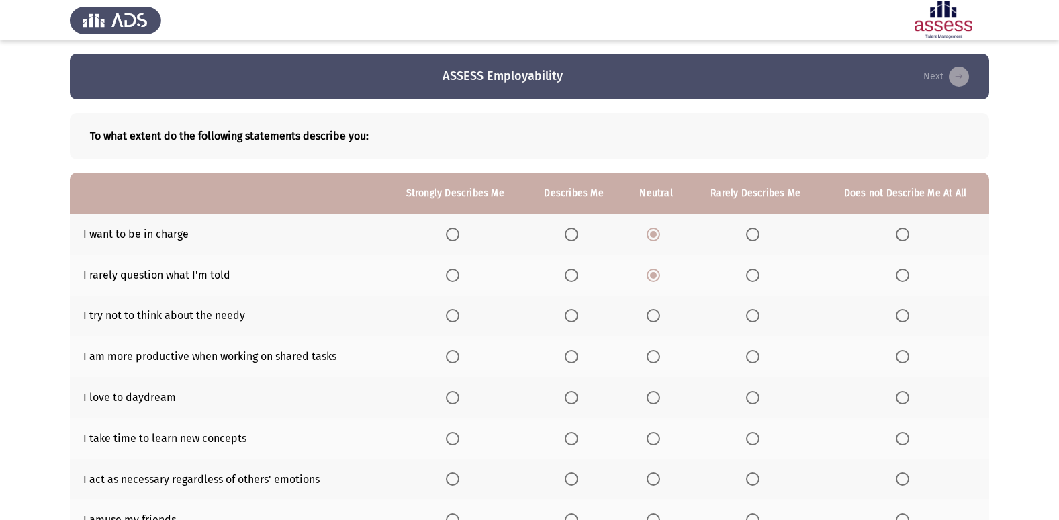
click at [651, 312] on input "Select an option" at bounding box center [653, 315] width 13 height 13
click at [571, 353] on span "Select an option" at bounding box center [571, 356] width 13 height 13
click at [571, 353] on input "Select an option" at bounding box center [571, 356] width 13 height 13
click at [573, 401] on span "Select an option" at bounding box center [571, 397] width 13 height 13
click at [573, 401] on input "Select an option" at bounding box center [571, 397] width 13 height 13
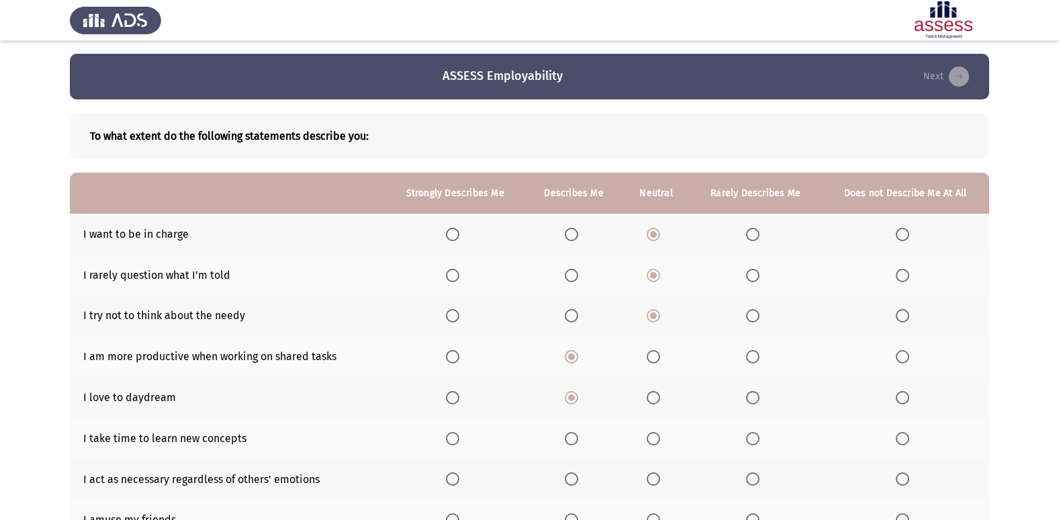
click at [753, 440] on span "Select an option" at bounding box center [752, 438] width 13 height 13
click at [753, 440] on input "Select an option" at bounding box center [752, 438] width 13 height 13
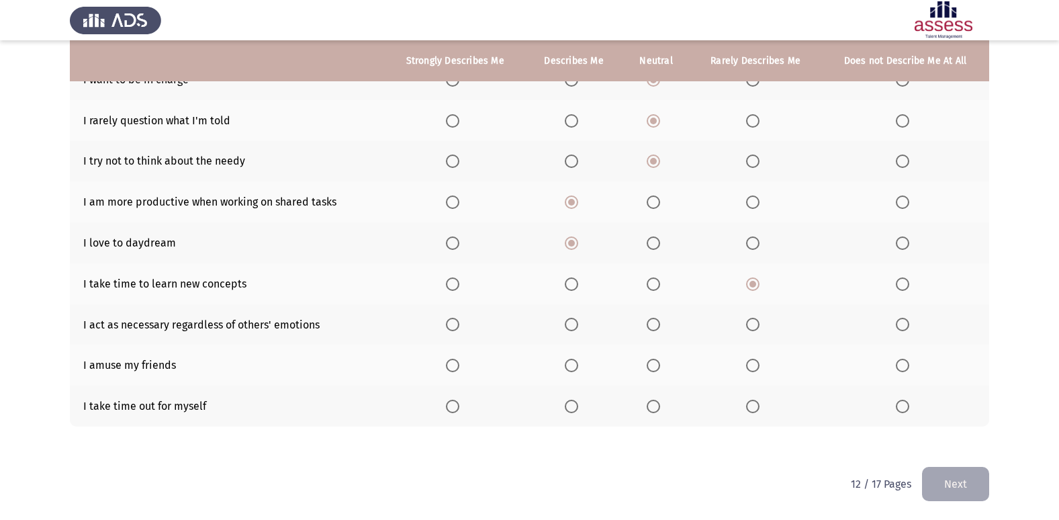
scroll to position [155, 0]
click at [655, 320] on span "Select an option" at bounding box center [653, 323] width 13 height 13
click at [655, 320] on input "Select an option" at bounding box center [653, 323] width 13 height 13
click at [653, 365] on span "Select an option" at bounding box center [653, 364] width 13 height 13
click at [653, 365] on input "Select an option" at bounding box center [653, 364] width 13 height 13
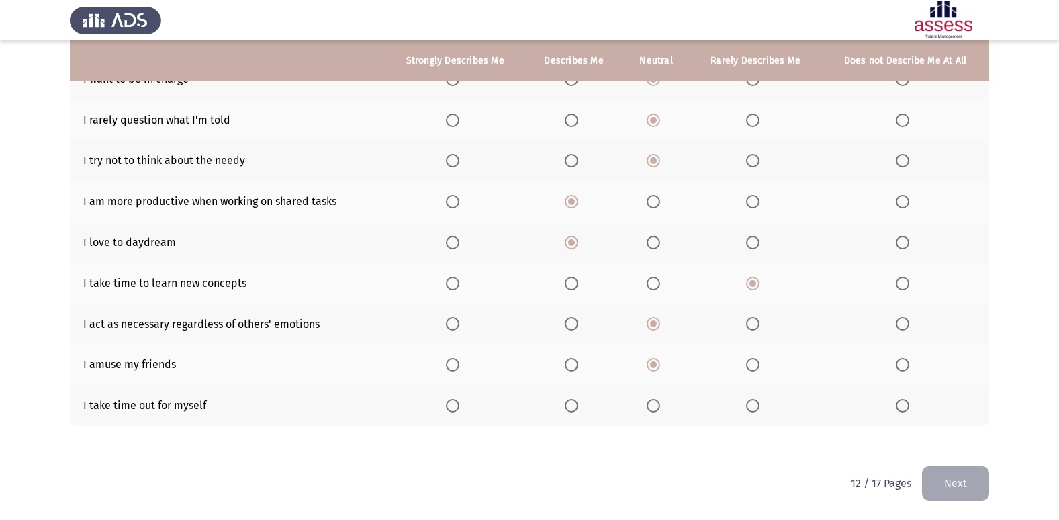
click at [655, 408] on span "Select an option" at bounding box center [653, 405] width 13 height 13
click at [655, 408] on input "Select an option" at bounding box center [653, 405] width 13 height 13
click at [946, 475] on button "Next" at bounding box center [955, 483] width 67 height 34
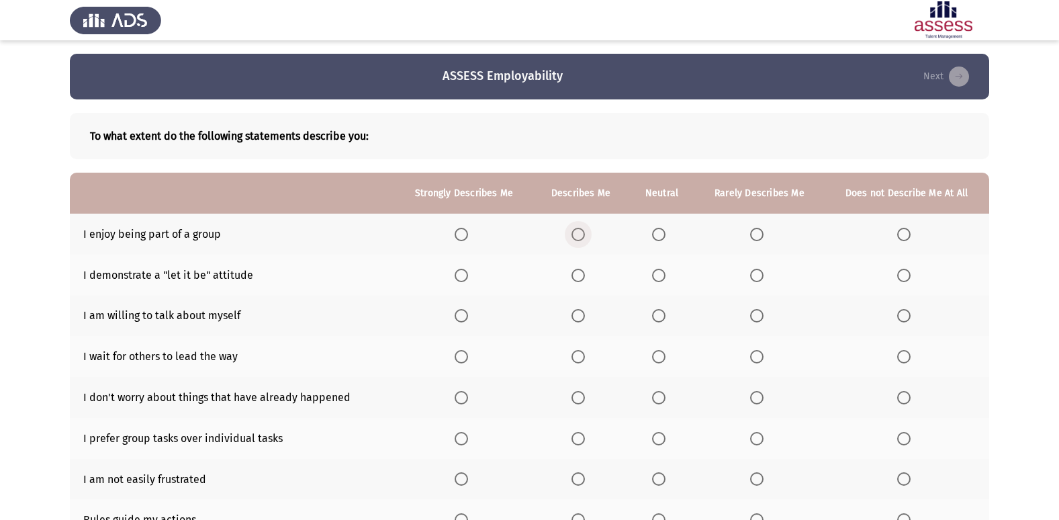
click at [582, 233] on span "Select an option" at bounding box center [577, 234] width 13 height 13
click at [582, 233] on input "Select an option" at bounding box center [577, 234] width 13 height 13
click at [660, 271] on span "Select an option" at bounding box center [658, 275] width 13 height 13
click at [660, 271] on input "Select an option" at bounding box center [658, 275] width 13 height 13
click at [655, 316] on span "Select an option" at bounding box center [658, 315] width 13 height 13
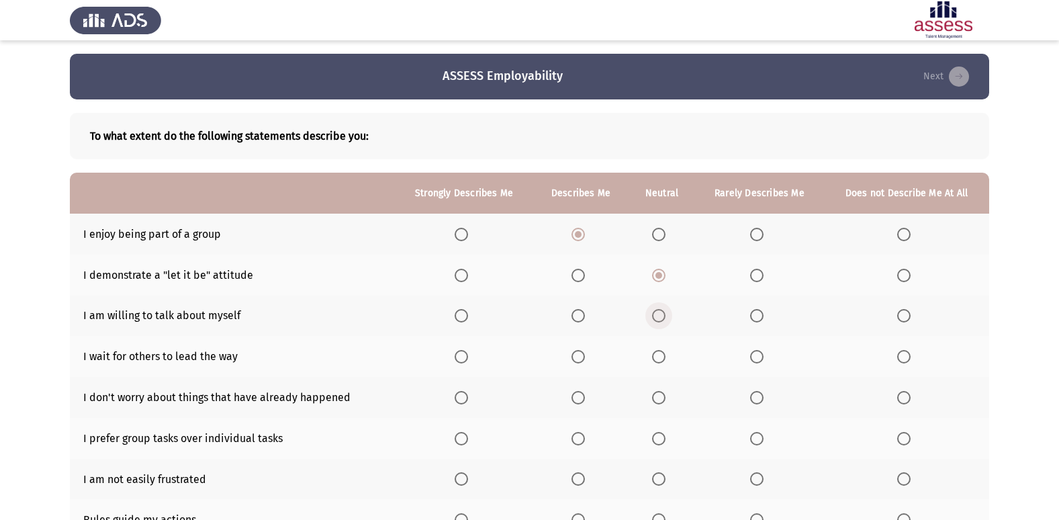
click at [655, 316] on input "Select an option" at bounding box center [658, 315] width 13 height 13
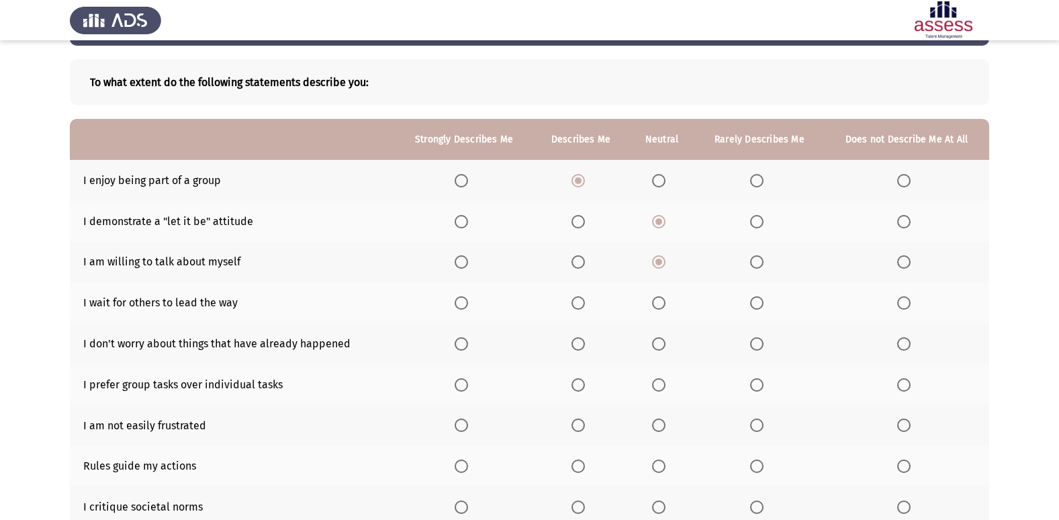
scroll to position [81, 0]
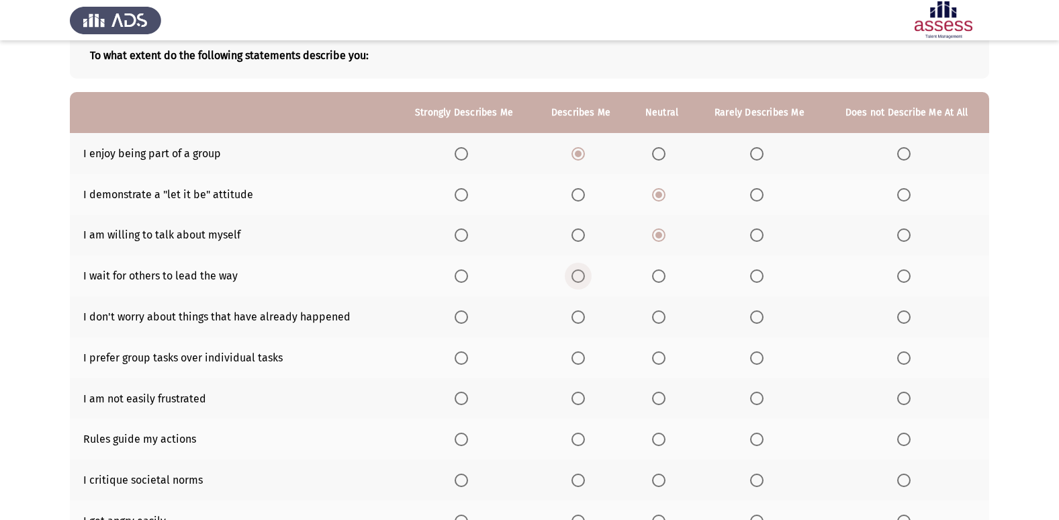
click at [583, 275] on span "Select an option" at bounding box center [577, 275] width 13 height 13
click at [583, 275] on input "Select an option" at bounding box center [577, 275] width 13 height 13
click at [579, 310] on span "Select an option" at bounding box center [577, 316] width 13 height 13
click at [579, 310] on input "Select an option" at bounding box center [577, 316] width 13 height 13
click at [467, 354] on span "Select an option" at bounding box center [461, 357] width 13 height 13
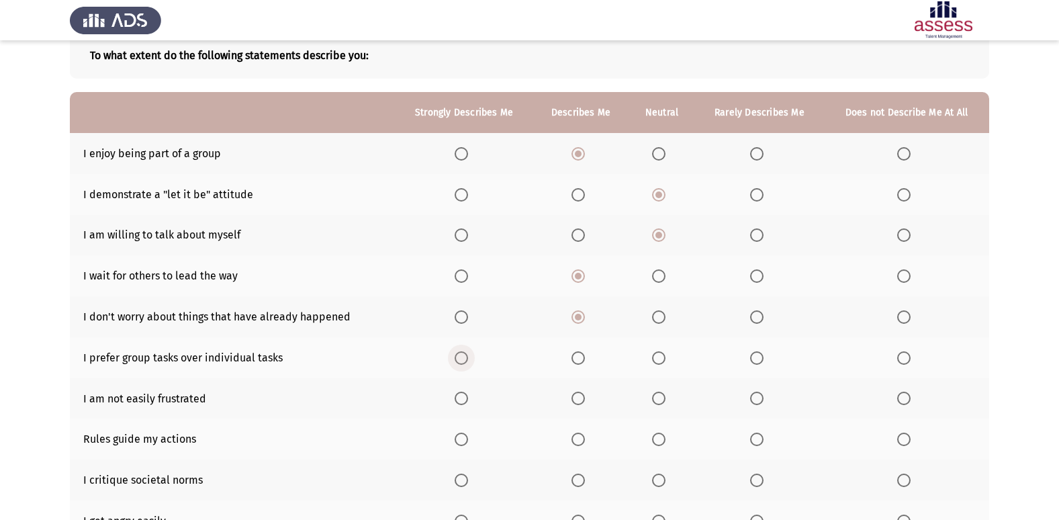
click at [467, 354] on input "Select an option" at bounding box center [461, 357] width 13 height 13
click at [661, 400] on span "Select an option" at bounding box center [658, 397] width 13 height 13
click at [661, 400] on input "Select an option" at bounding box center [658, 397] width 13 height 13
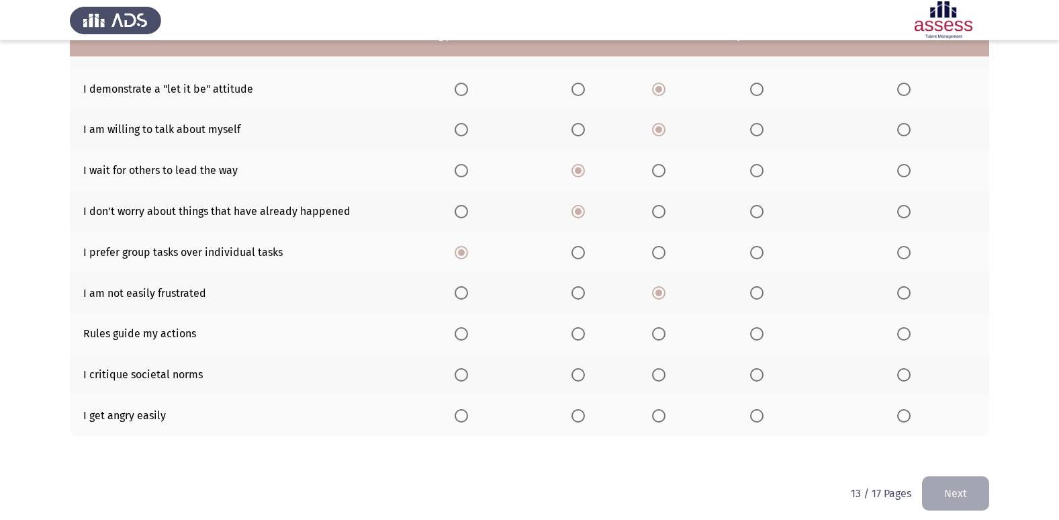
scroll to position [188, 0]
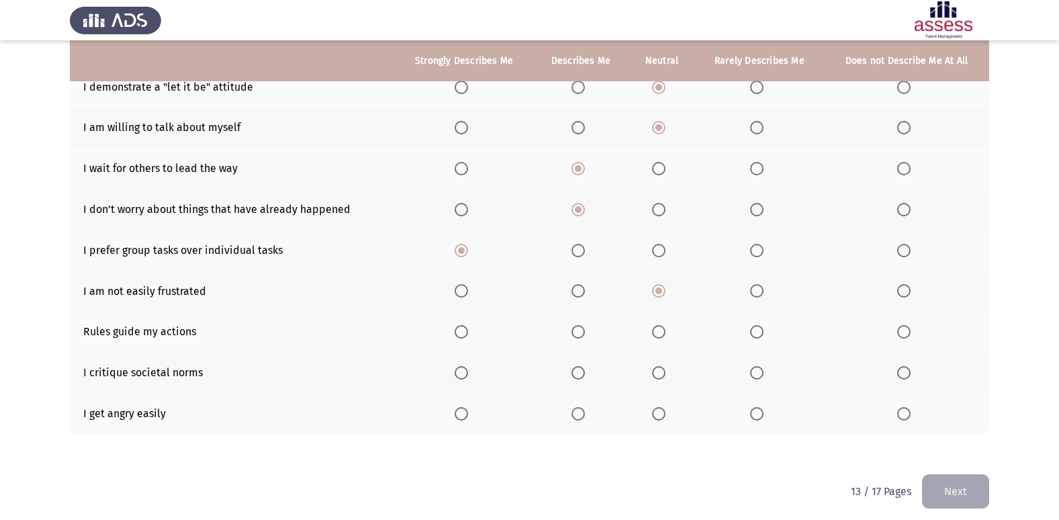
click at [665, 331] on span "Select an option" at bounding box center [658, 331] width 13 height 13
click at [665, 331] on input "Select an option" at bounding box center [658, 331] width 13 height 13
click at [685, 387] on th at bounding box center [661, 372] width 66 height 41
click at [669, 375] on label "Select an option" at bounding box center [661, 372] width 19 height 13
click at [665, 375] on input "Select an option" at bounding box center [658, 372] width 13 height 13
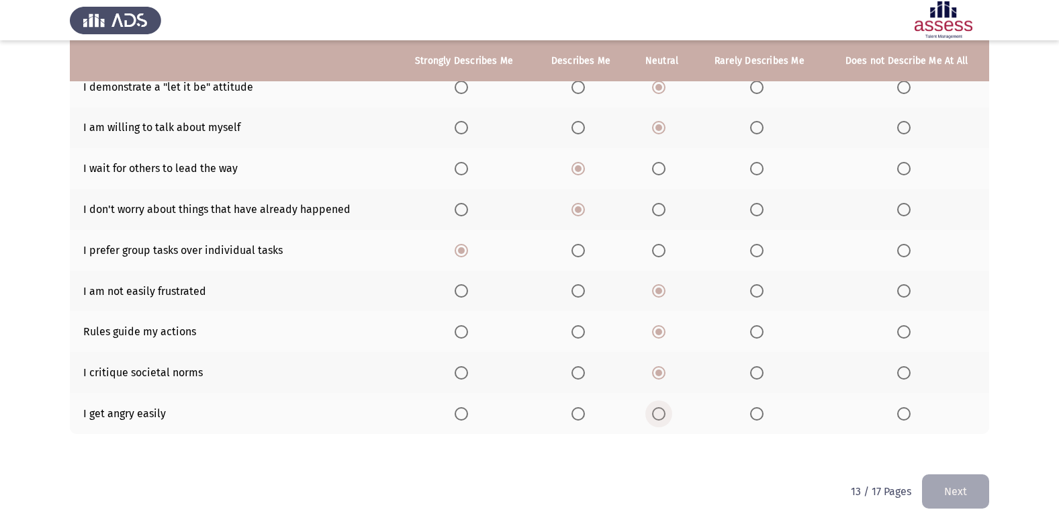
click at [663, 410] on span "Select an option" at bounding box center [658, 413] width 13 height 13
click at [663, 410] on input "Select an option" at bounding box center [658, 413] width 13 height 13
click at [967, 485] on button "Next" at bounding box center [955, 491] width 67 height 34
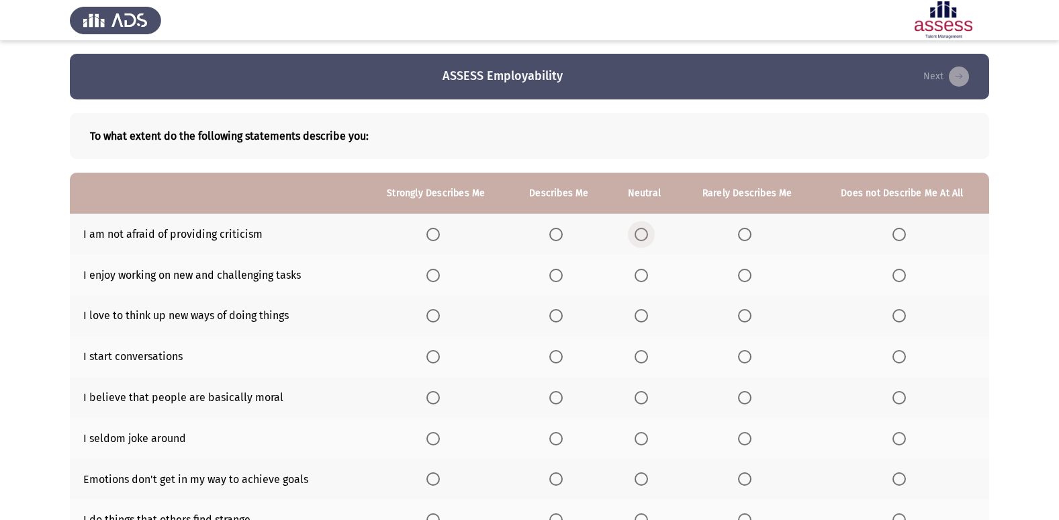
click at [645, 236] on span "Select an option" at bounding box center [640, 234] width 13 height 13
click at [645, 236] on input "Select an option" at bounding box center [640, 234] width 13 height 13
click at [552, 269] on span "Select an option" at bounding box center [555, 275] width 13 height 13
click at [552, 269] on input "Select an option" at bounding box center [555, 275] width 13 height 13
click at [562, 318] on span "Select an option" at bounding box center [555, 315] width 13 height 13
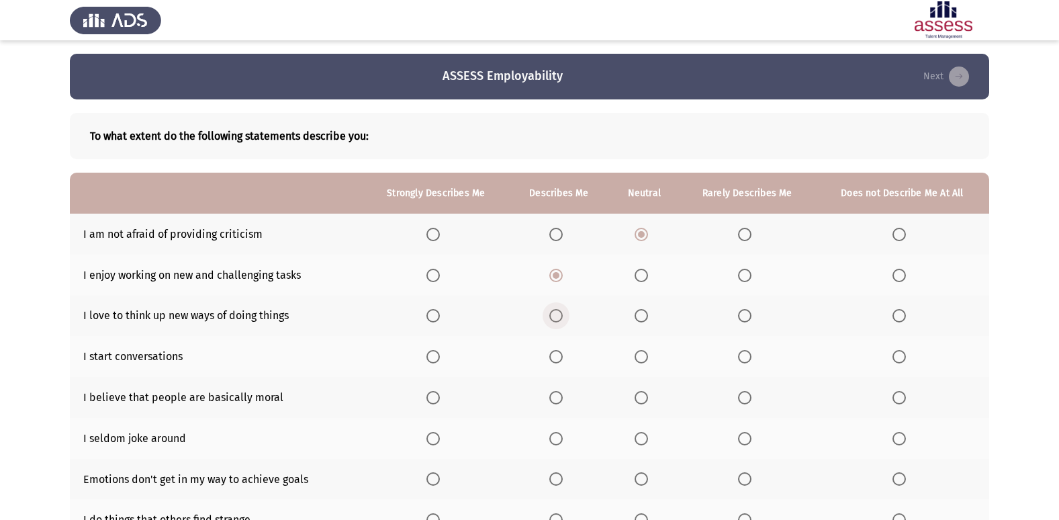
click at [562, 318] on input "Select an option" at bounding box center [555, 315] width 13 height 13
click at [561, 360] on span "Select an option" at bounding box center [555, 356] width 13 height 13
click at [561, 360] on input "Select an option" at bounding box center [555, 356] width 13 height 13
click at [652, 400] on label "Select an option" at bounding box center [643, 397] width 19 height 13
click at [648, 400] on input "Select an option" at bounding box center [640, 397] width 13 height 13
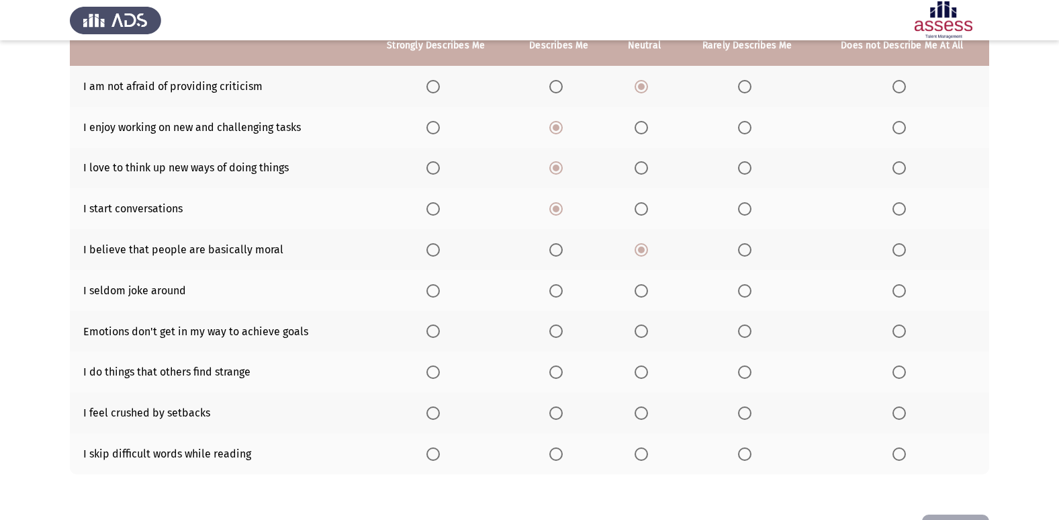
scroll to position [188, 0]
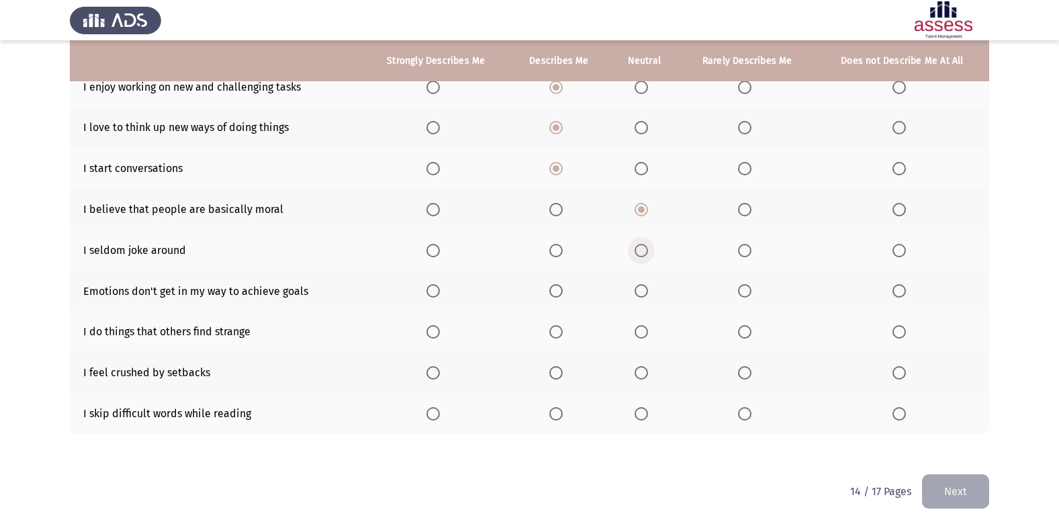
click at [645, 244] on span "Select an option" at bounding box center [640, 250] width 13 height 13
click at [645, 244] on input "Select an option" at bounding box center [640, 250] width 13 height 13
click at [647, 290] on span "Select an option" at bounding box center [640, 290] width 13 height 13
click at [647, 290] on input "Select an option" at bounding box center [640, 290] width 13 height 13
click at [750, 330] on span "Select an option" at bounding box center [744, 331] width 13 height 13
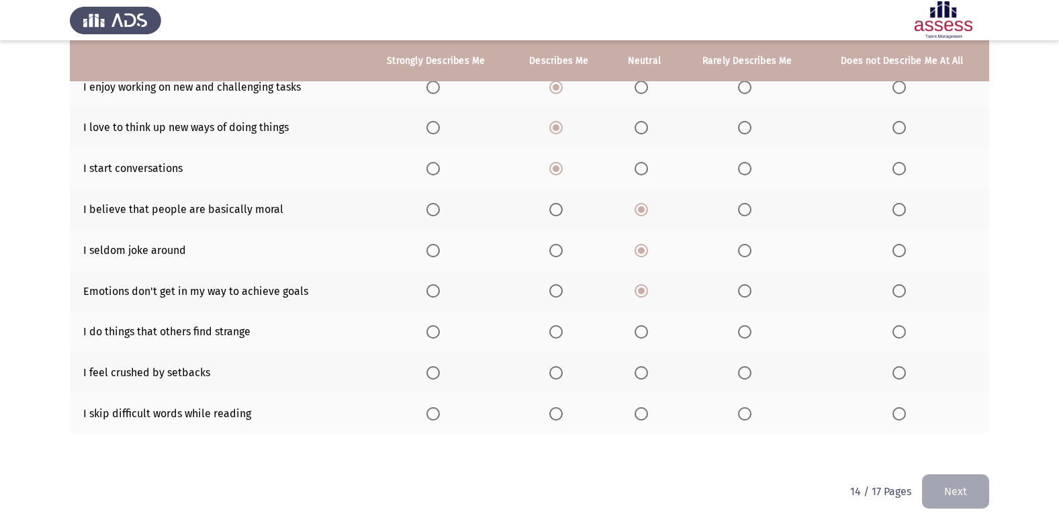
click at [750, 330] on input "Select an option" at bounding box center [744, 331] width 13 height 13
click at [650, 371] on label "Select an option" at bounding box center [643, 372] width 19 height 13
click at [648, 371] on input "Select an option" at bounding box center [640, 372] width 13 height 13
click at [751, 412] on span "Select an option" at bounding box center [744, 413] width 13 height 13
click at [751, 412] on input "Select an option" at bounding box center [744, 413] width 13 height 13
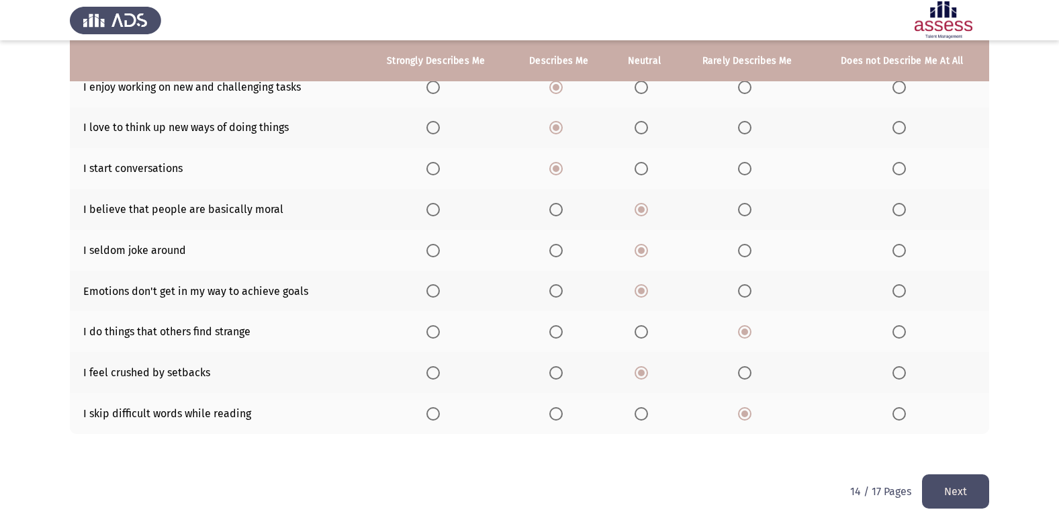
click at [972, 490] on button "Next" at bounding box center [955, 491] width 67 height 34
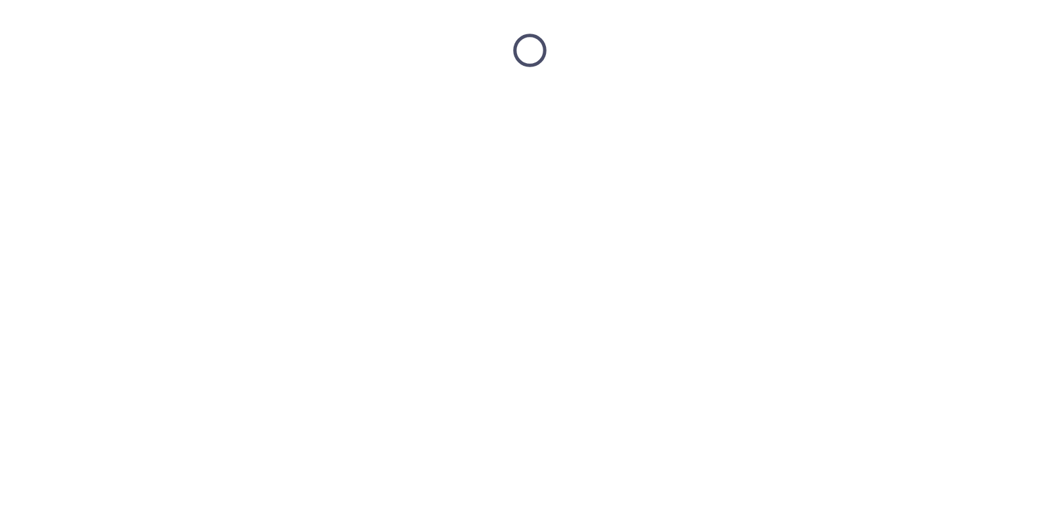
scroll to position [0, 0]
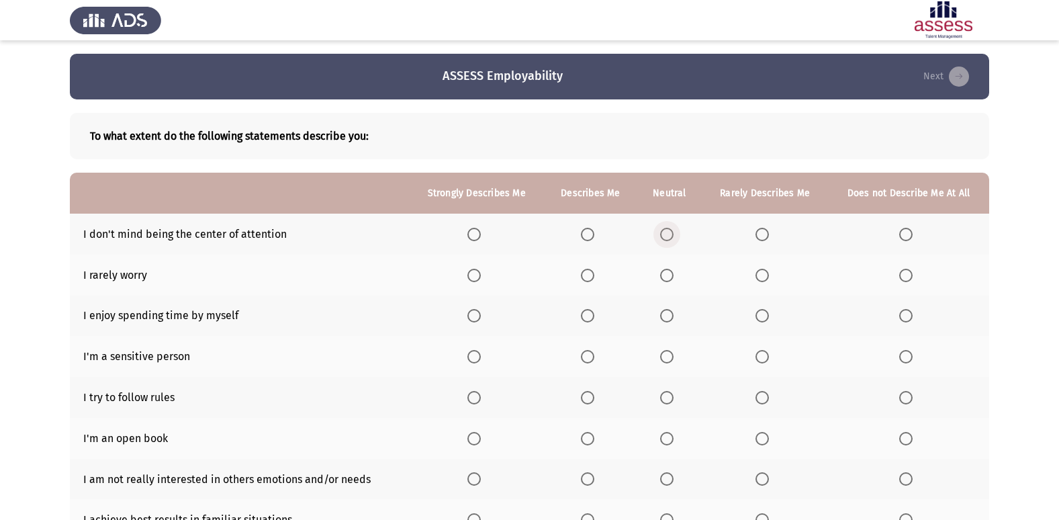
click at [672, 230] on span "Select an option" at bounding box center [666, 234] width 13 height 13
click at [672, 230] on input "Select an option" at bounding box center [666, 234] width 13 height 13
click at [667, 272] on span "Select an option" at bounding box center [666, 275] width 13 height 13
click at [667, 272] on input "Select an option" at bounding box center [666, 275] width 13 height 13
click at [910, 312] on span "Select an option" at bounding box center [905, 315] width 13 height 13
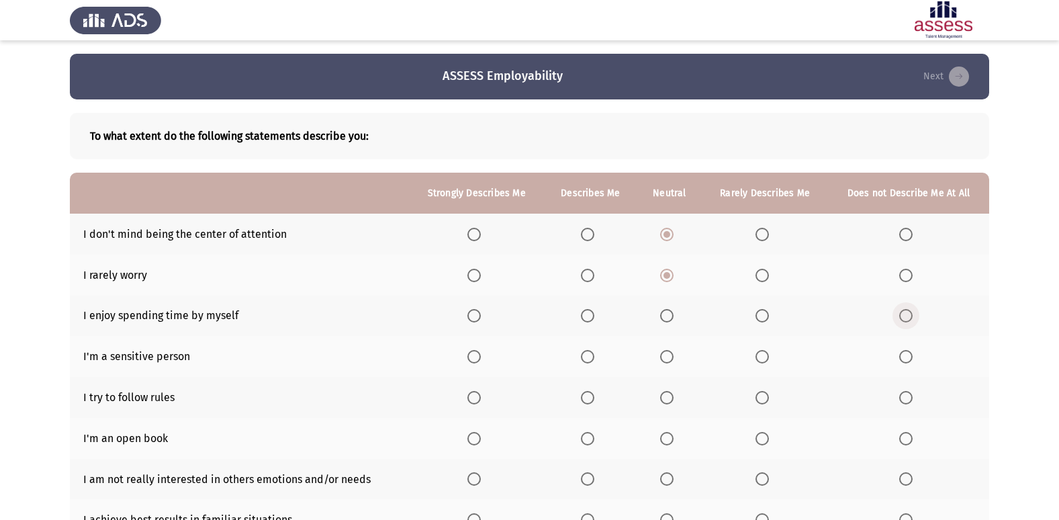
click at [910, 312] on input "Select an option" at bounding box center [905, 315] width 13 height 13
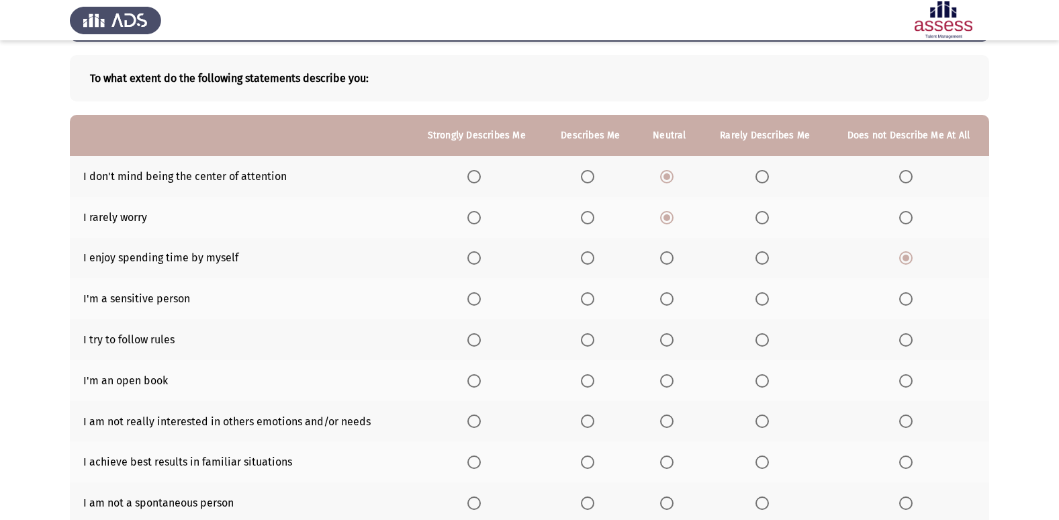
scroll to position [81, 0]
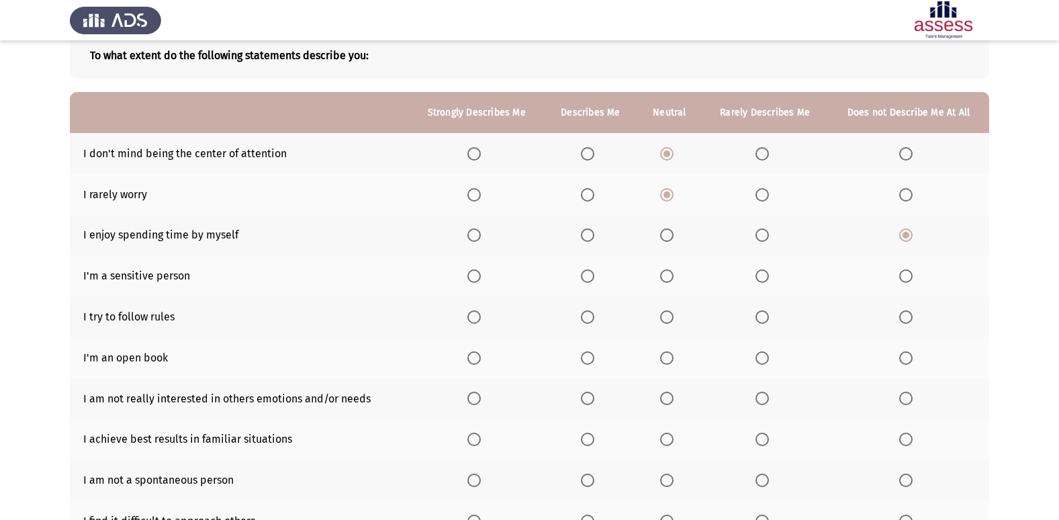
click at [590, 279] on span "Select an option" at bounding box center [587, 275] width 13 height 13
click at [590, 279] on input "Select an option" at bounding box center [587, 275] width 13 height 13
click at [589, 314] on span "Select an option" at bounding box center [587, 316] width 13 height 13
click at [589, 314] on input "Select an option" at bounding box center [587, 316] width 13 height 13
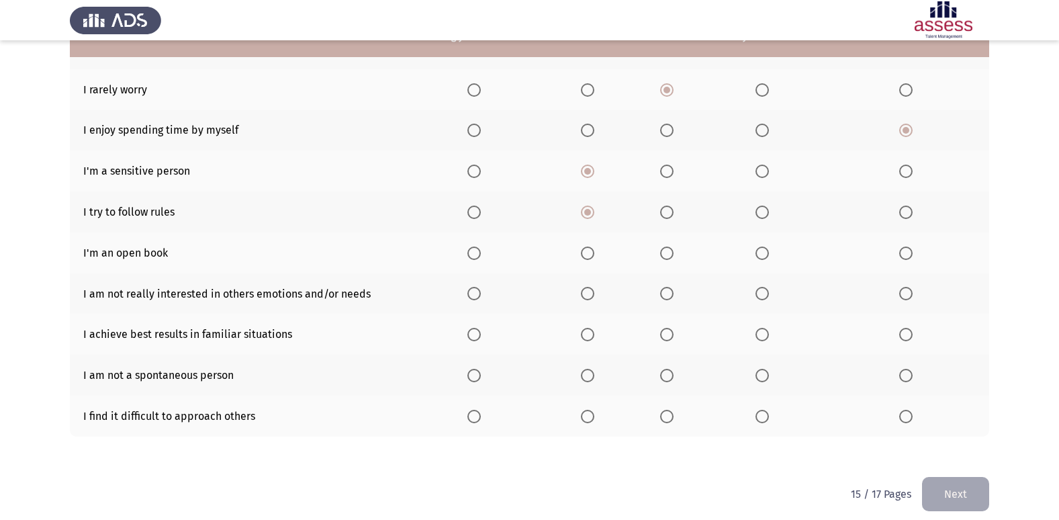
scroll to position [188, 0]
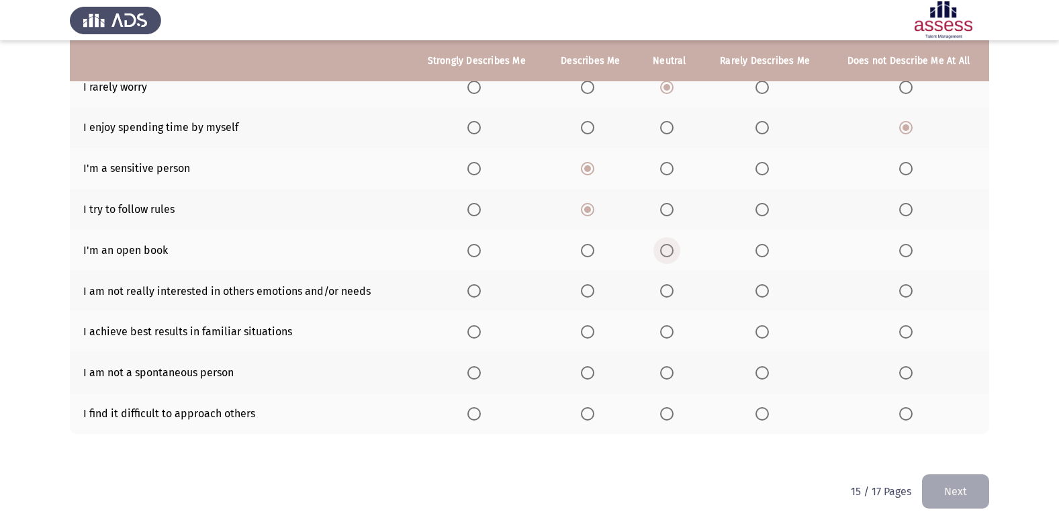
click at [673, 252] on span "Select an option" at bounding box center [666, 250] width 13 height 13
click at [673, 252] on input "Select an option" at bounding box center [666, 250] width 13 height 13
click at [767, 293] on span "Select an option" at bounding box center [761, 290] width 13 height 13
click at [767, 293] on input "Select an option" at bounding box center [761, 290] width 13 height 13
click at [594, 332] on span "Select an option" at bounding box center [587, 331] width 13 height 13
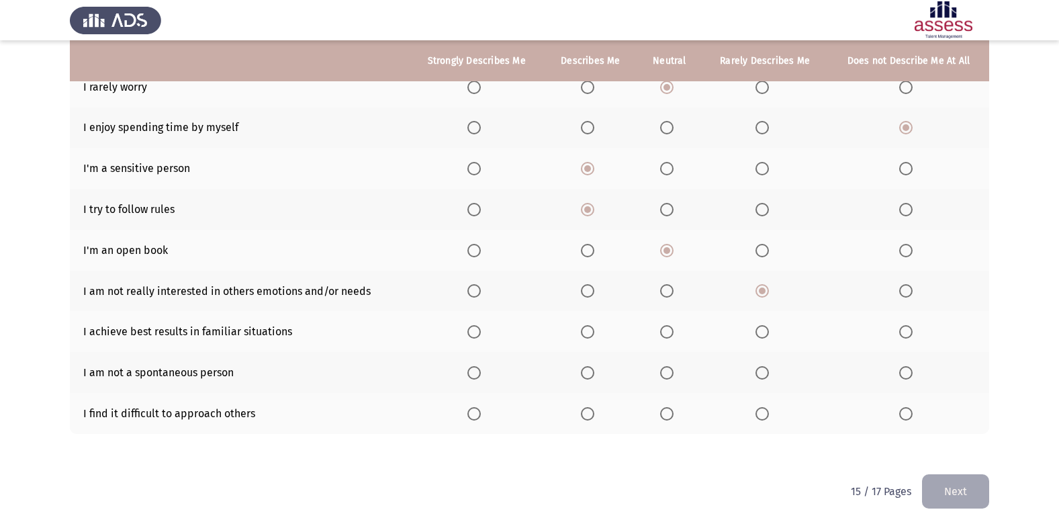
click at [594, 332] on input "Select an option" at bounding box center [587, 331] width 13 height 13
click at [669, 370] on span "Select an option" at bounding box center [666, 372] width 13 height 13
click at [669, 370] on input "Select an option" at bounding box center [666, 372] width 13 height 13
click at [664, 415] on span "Select an option" at bounding box center [666, 413] width 13 height 13
click at [664, 415] on input "Select an option" at bounding box center [666, 413] width 13 height 13
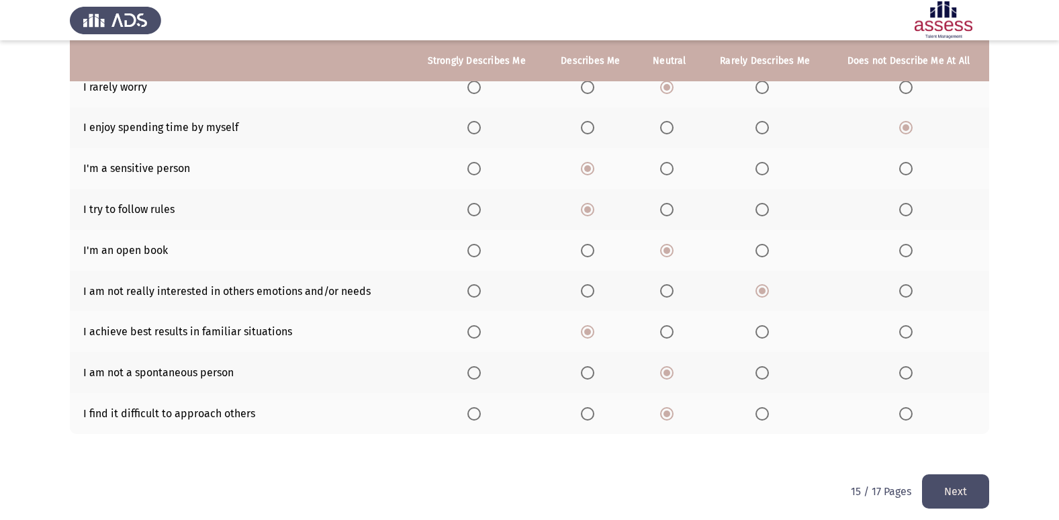
click at [952, 493] on button "Next" at bounding box center [955, 491] width 67 height 34
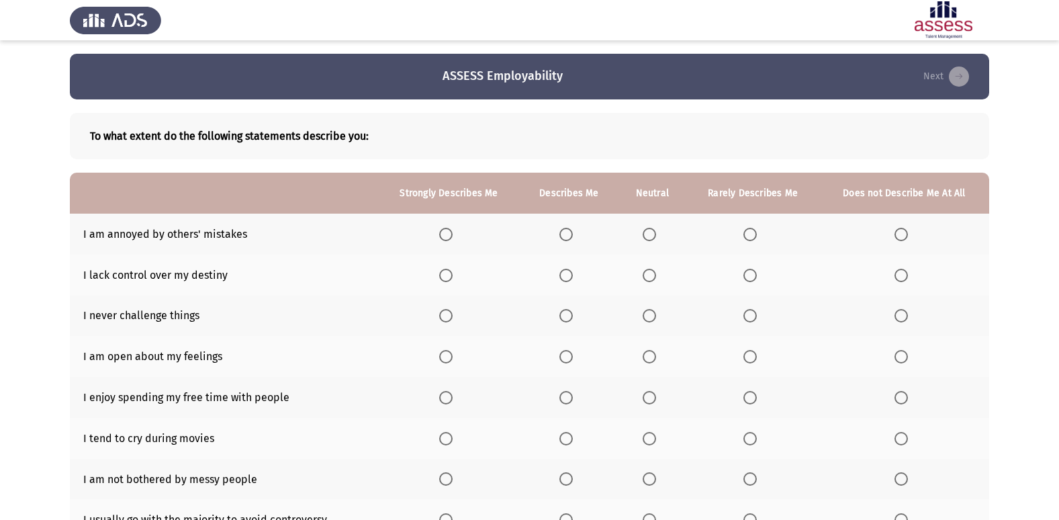
click at [751, 226] on th at bounding box center [752, 234] width 133 height 41
click at [754, 241] on th at bounding box center [752, 234] width 133 height 41
click at [754, 237] on span "Select an option" at bounding box center [749, 234] width 13 height 13
click at [754, 237] on input "Select an option" at bounding box center [749, 234] width 13 height 13
click at [656, 275] on span "Select an option" at bounding box center [649, 275] width 13 height 13
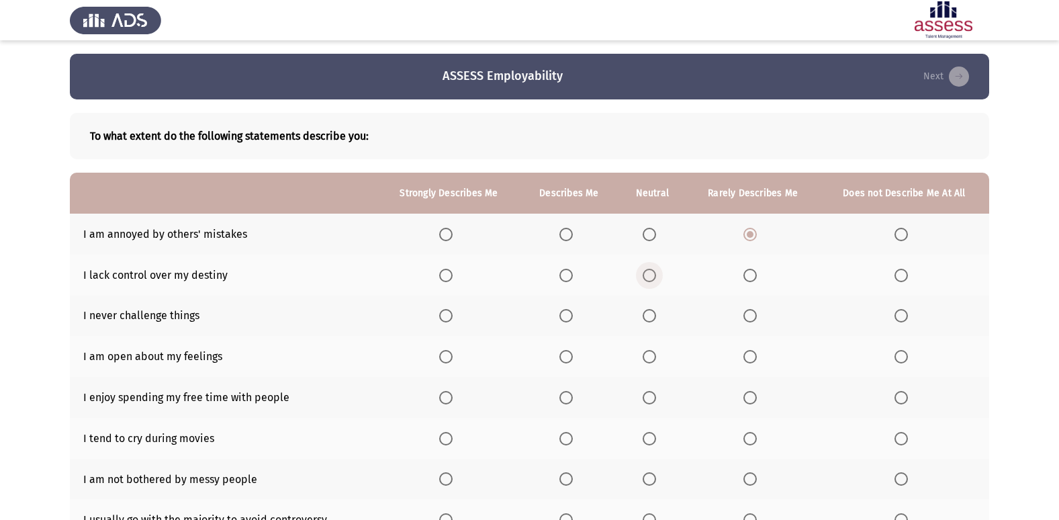
click at [656, 275] on input "Select an option" at bounding box center [649, 275] width 13 height 13
click at [659, 312] on label "Select an option" at bounding box center [652, 315] width 19 height 13
click at [656, 312] on input "Select an option" at bounding box center [649, 315] width 13 height 13
click at [573, 351] on span "Select an option" at bounding box center [565, 356] width 13 height 13
click at [573, 351] on input "Select an option" at bounding box center [565, 356] width 13 height 13
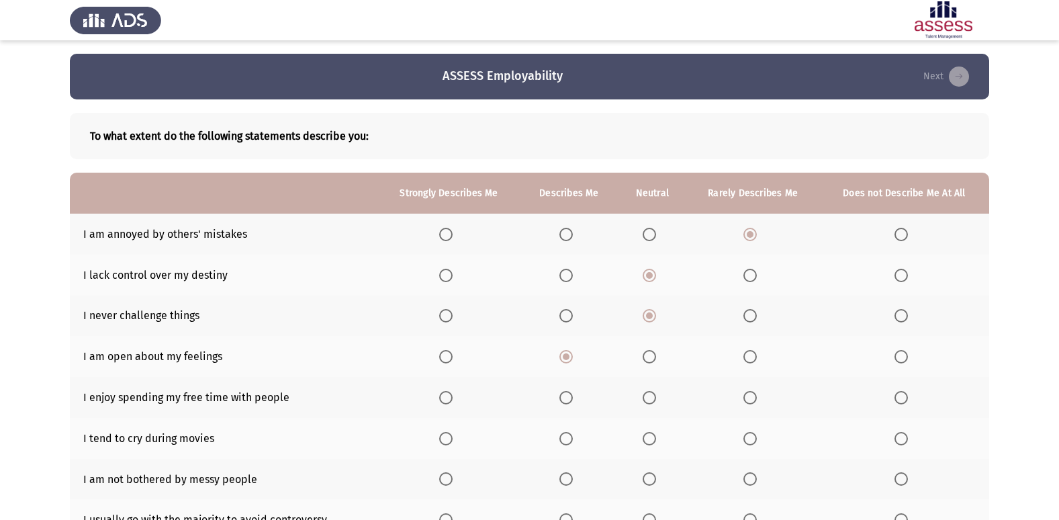
click at [568, 391] on span "Select an option" at bounding box center [565, 397] width 13 height 13
click at [568, 391] on input "Select an option" at bounding box center [565, 397] width 13 height 13
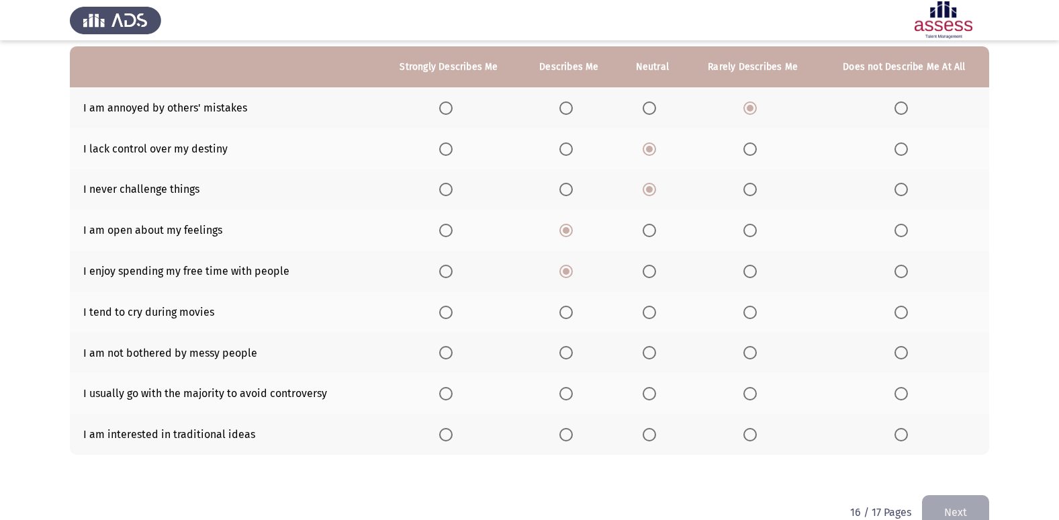
scroll to position [134, 0]
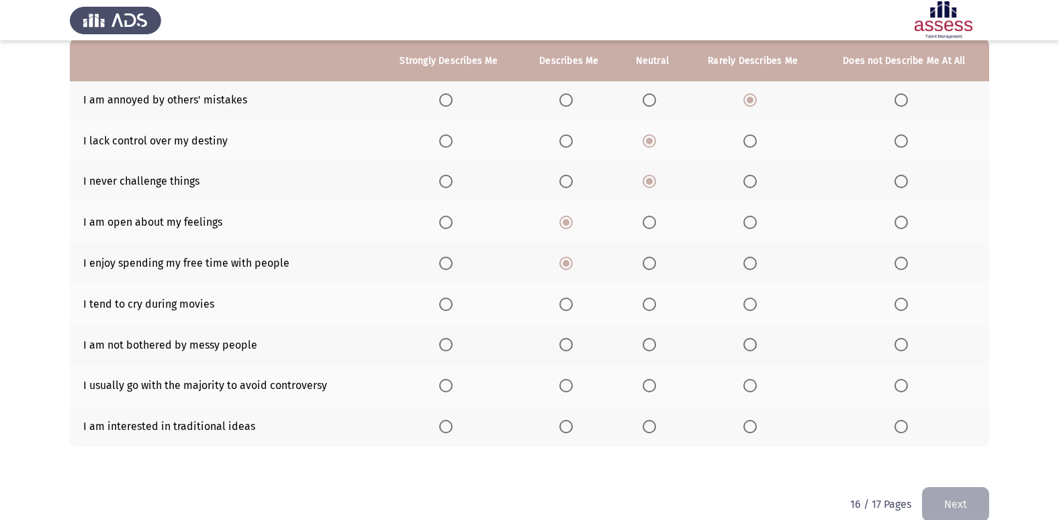
click at [906, 303] on span "Select an option" at bounding box center [900, 303] width 13 height 13
click at [906, 303] on input "Select an option" at bounding box center [900, 303] width 13 height 13
click at [643, 348] on th at bounding box center [652, 344] width 68 height 41
click at [661, 341] on label "Select an option" at bounding box center [652, 344] width 19 height 13
click at [656, 341] on input "Select an option" at bounding box center [649, 344] width 13 height 13
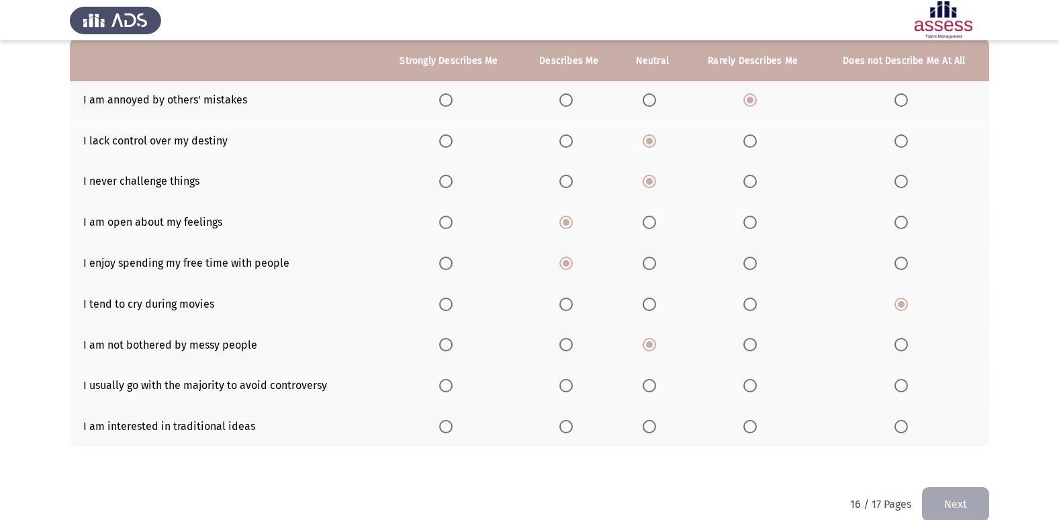
click at [566, 388] on span "Select an option" at bounding box center [565, 385] width 13 height 13
click at [566, 388] on input "Select an option" at bounding box center [565, 385] width 13 height 13
click at [566, 420] on span "Select an option" at bounding box center [565, 426] width 13 height 13
click at [566, 420] on input "Select an option" at bounding box center [565, 426] width 13 height 13
click at [955, 492] on button "Next" at bounding box center [955, 504] width 67 height 34
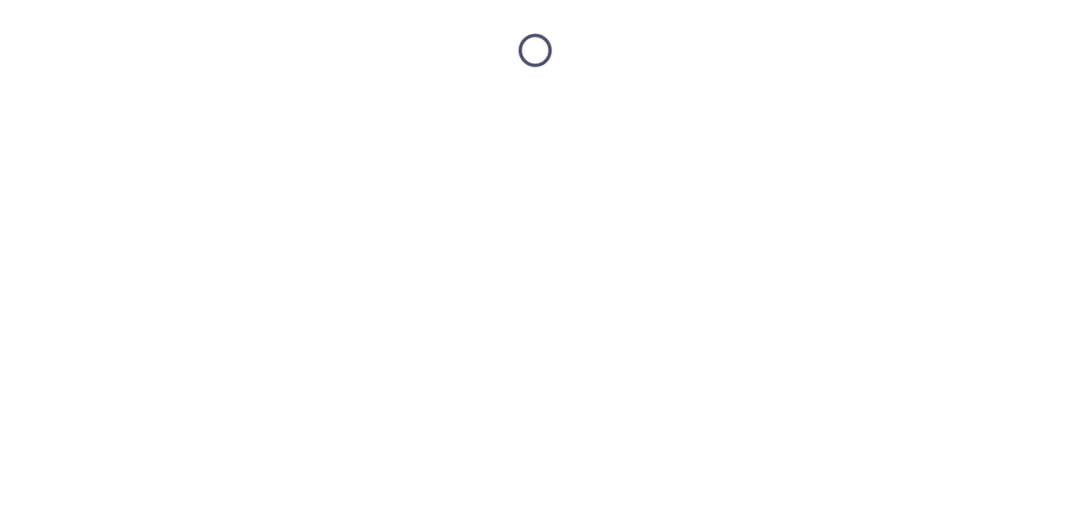
scroll to position [0, 0]
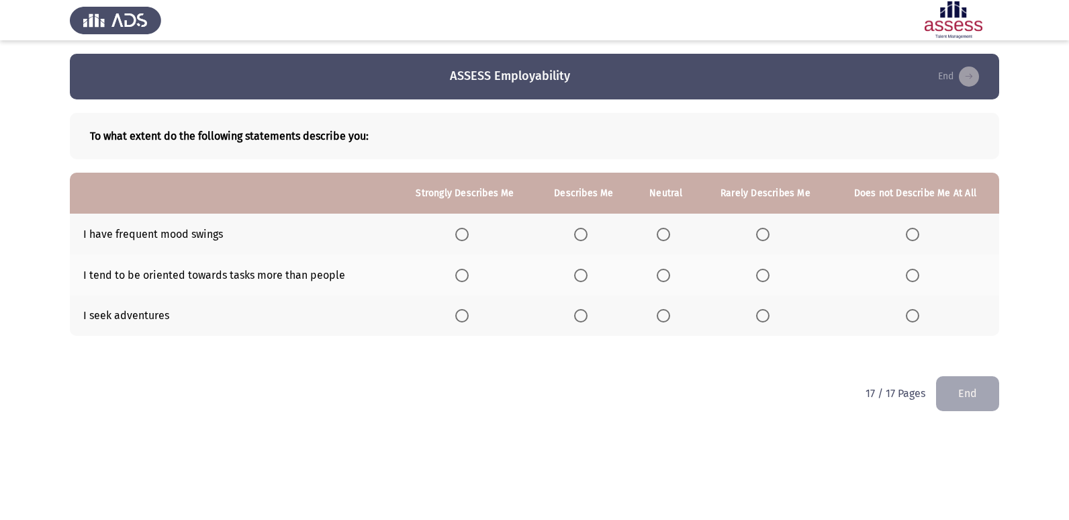
click at [590, 239] on label "Select an option" at bounding box center [583, 234] width 19 height 13
click at [587, 239] on input "Select an option" at bounding box center [580, 234] width 13 height 13
click at [665, 273] on span "Select an option" at bounding box center [663, 275] width 13 height 13
click at [665, 273] on input "Select an option" at bounding box center [663, 275] width 13 height 13
click at [671, 320] on label "Select an option" at bounding box center [666, 315] width 19 height 13
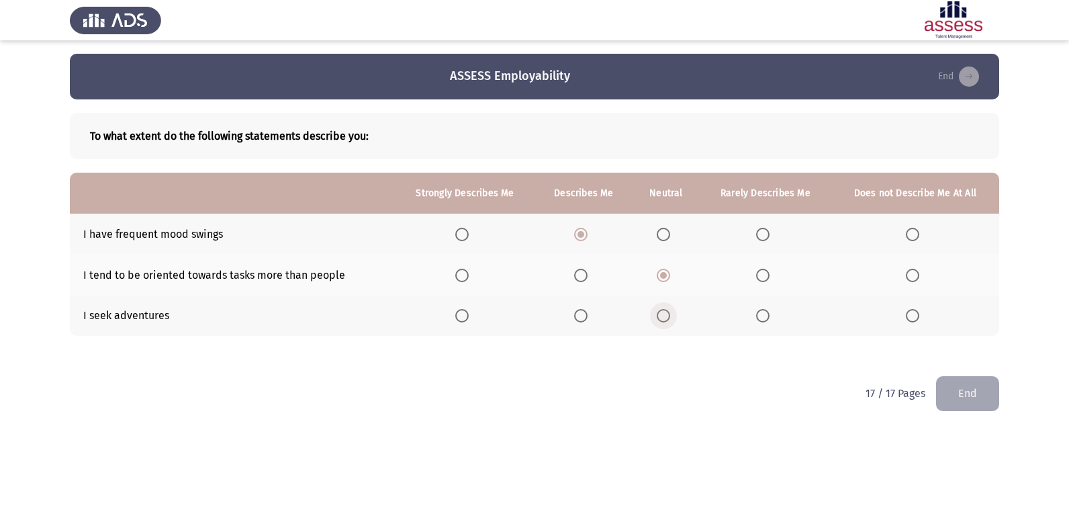
click at [670, 320] on input "Select an option" at bounding box center [663, 315] width 13 height 13
click at [990, 390] on button "End" at bounding box center [967, 393] width 63 height 34
